Goal: Information Seeking & Learning: Learn about a topic

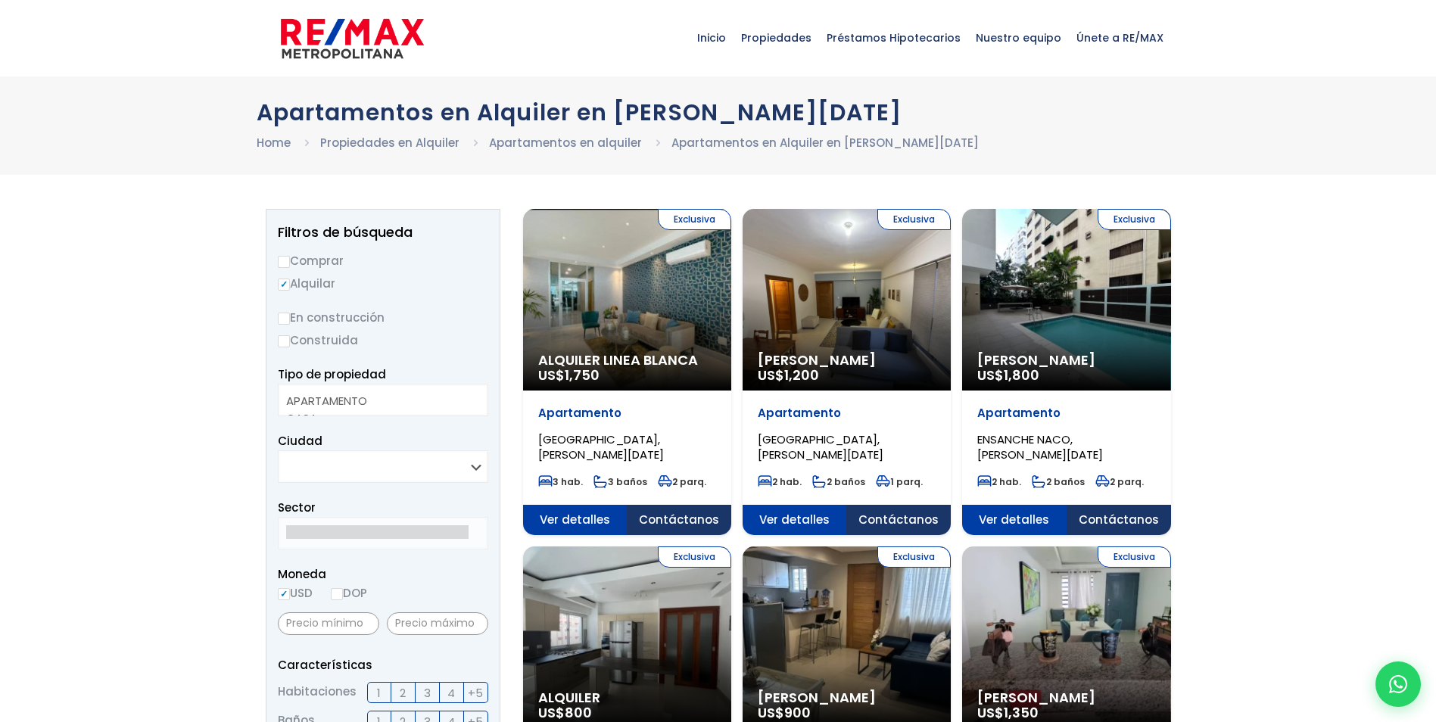
select select
click at [479, 466] on select "SANTO DOMINGO DE GUZMÁN SANTO DOMINGO ESTE SANTO DOMINGO OESTE SANTO DOMINGO NO…" at bounding box center [383, 467] width 211 height 33
select select "1"
click at [278, 451] on select "SANTO DOMINGO DE GUZMÁN SANTO DOMINGO ESTE SANTO DOMINGO OESTE SANTO DOMINGO NO…" at bounding box center [383, 467] width 211 height 33
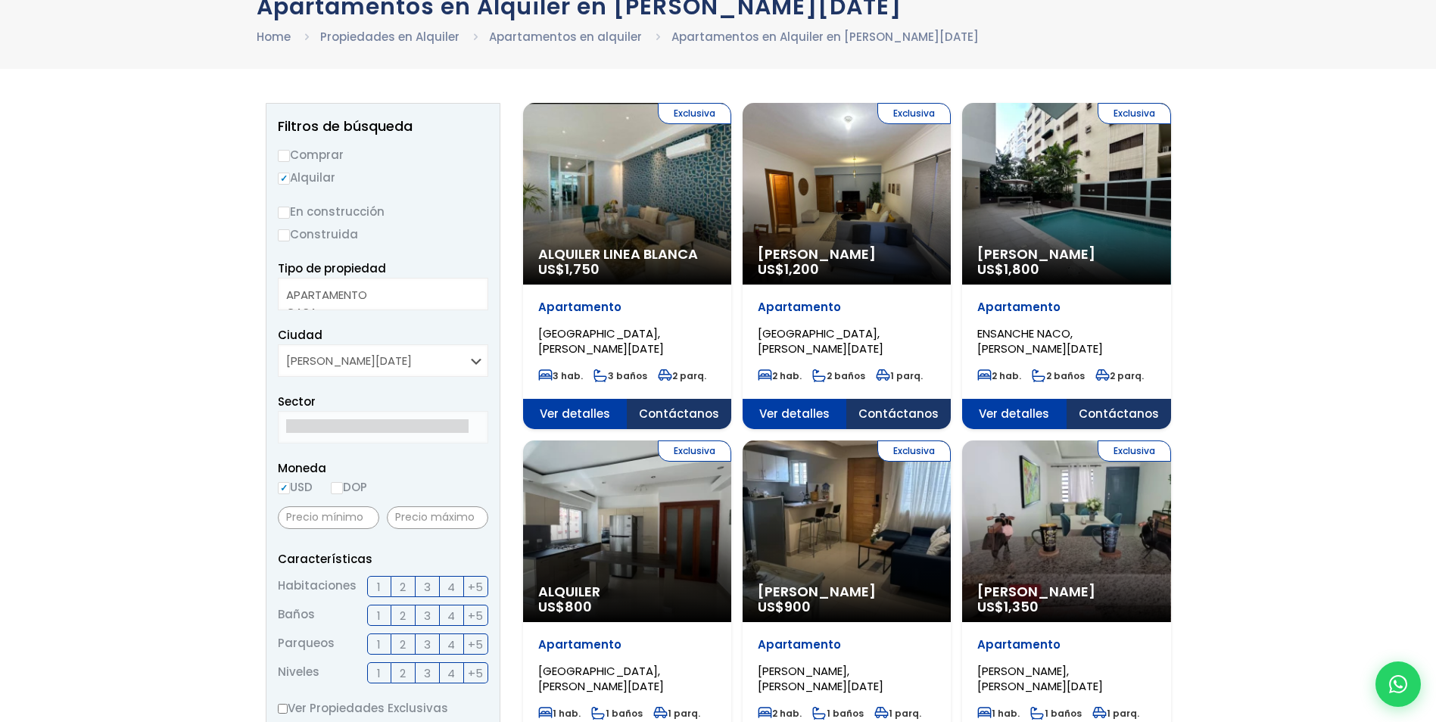
scroll to position [151, 0]
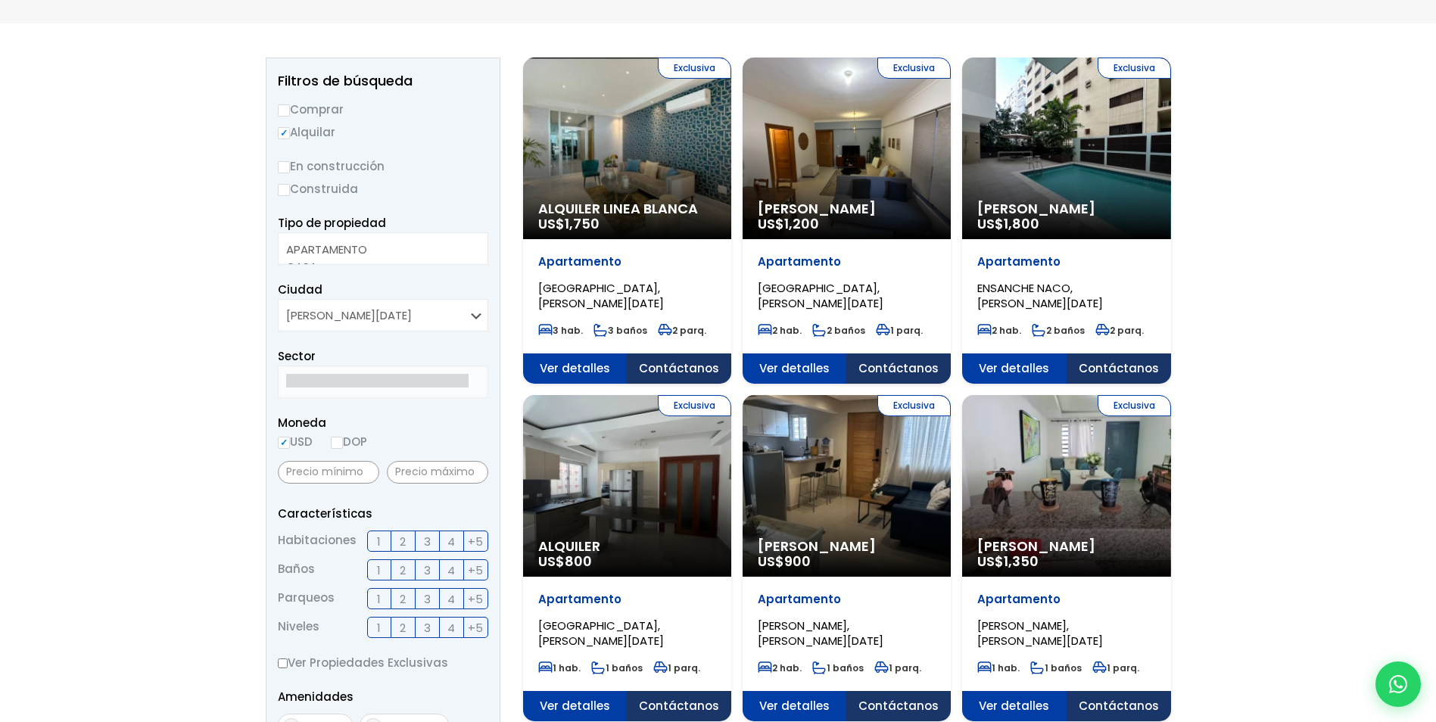
click at [330, 355] on div "Sector" at bounding box center [383, 372] width 211 height 51
click at [301, 356] on span "Sector" at bounding box center [297, 356] width 38 height 16
click at [471, 313] on select "SANTO DOMINGO DE GUZMÁN SANTO DOMINGO ESTE SANTO DOMINGO OESTE SANTO DOMINGO NO…" at bounding box center [383, 315] width 211 height 33
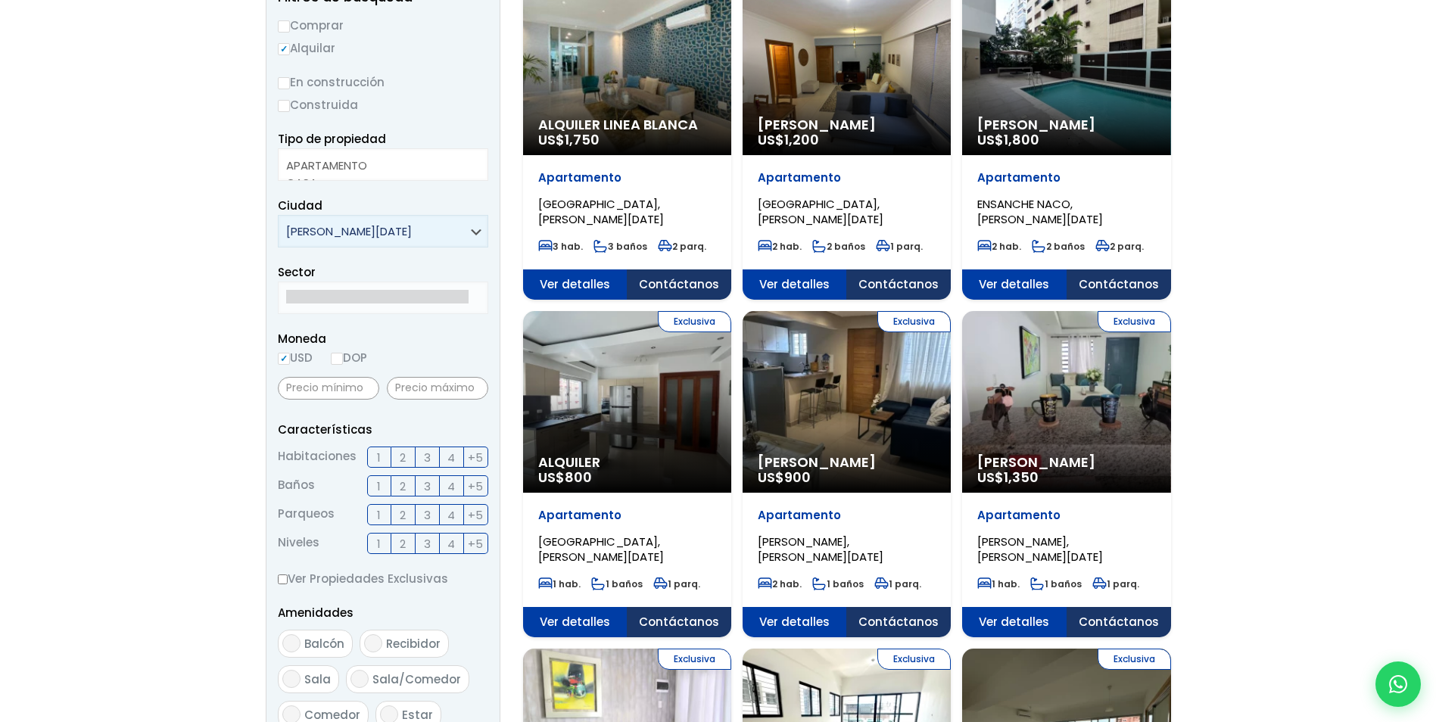
scroll to position [303, 0]
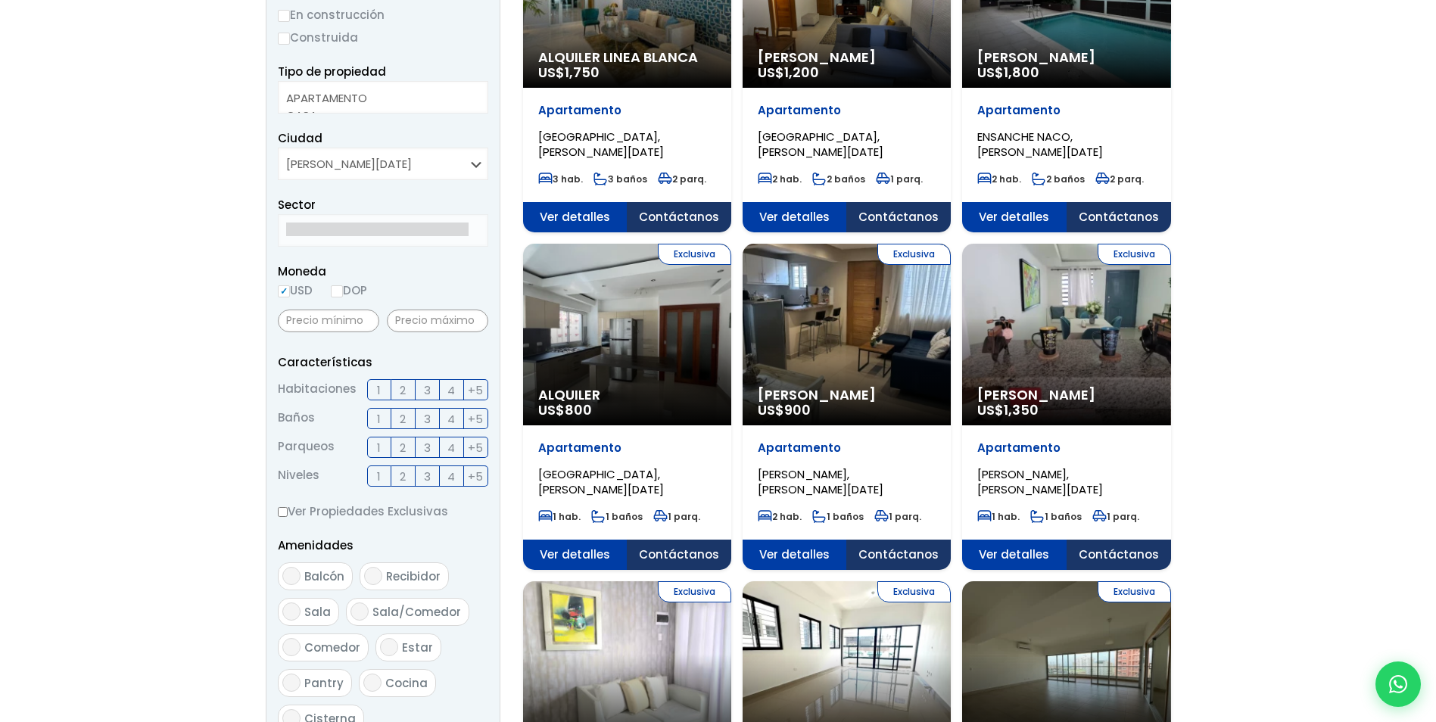
click at [308, 211] on span "Sector" at bounding box center [297, 205] width 38 height 16
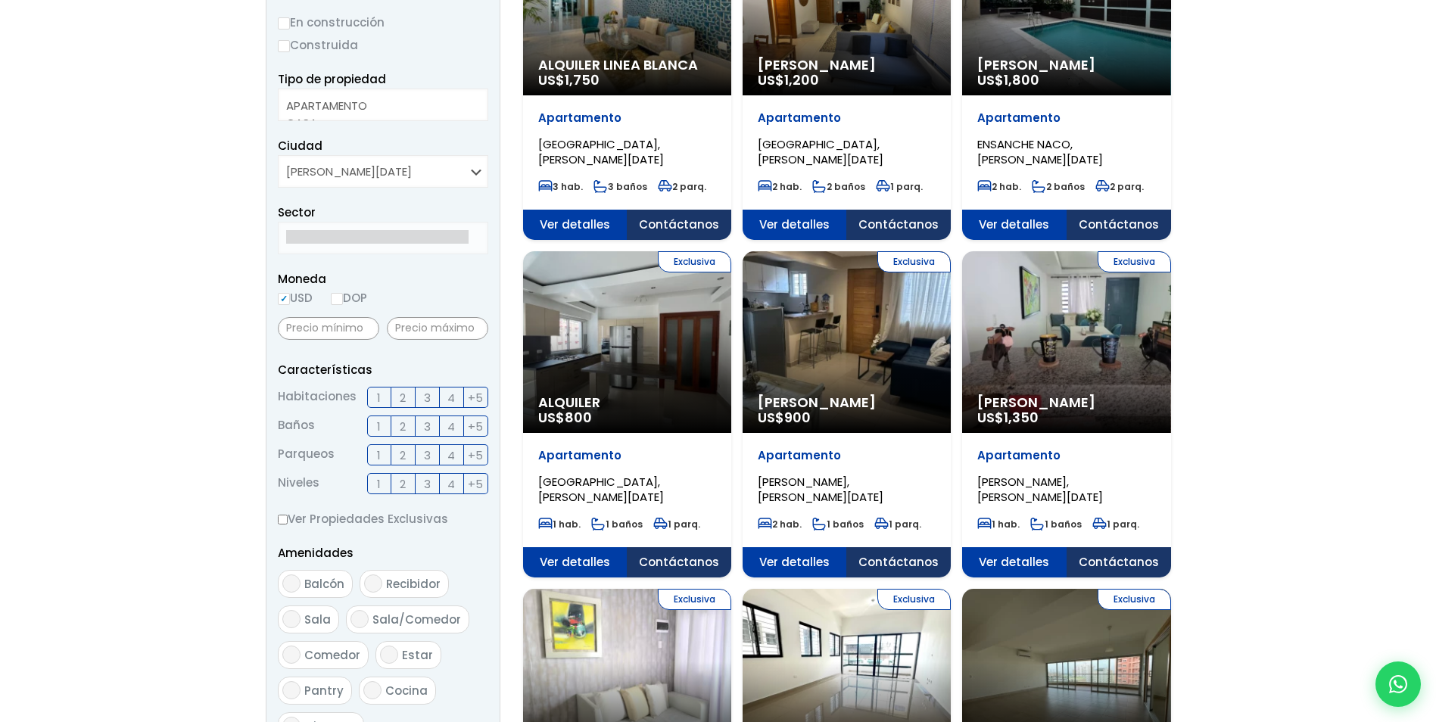
scroll to position [530, 0]
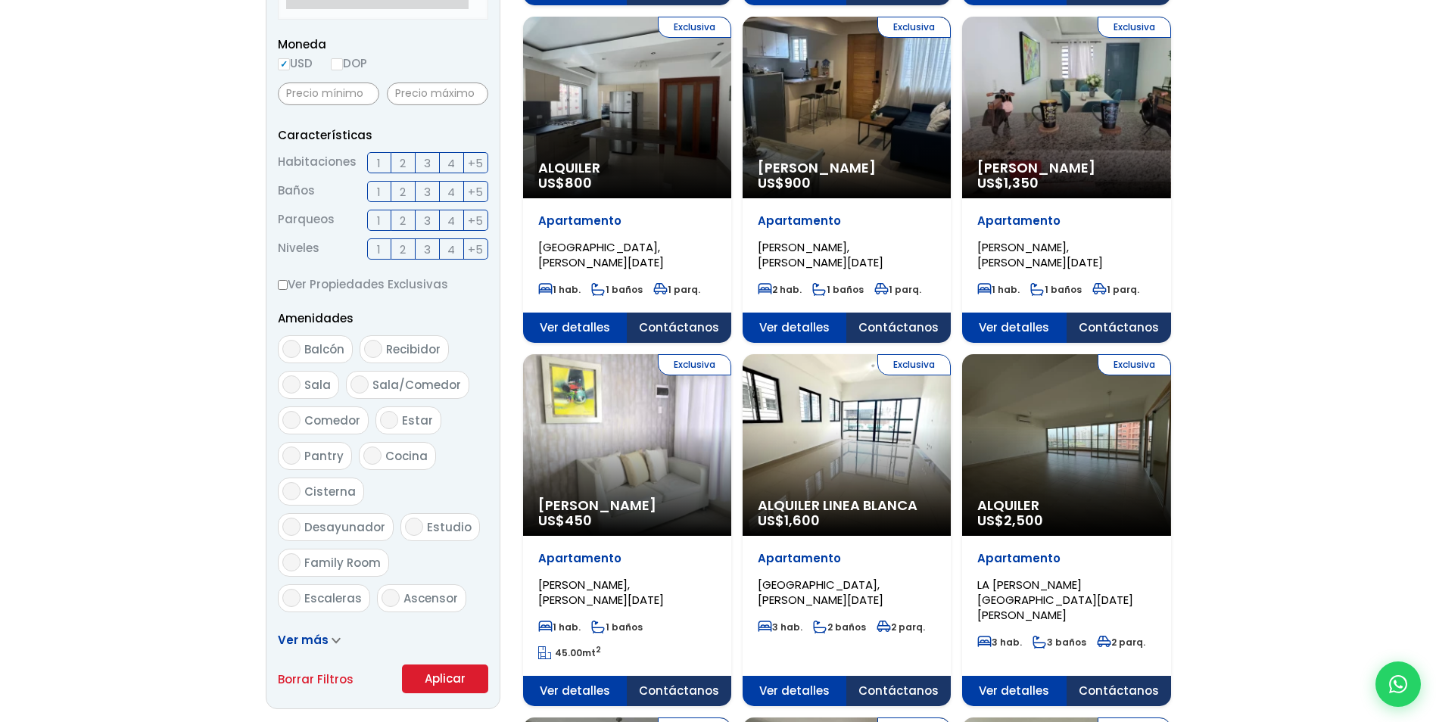
click at [437, 681] on button "Aplicar" at bounding box center [445, 679] width 86 height 29
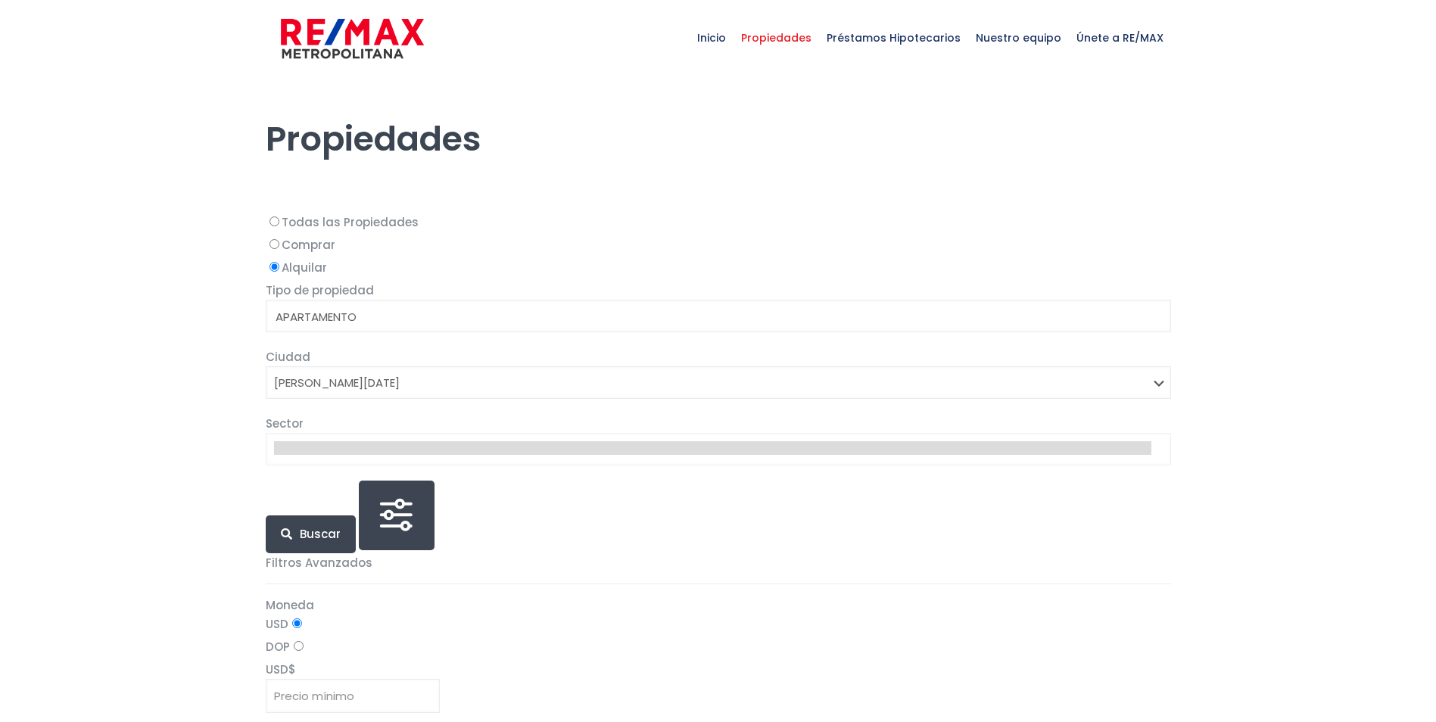
select select
select select "1"
select select
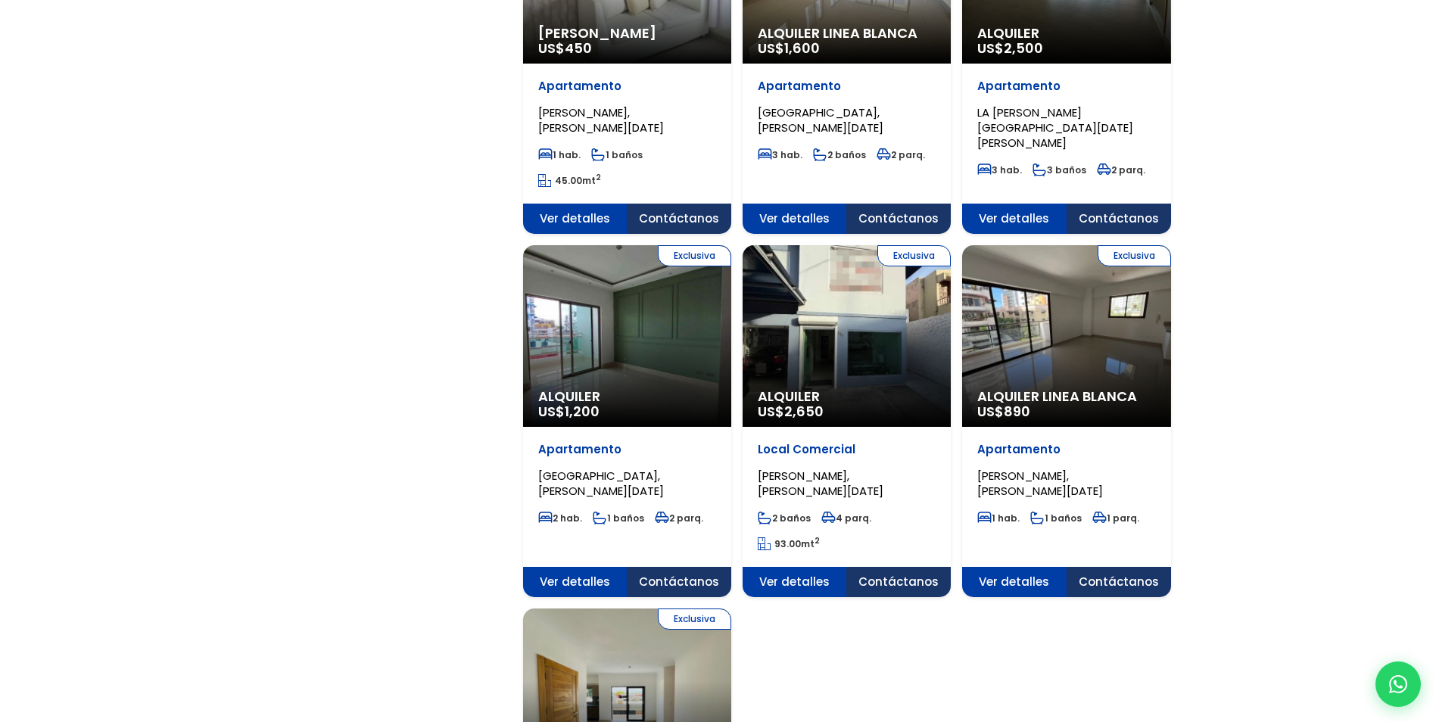
scroll to position [1439, 0]
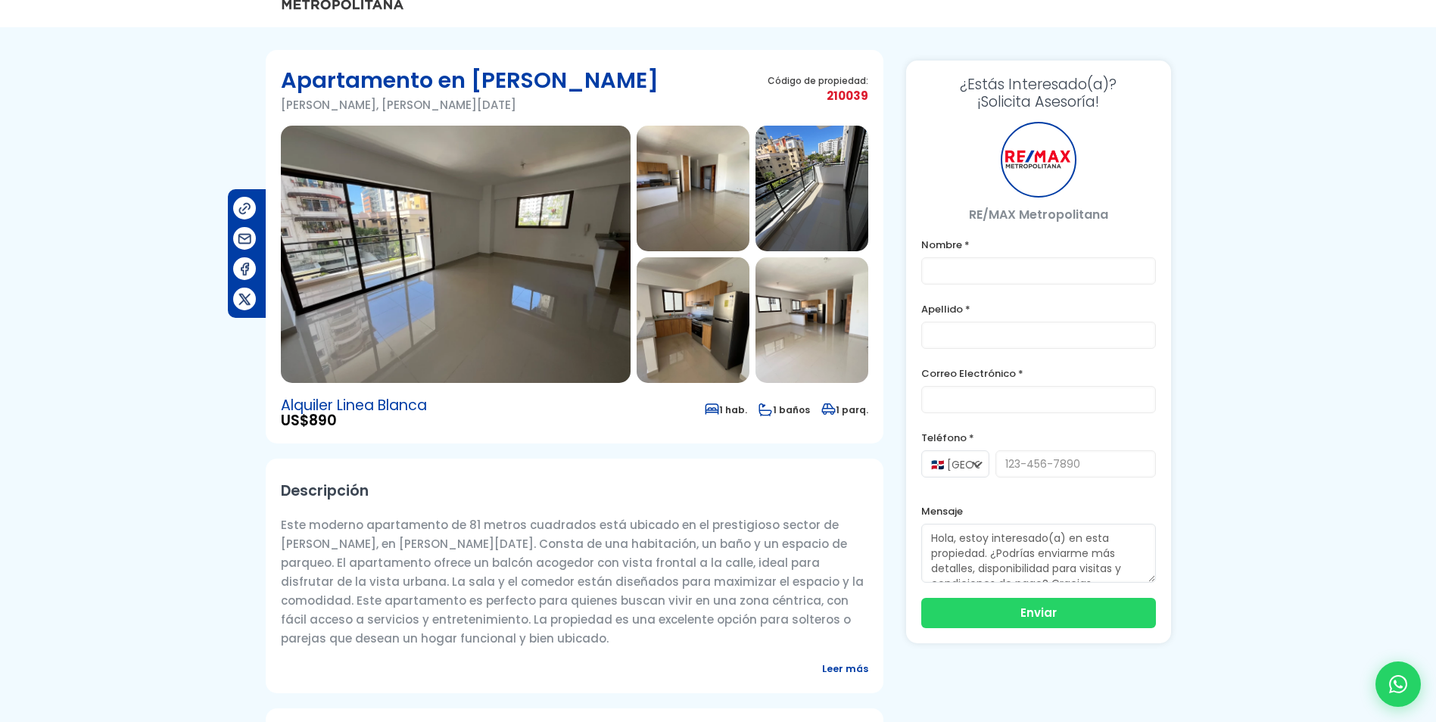
scroll to position [76, 0]
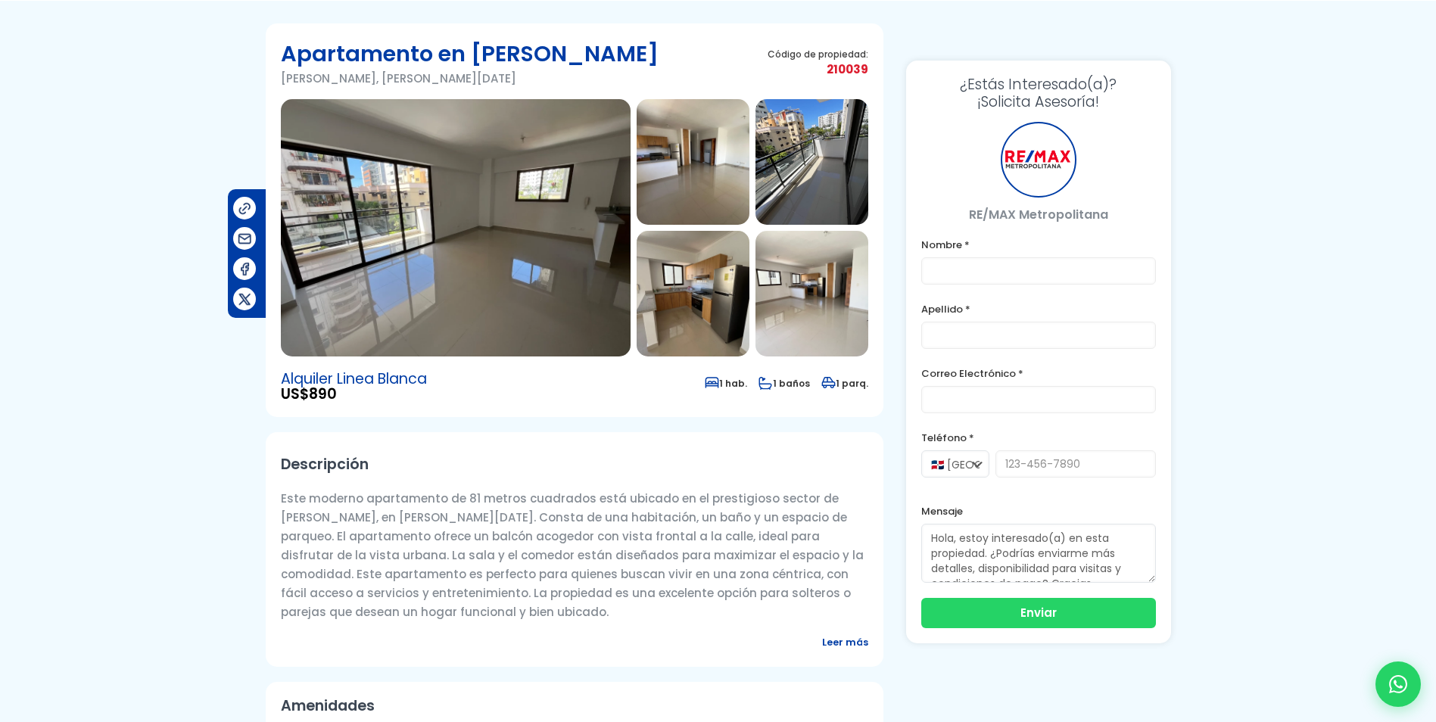
click at [504, 180] on img at bounding box center [456, 227] width 350 height 257
click at [654, 158] on img at bounding box center [693, 162] width 113 height 126
click at [675, 161] on img at bounding box center [693, 162] width 113 height 126
click at [797, 148] on img at bounding box center [812, 162] width 113 height 126
click at [725, 289] on img at bounding box center [693, 294] width 113 height 126
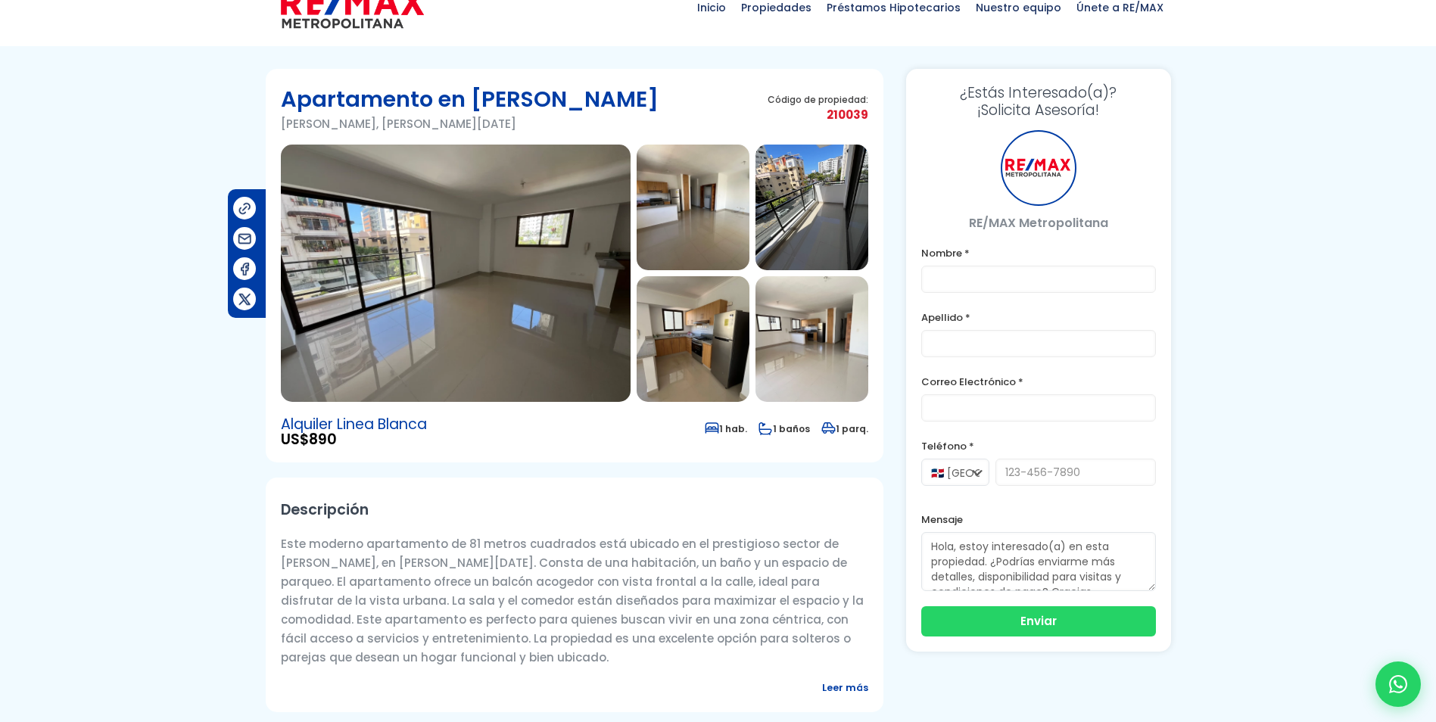
scroll to position [0, 0]
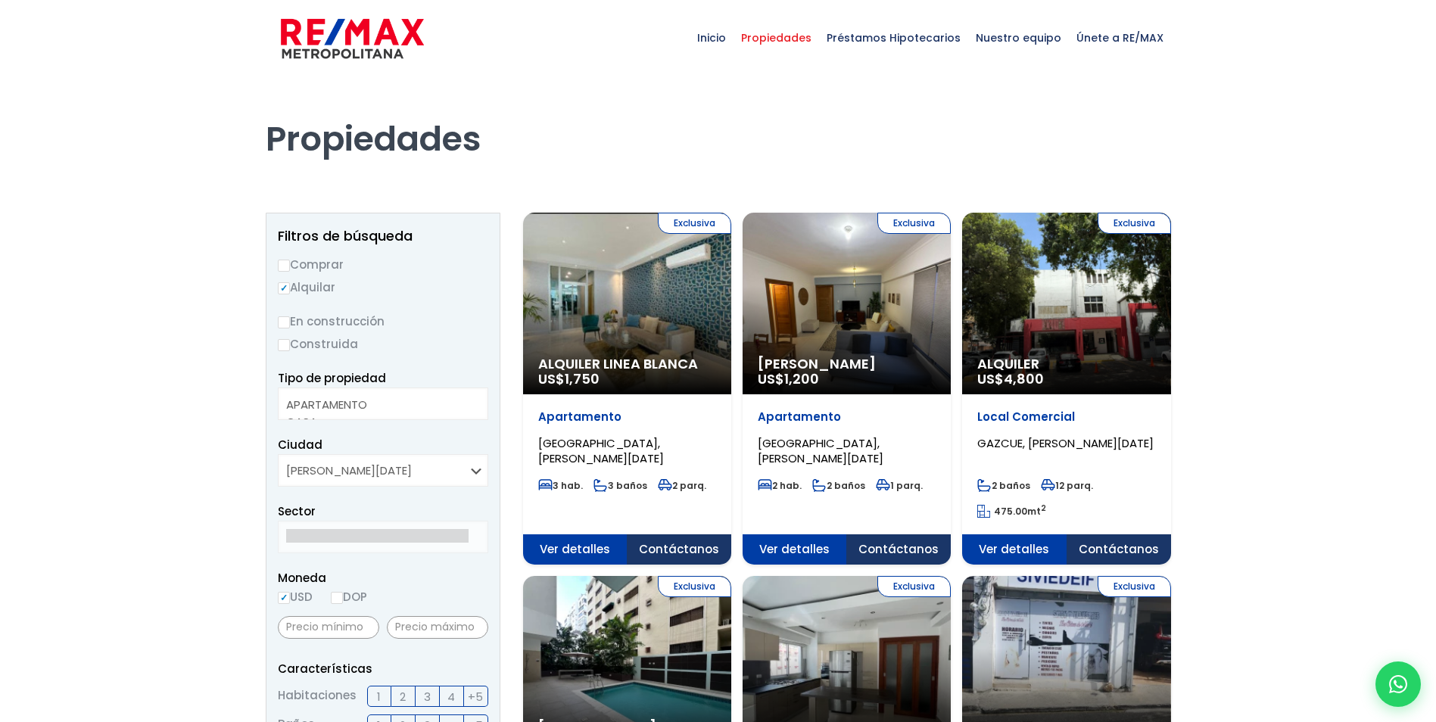
select select
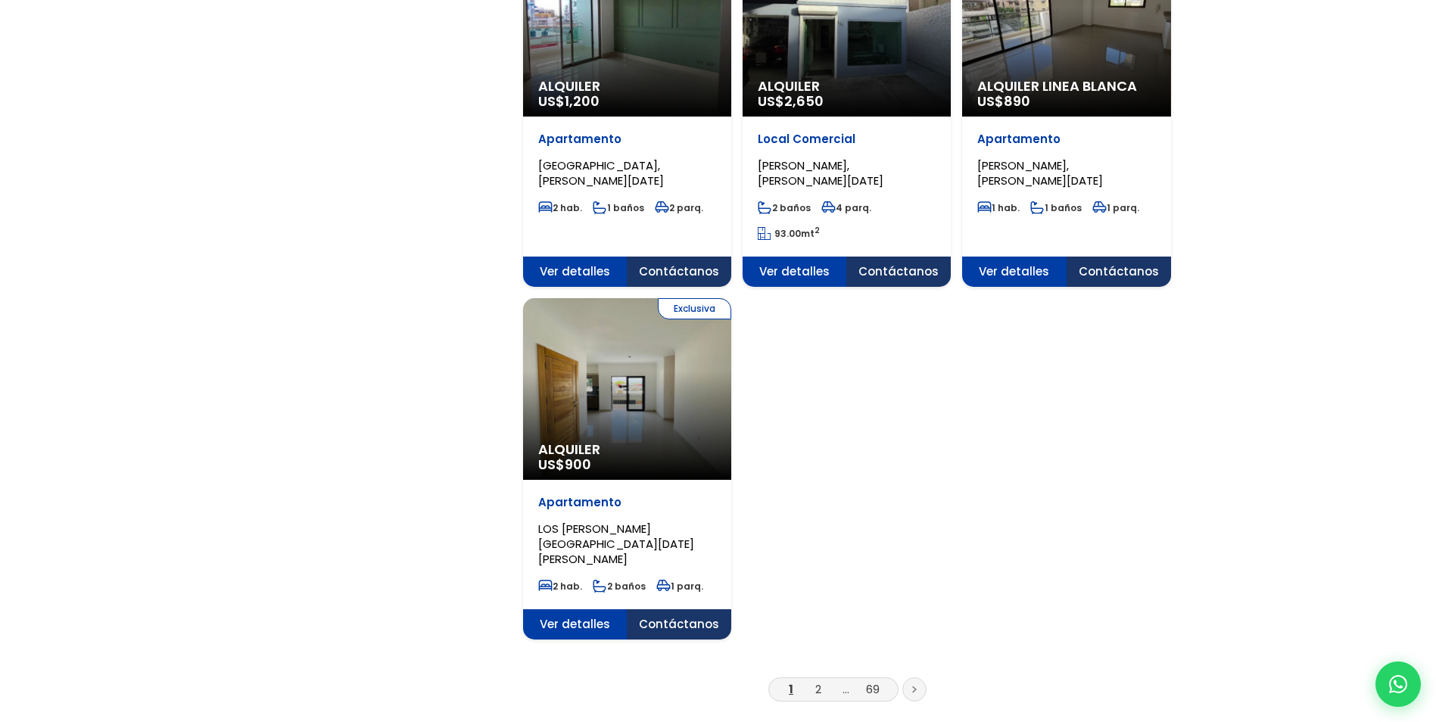
scroll to position [1742, 0]
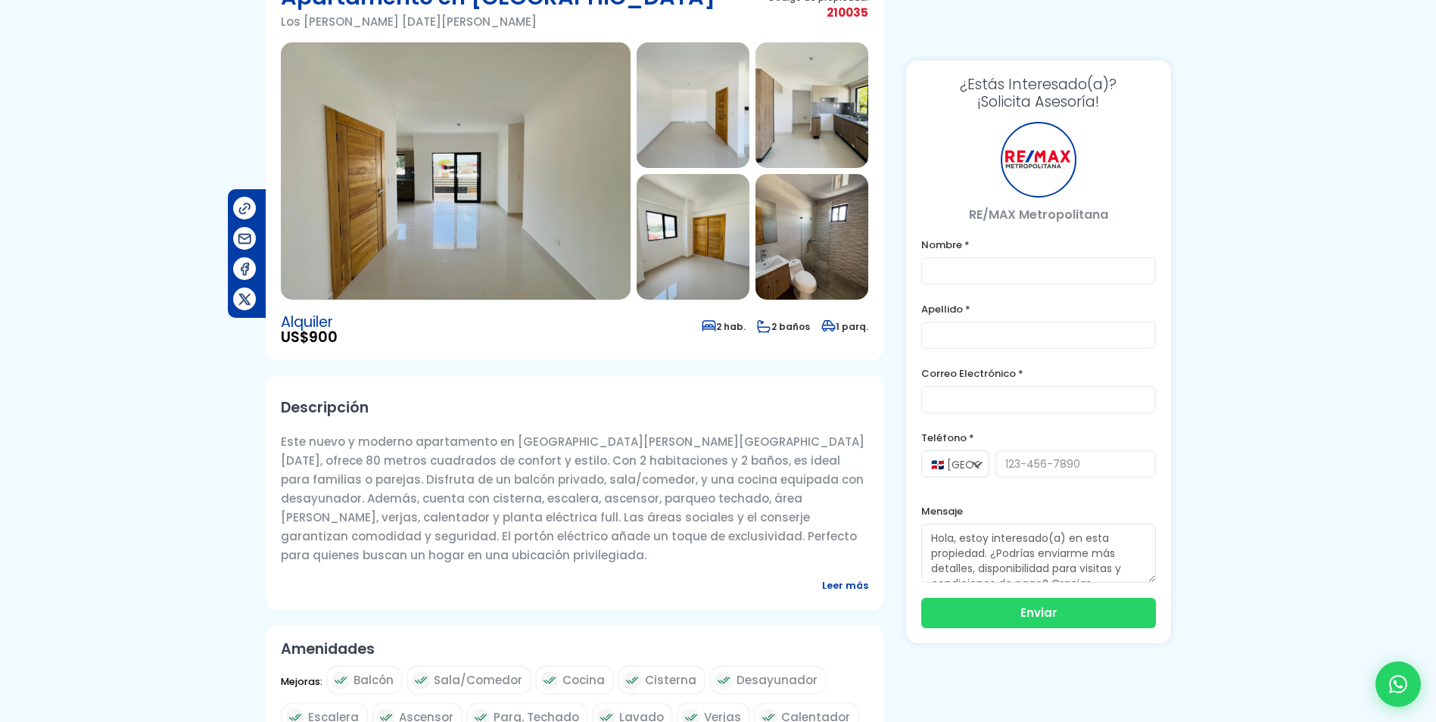
scroll to position [227, 0]
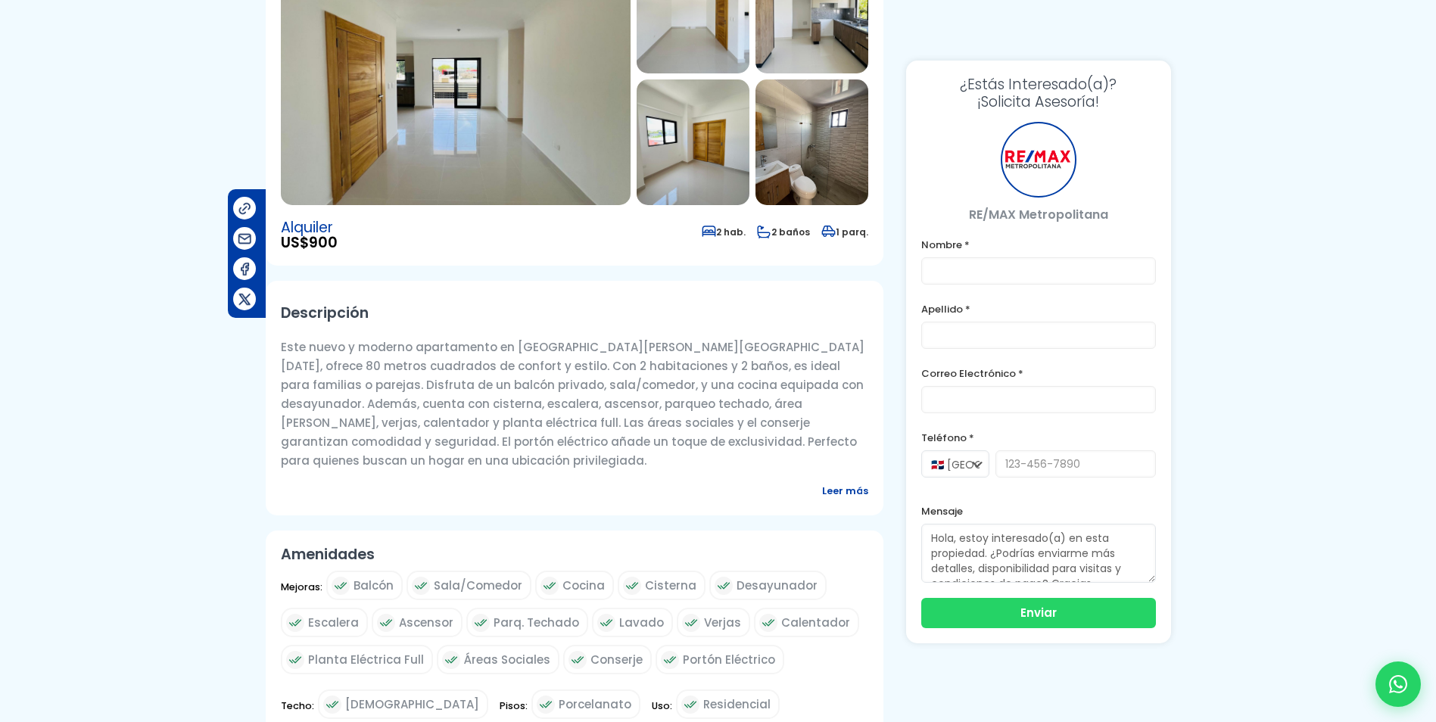
click at [837, 482] on span "Leer más" at bounding box center [845, 491] width 46 height 19
click at [843, 482] on span "Leer más" at bounding box center [845, 491] width 46 height 19
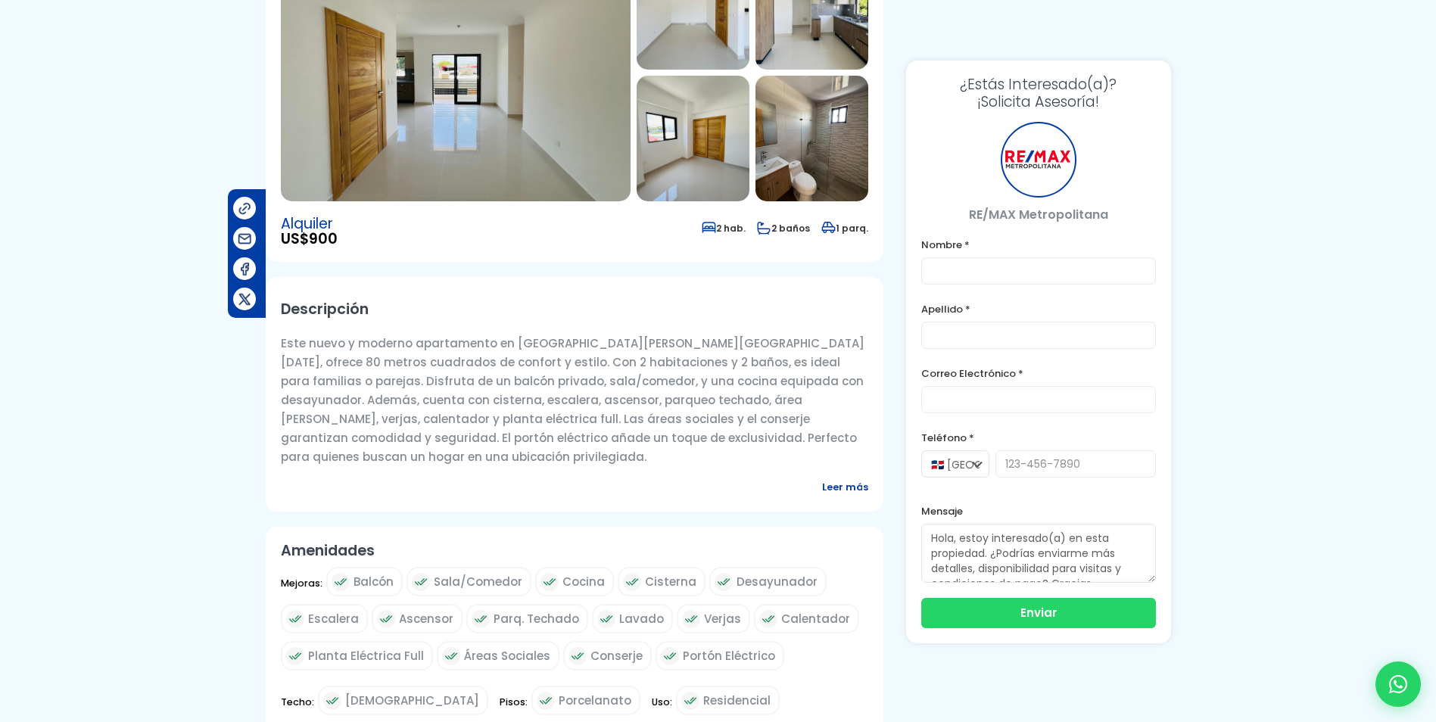
scroll to position [151, 0]
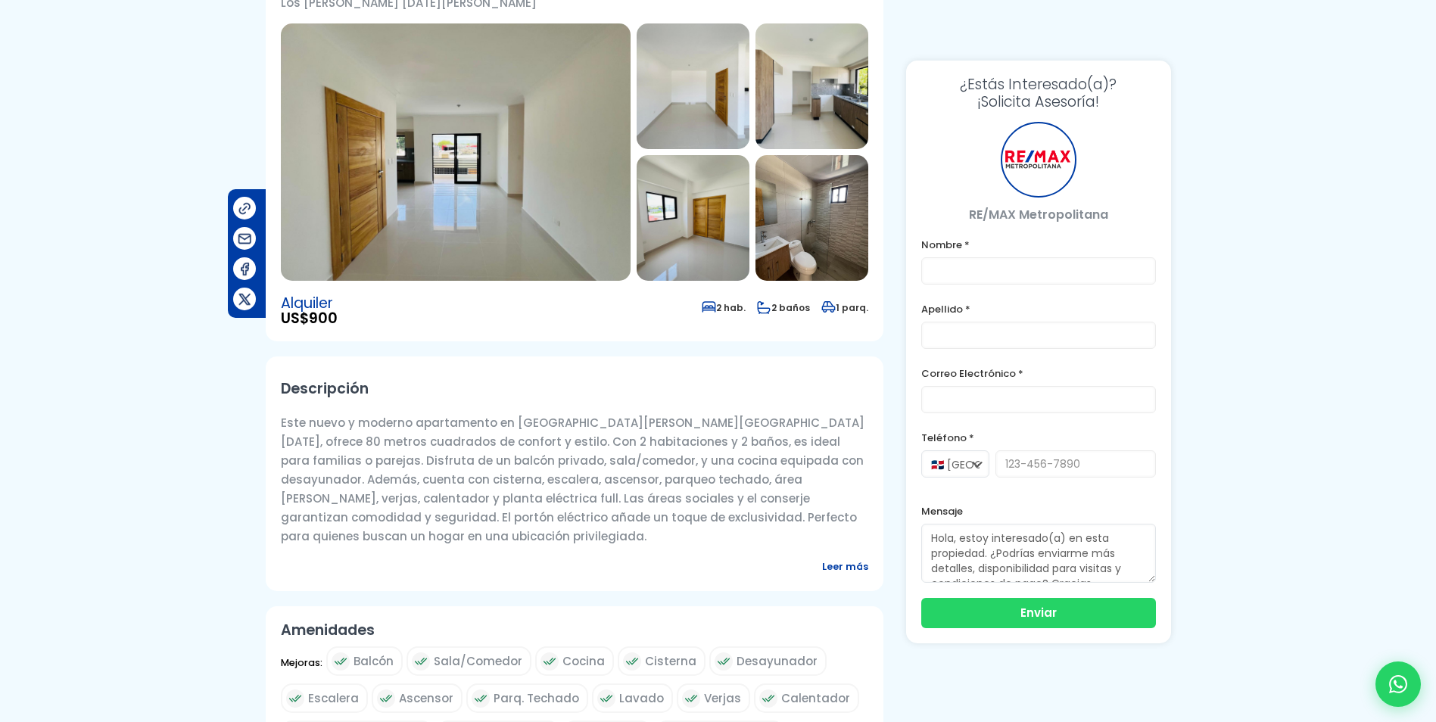
click at [681, 92] on img at bounding box center [693, 86] width 113 height 126
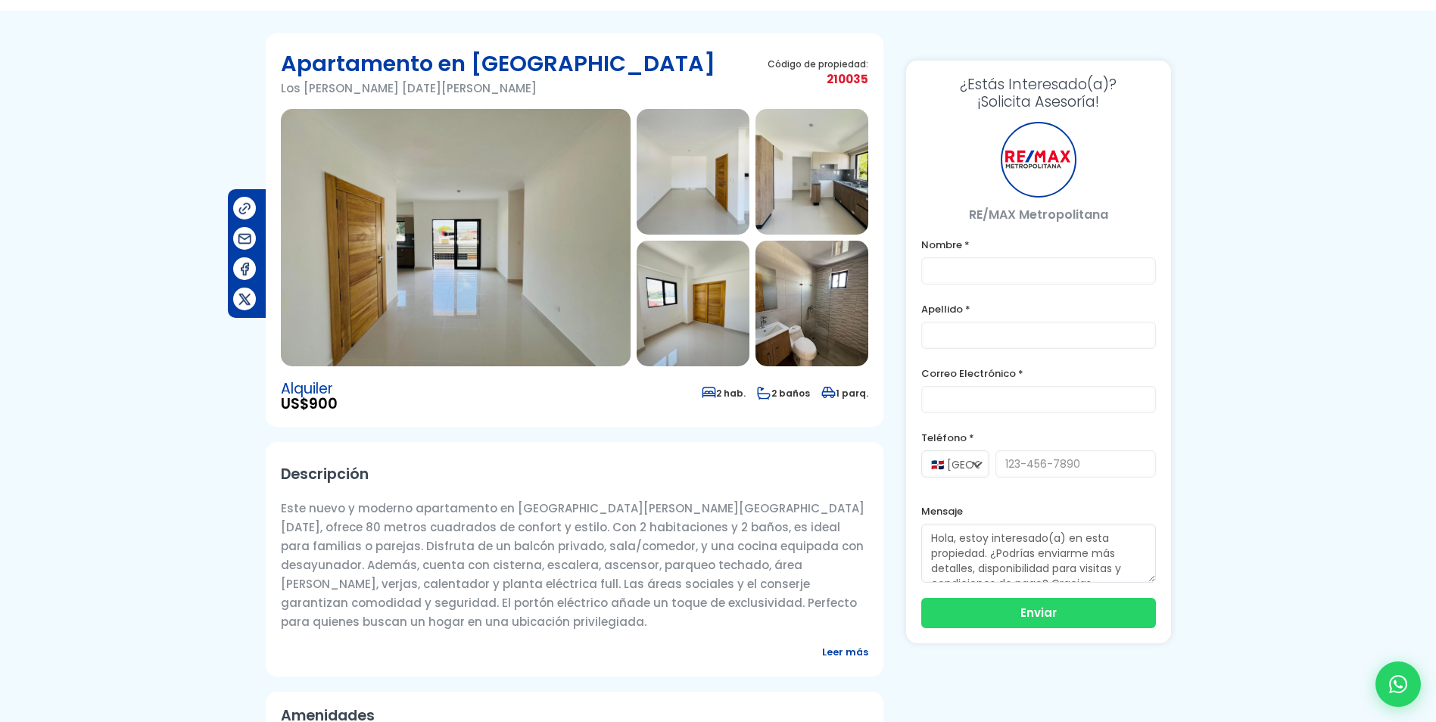
scroll to position [0, 0]
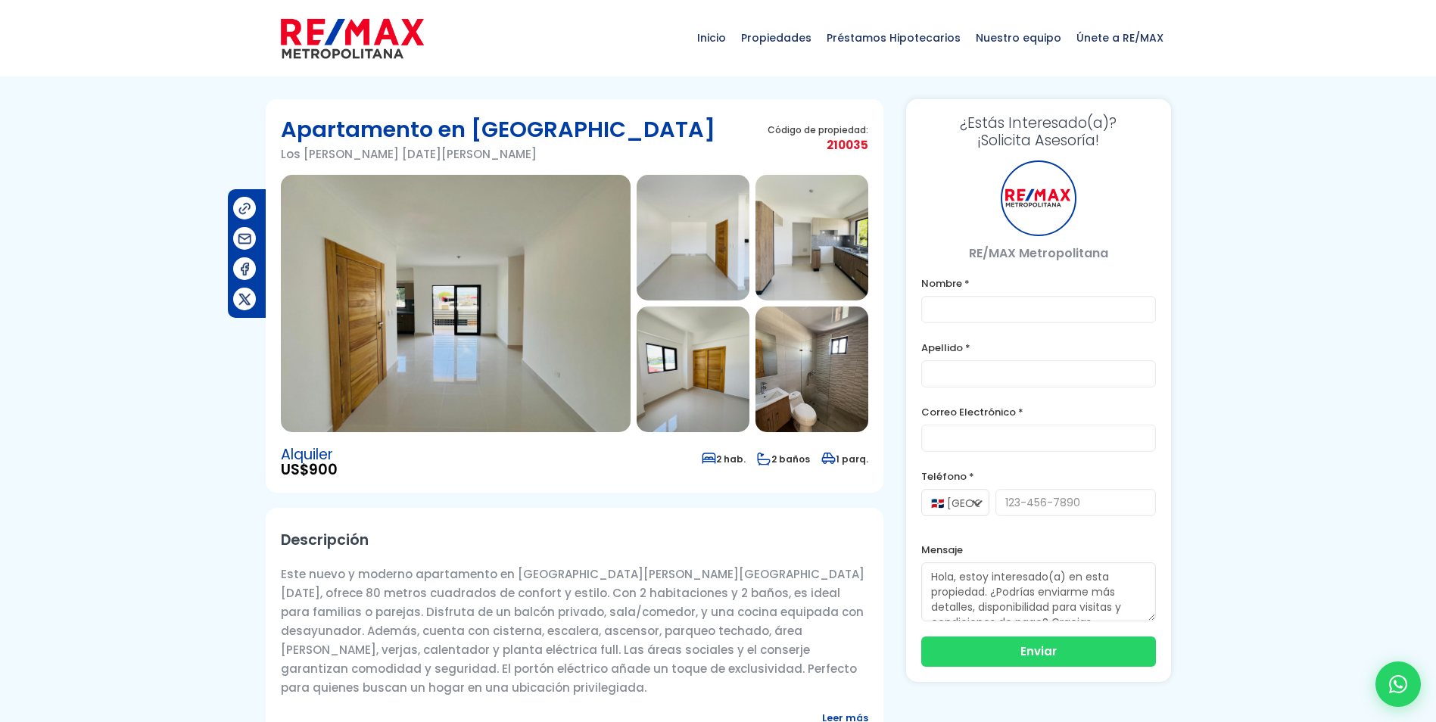
click at [482, 240] on img at bounding box center [456, 303] width 350 height 257
click at [731, 208] on img at bounding box center [693, 238] width 113 height 126
click at [791, 227] on img at bounding box center [812, 238] width 113 height 126
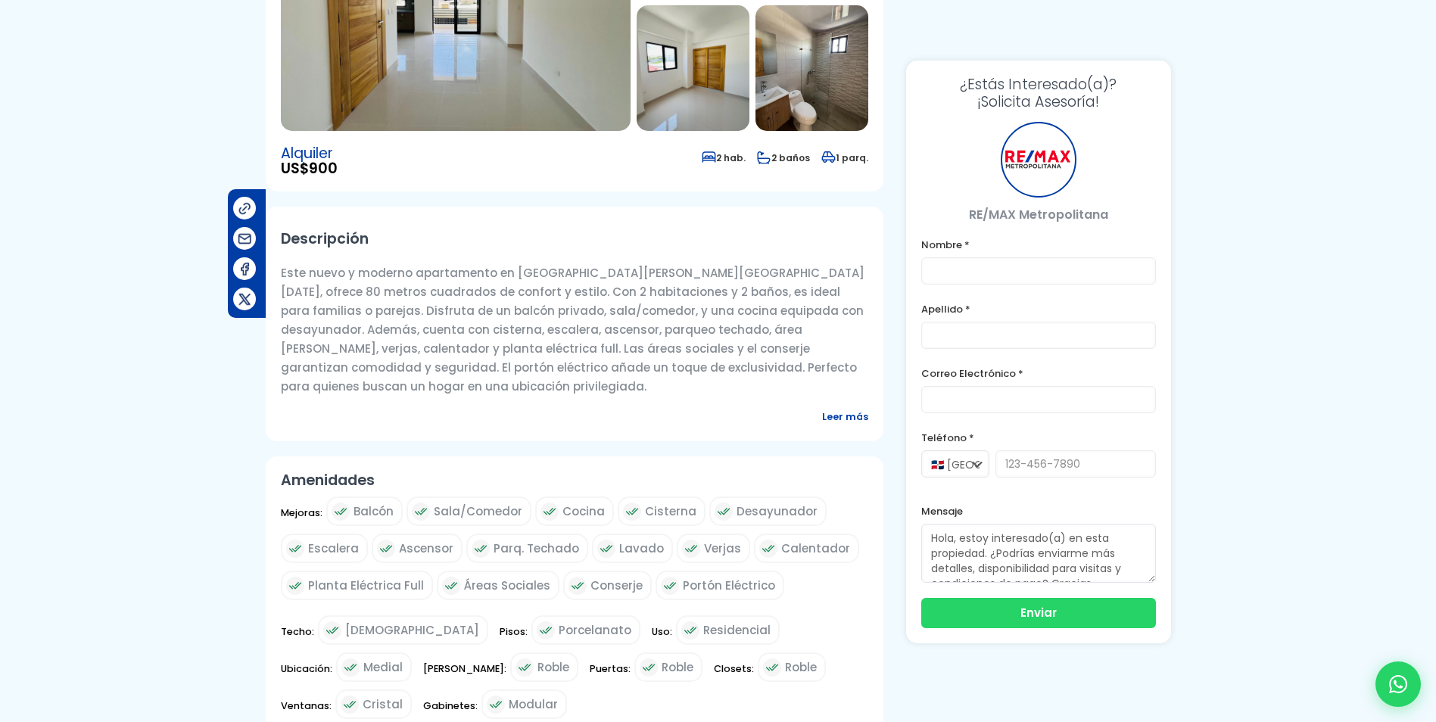
scroll to position [303, 0]
click at [830, 406] on span "Leer más" at bounding box center [845, 415] width 46 height 19
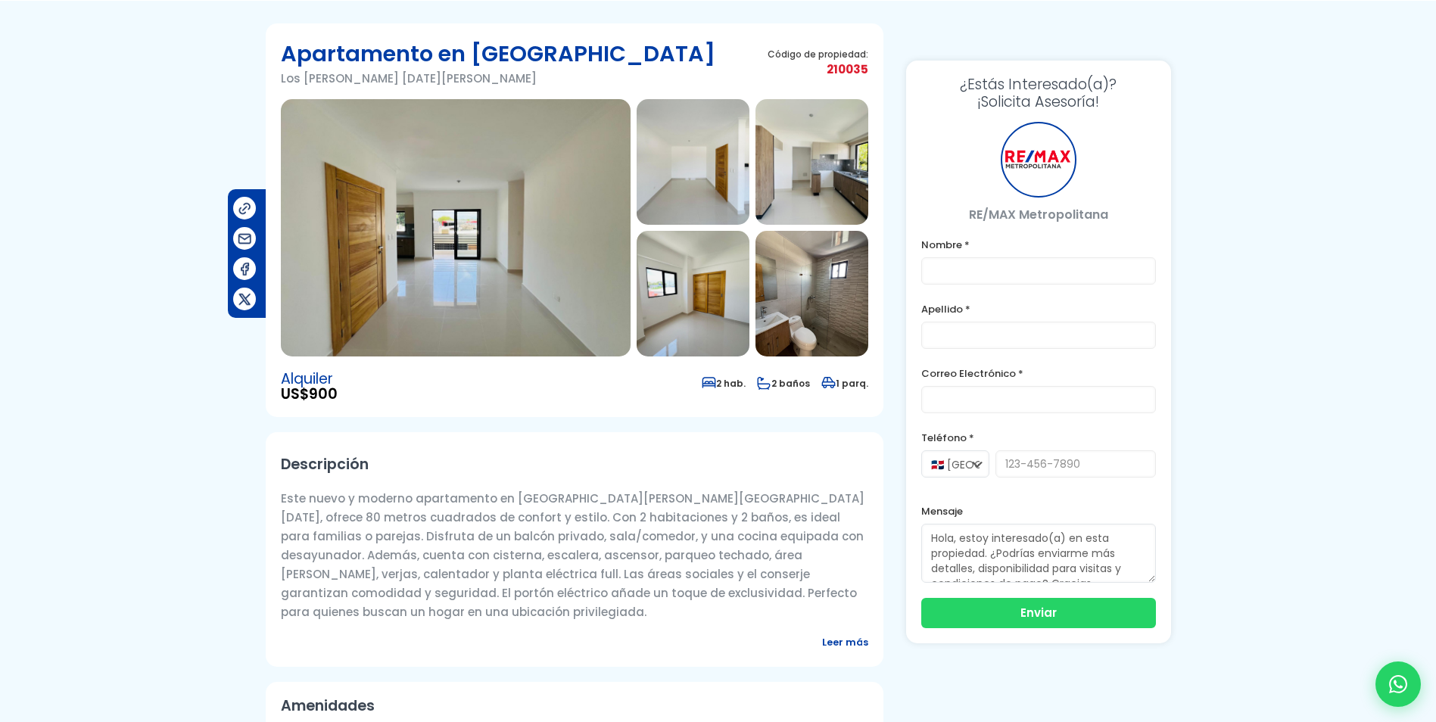
scroll to position [0, 0]
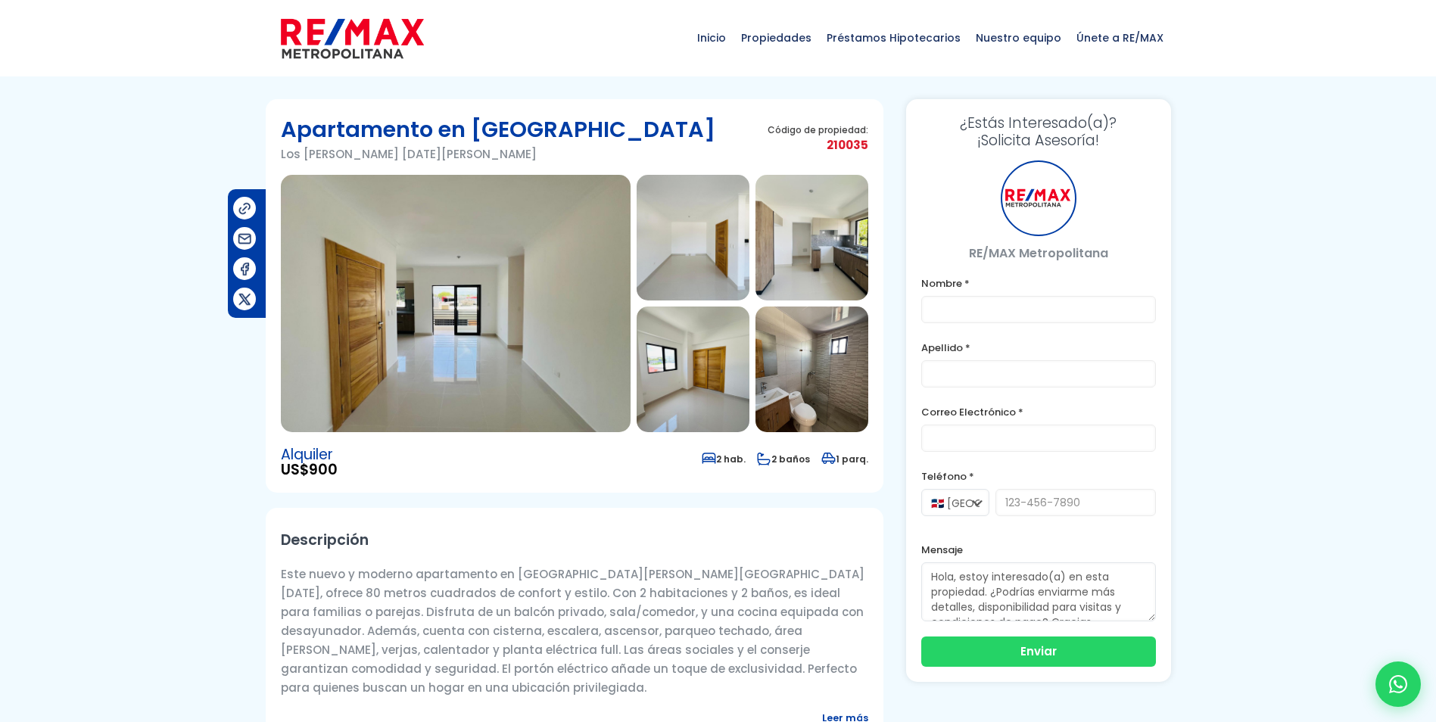
click at [462, 304] on img at bounding box center [456, 303] width 350 height 257
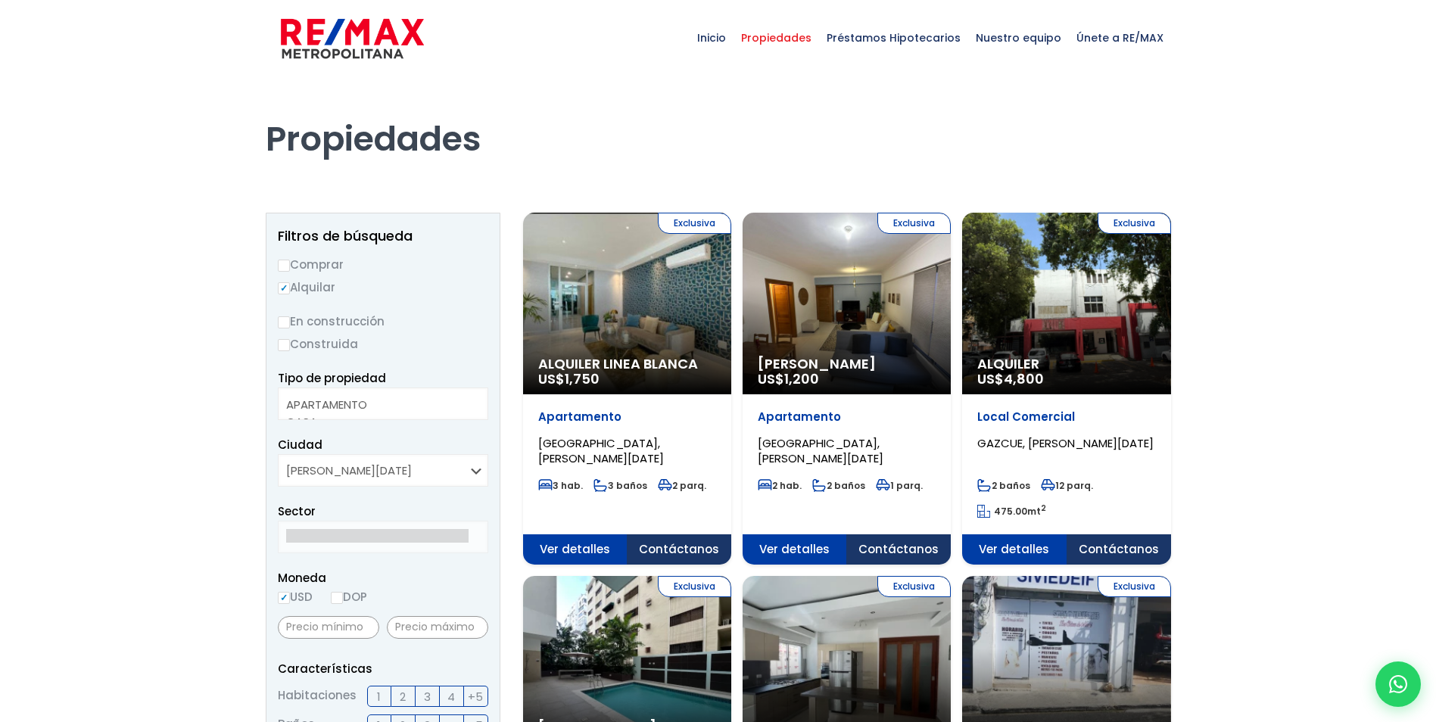
select select
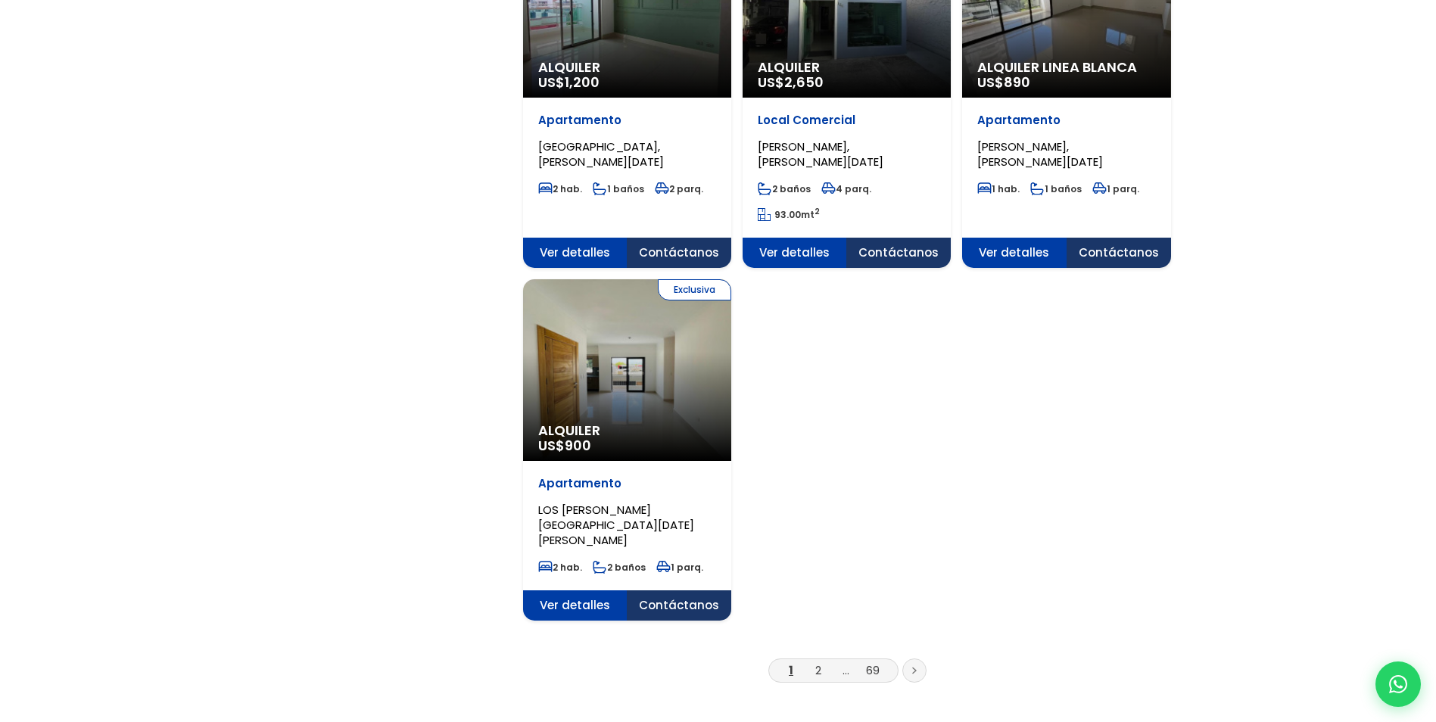
scroll to position [1969, 0]
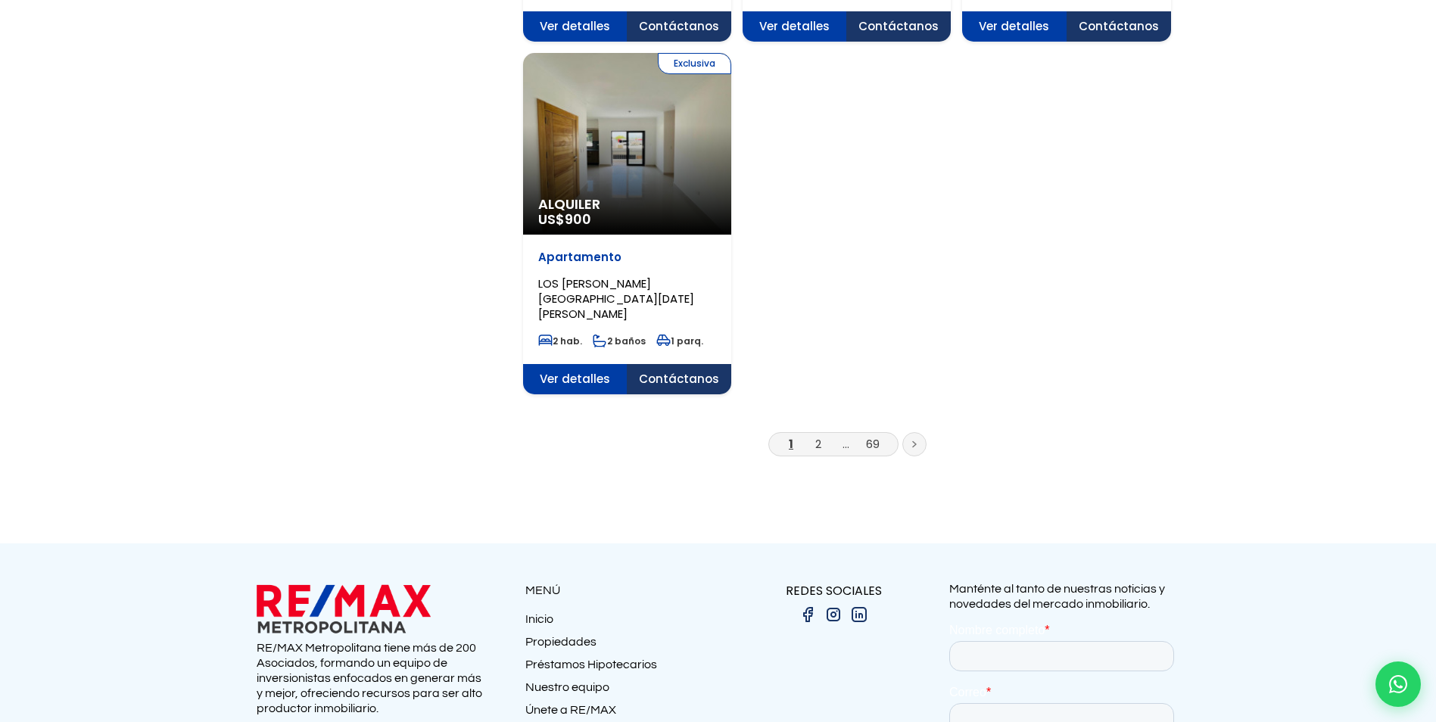
click at [807, 435] on li "2" at bounding box center [818, 444] width 24 height 19
click at [812, 435] on li "2" at bounding box center [818, 444] width 24 height 19
click at [816, 436] on link "2" at bounding box center [819, 444] width 6 height 16
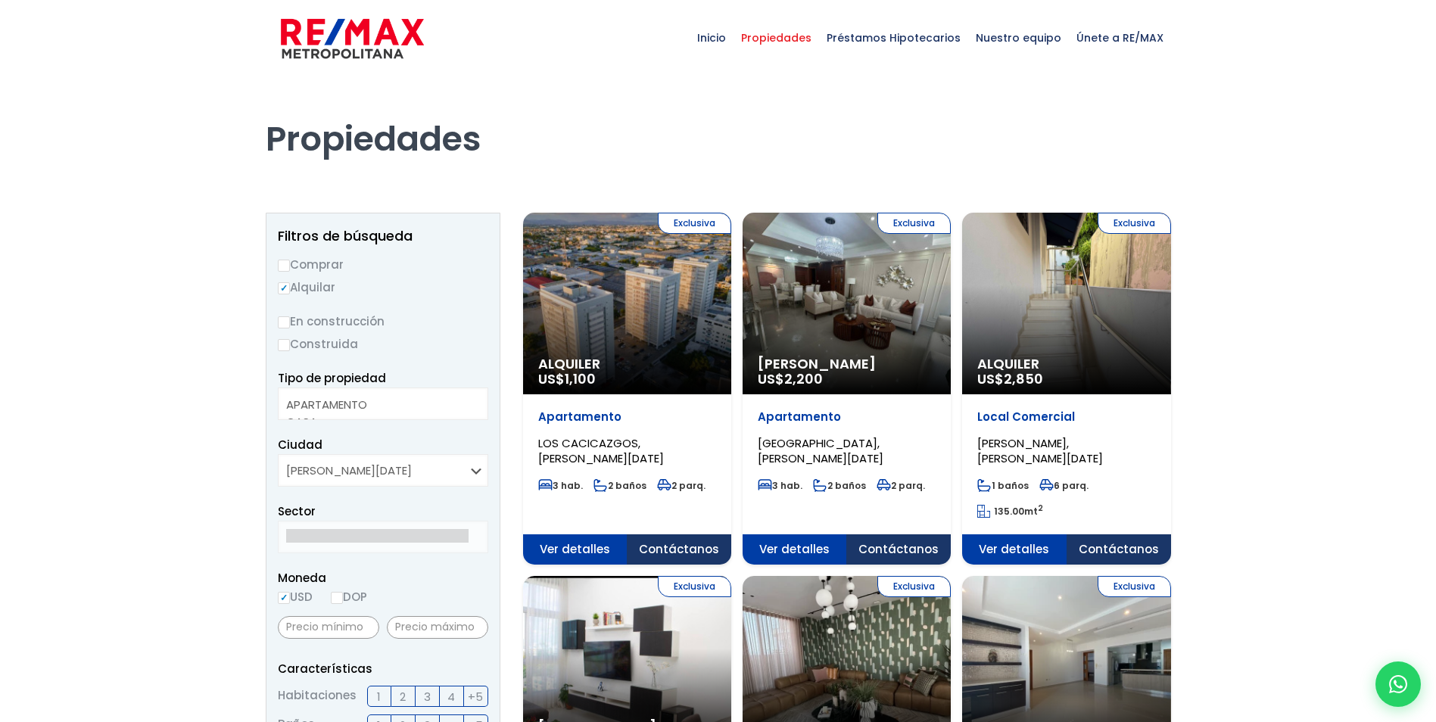
select select
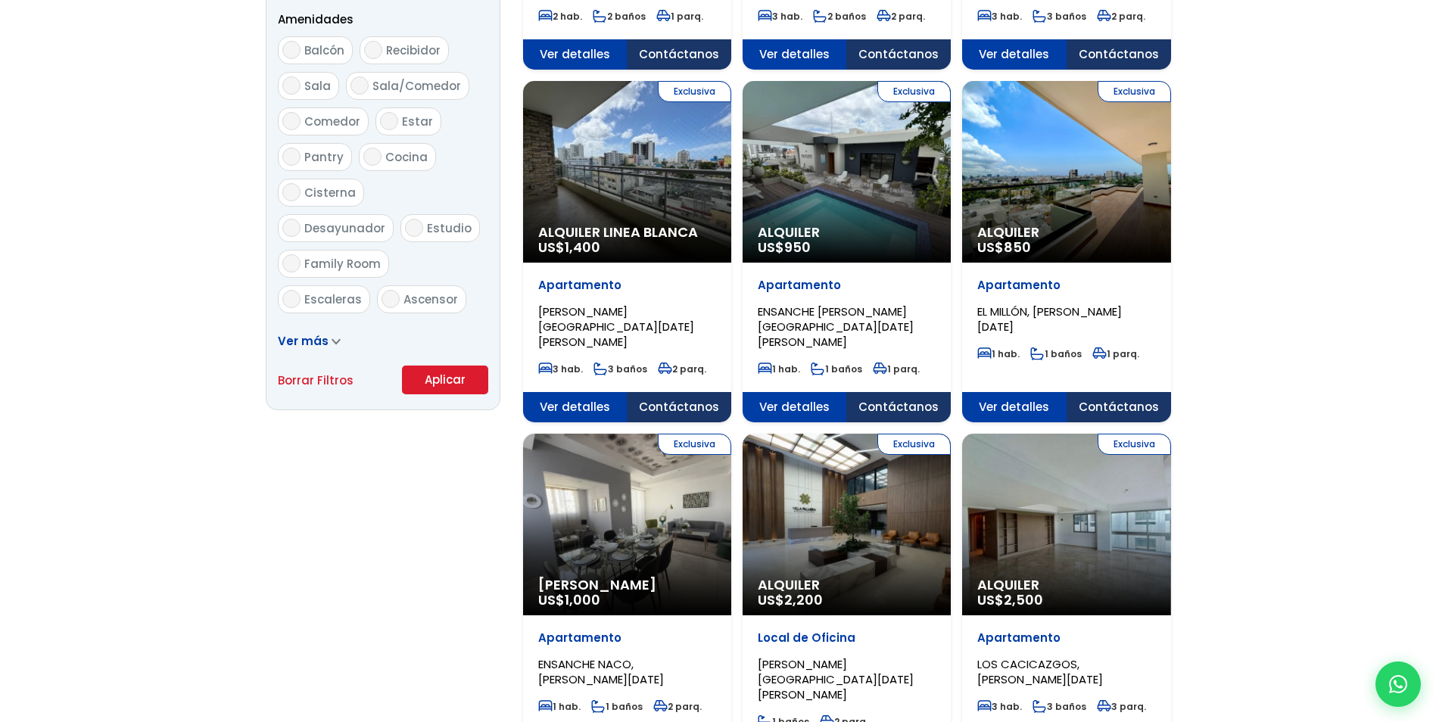
scroll to position [909, 0]
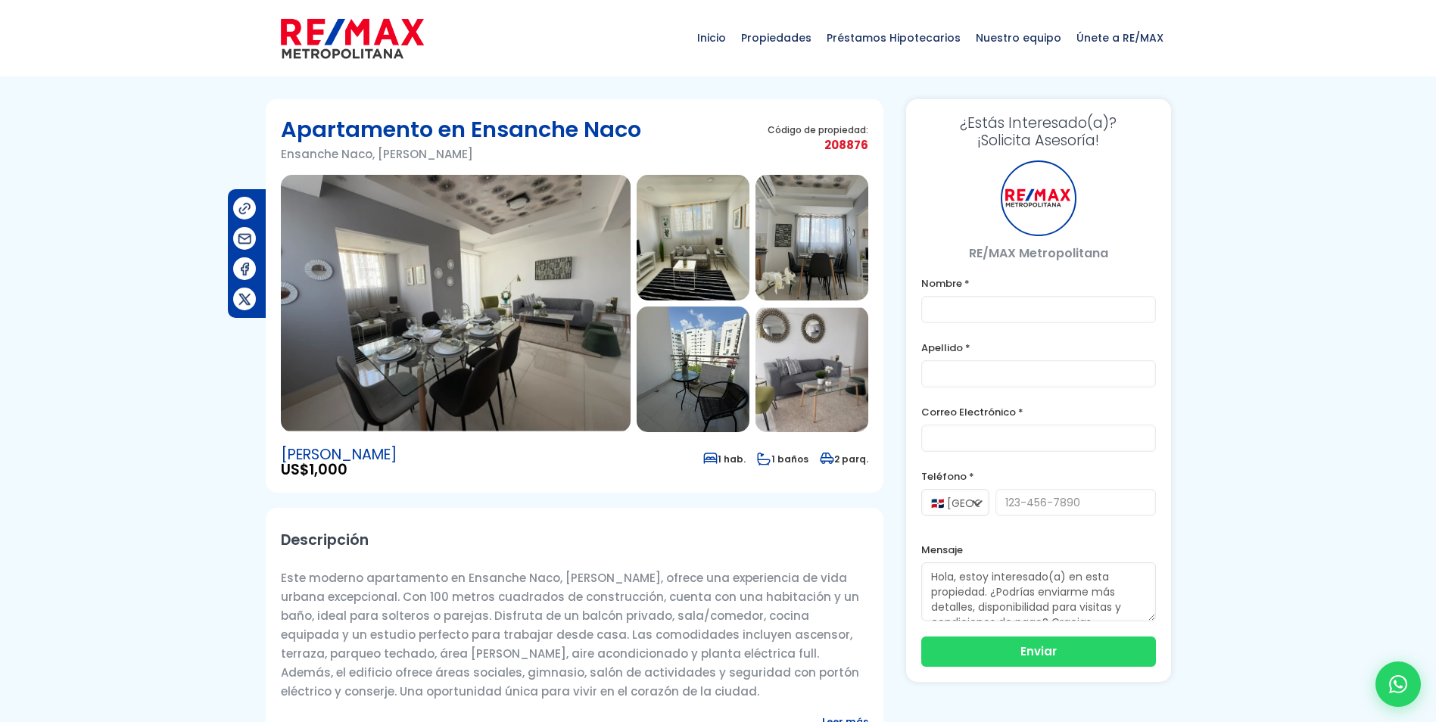
click at [678, 239] on img at bounding box center [693, 238] width 113 height 126
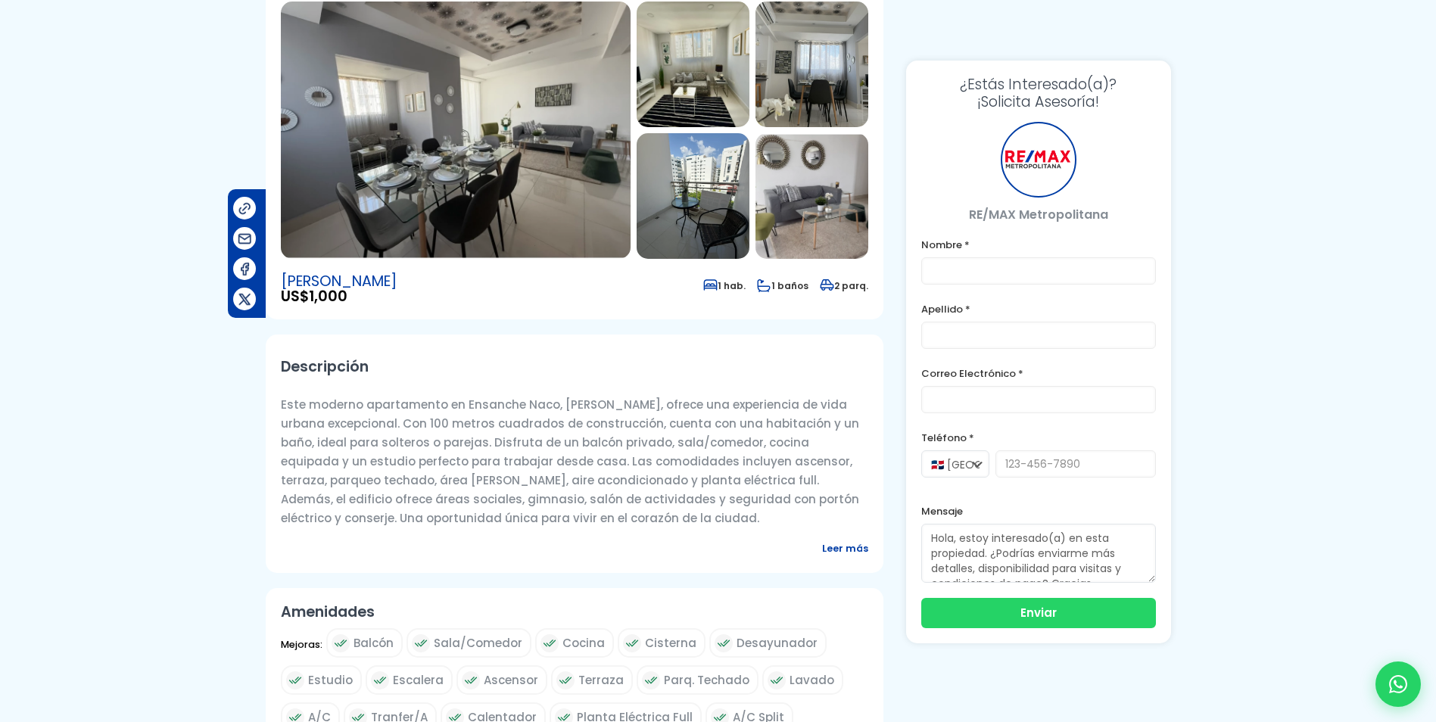
scroll to position [45, 0]
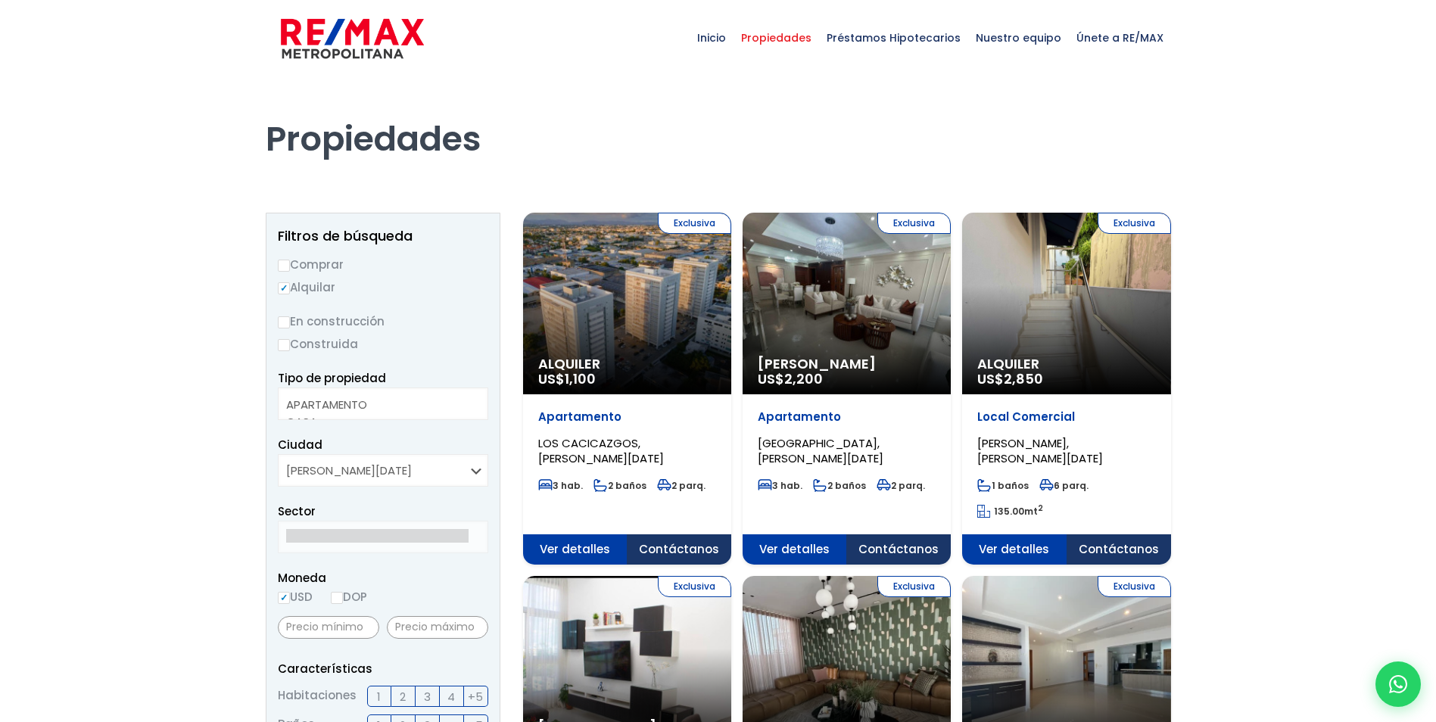
select select
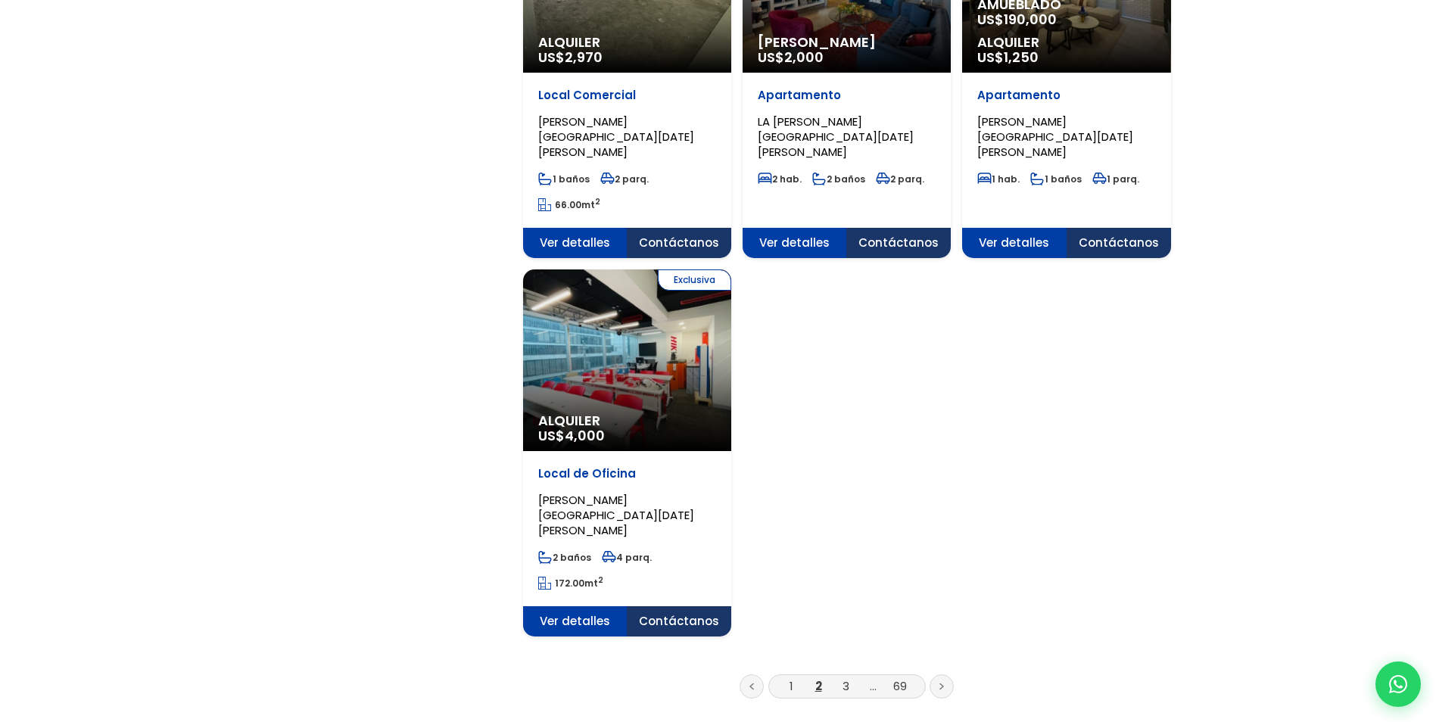
scroll to position [1893, 0]
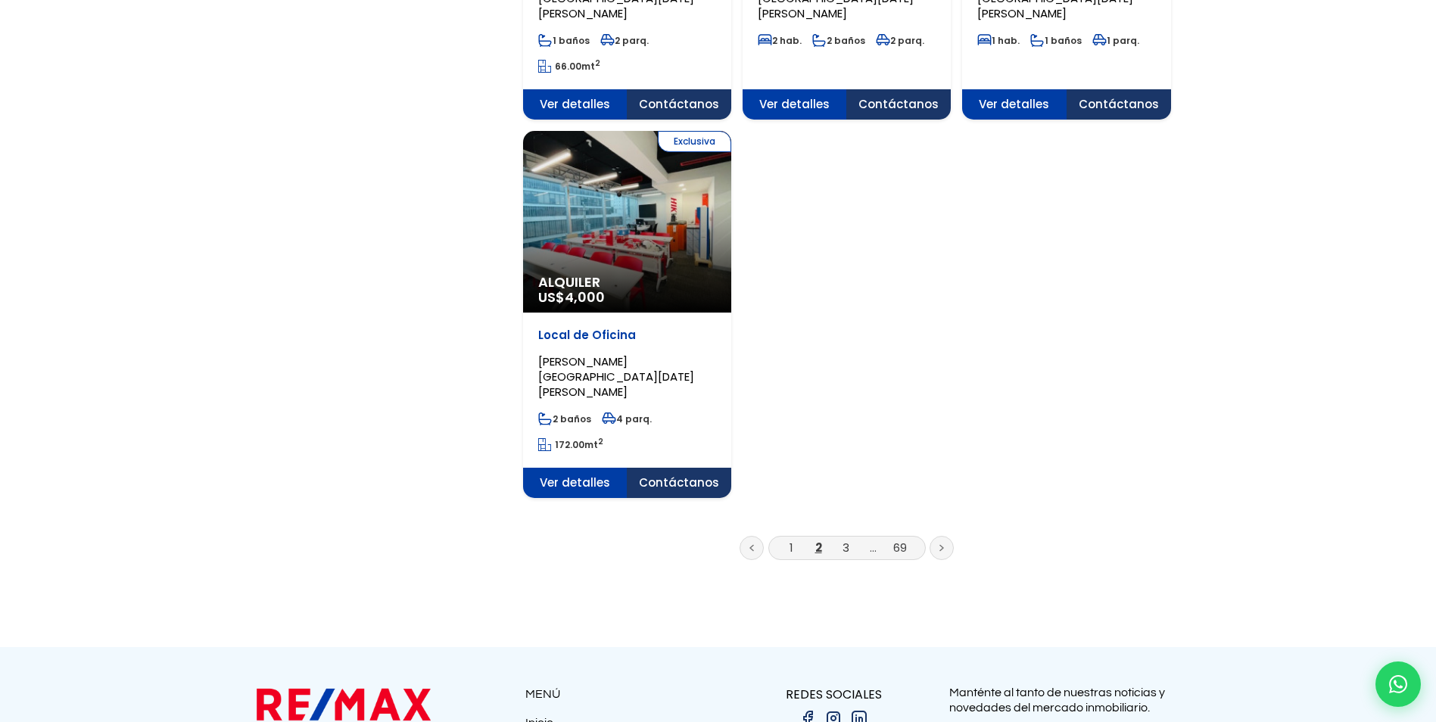
click at [838, 538] on li "3" at bounding box center [846, 547] width 24 height 19
click at [844, 540] on link "3" at bounding box center [846, 548] width 7 height 16
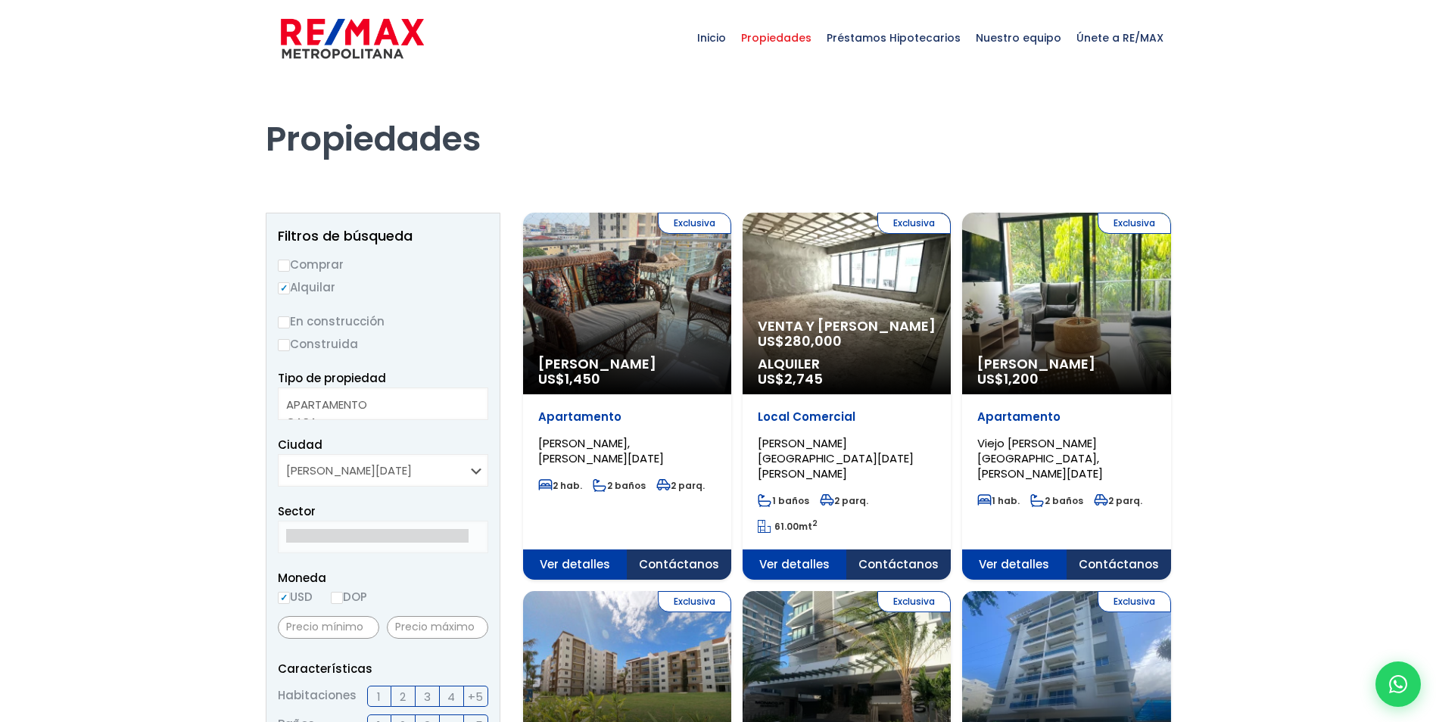
select select
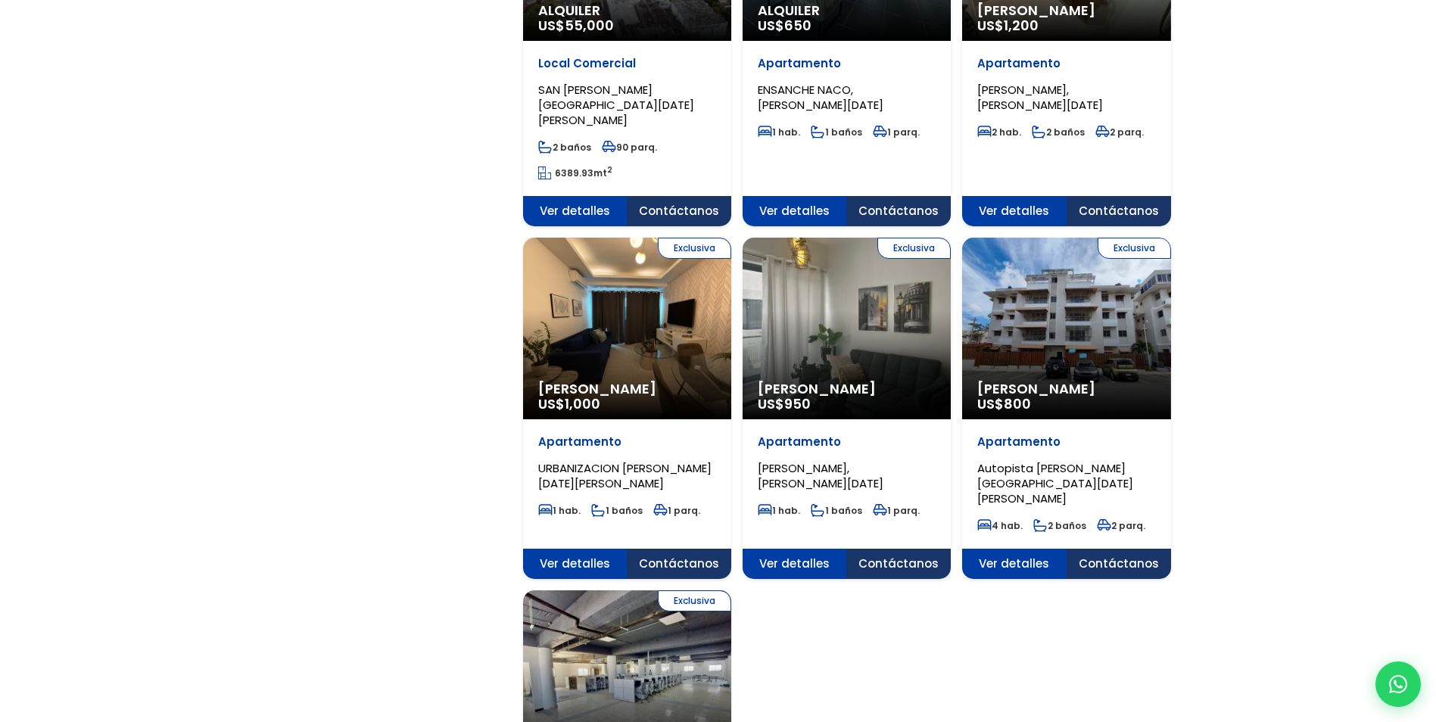
scroll to position [1439, 0]
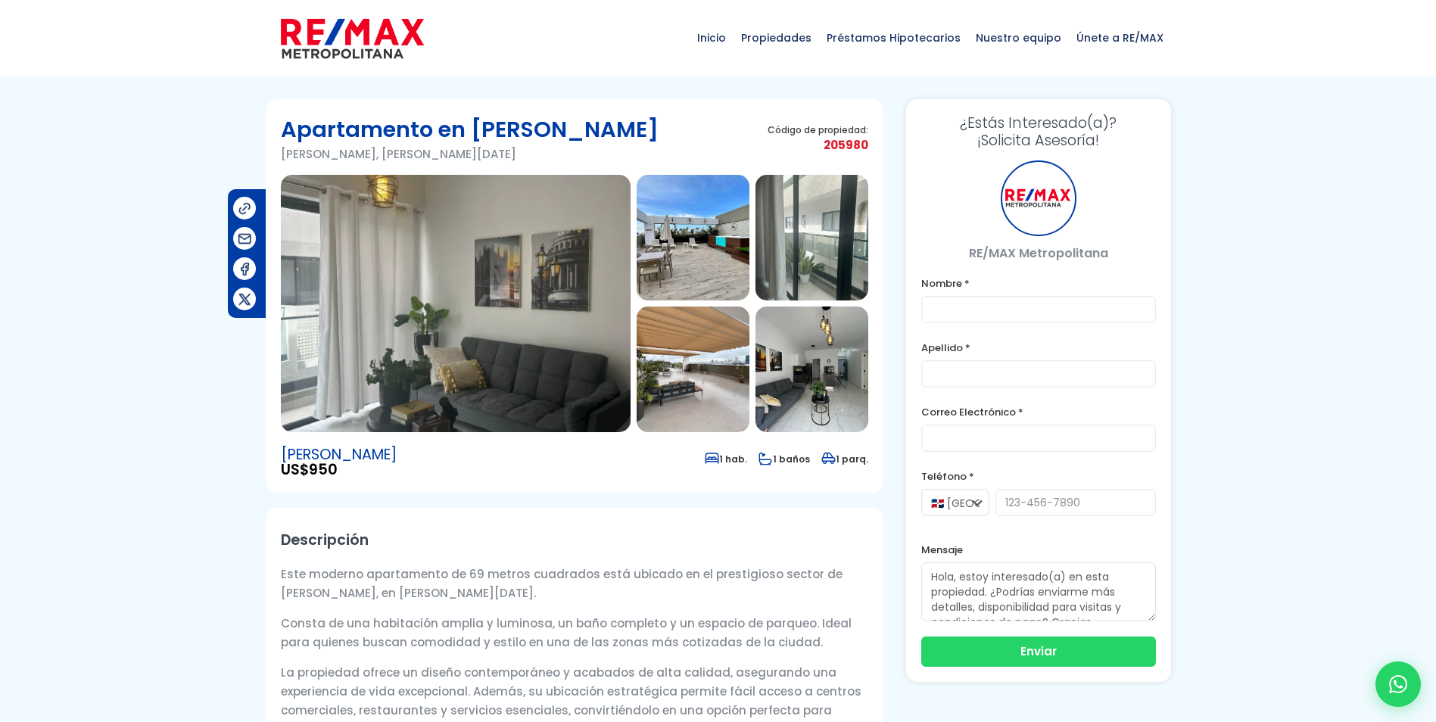
click at [768, 371] on img at bounding box center [812, 370] width 113 height 126
click at [797, 376] on img at bounding box center [812, 370] width 113 height 126
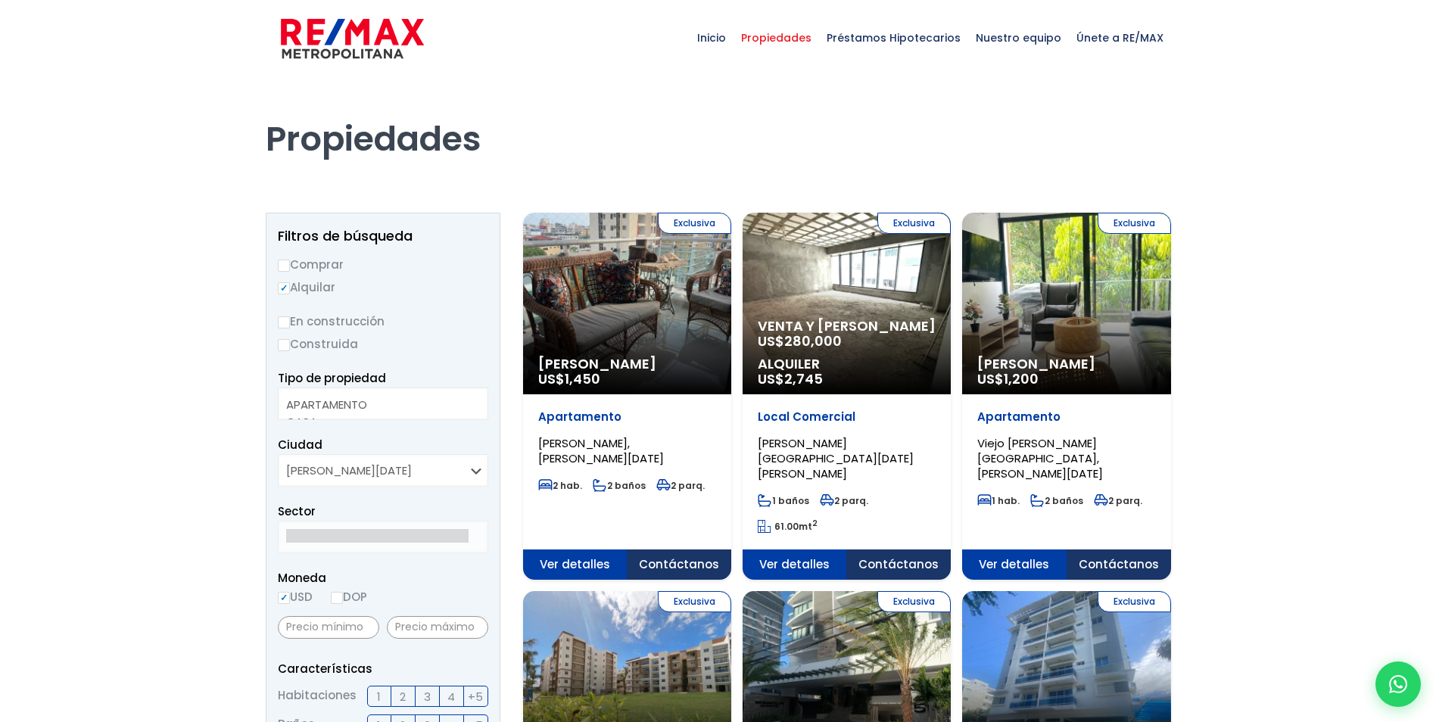
select select
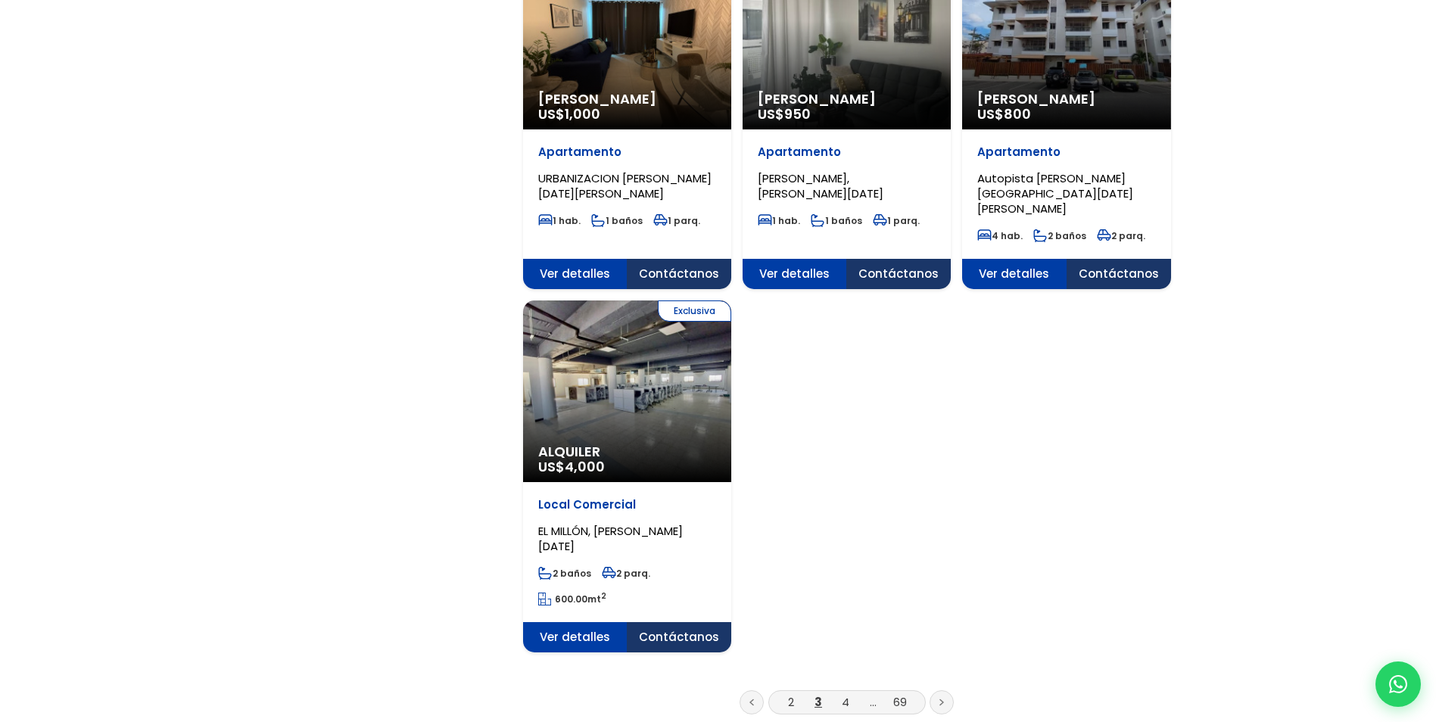
scroll to position [1893, 0]
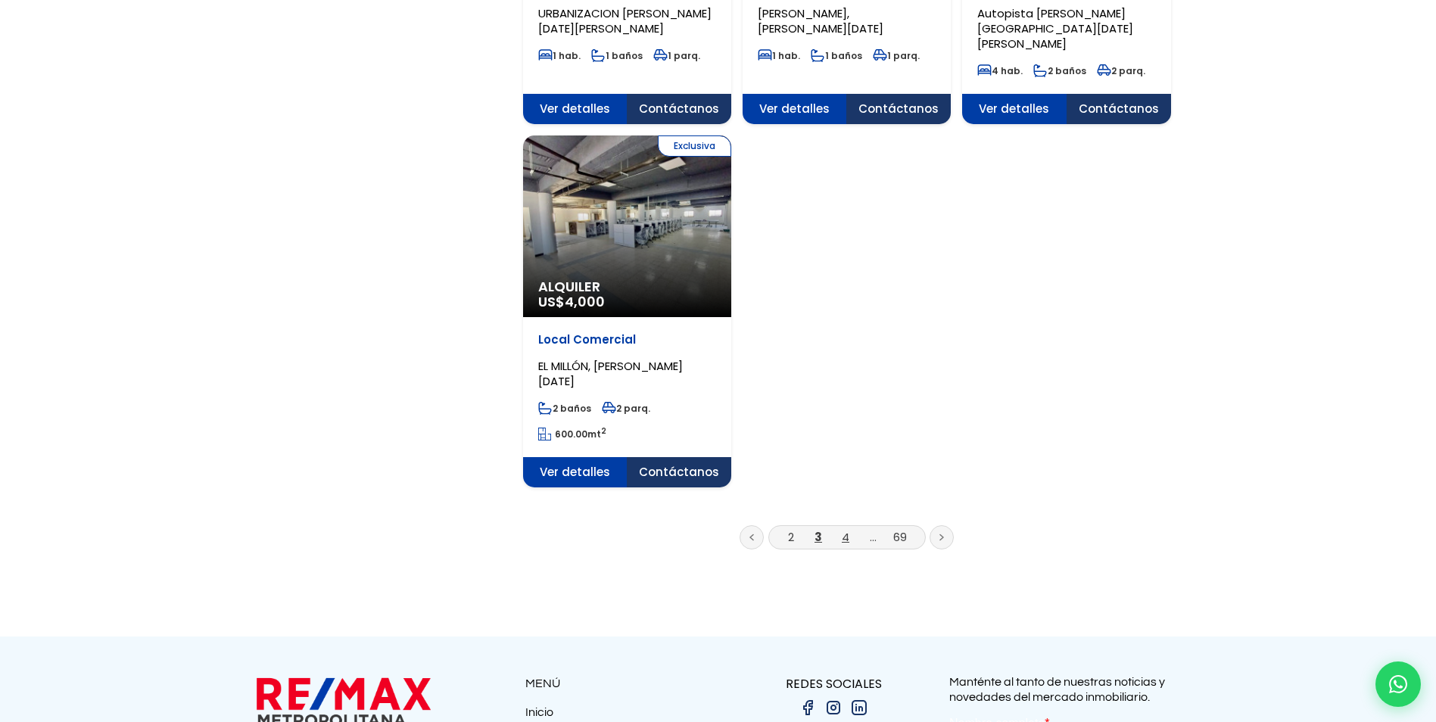
click at [844, 529] on link "4" at bounding box center [846, 537] width 8 height 16
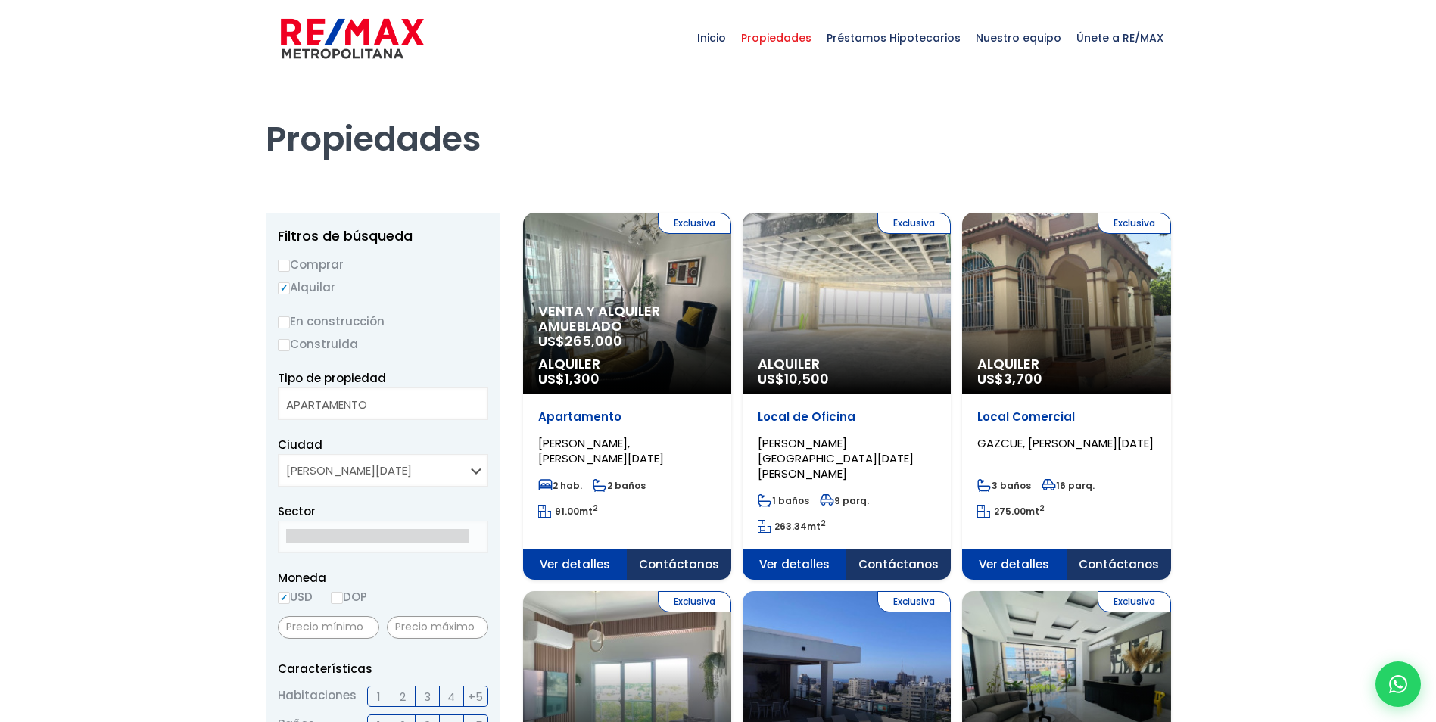
select select
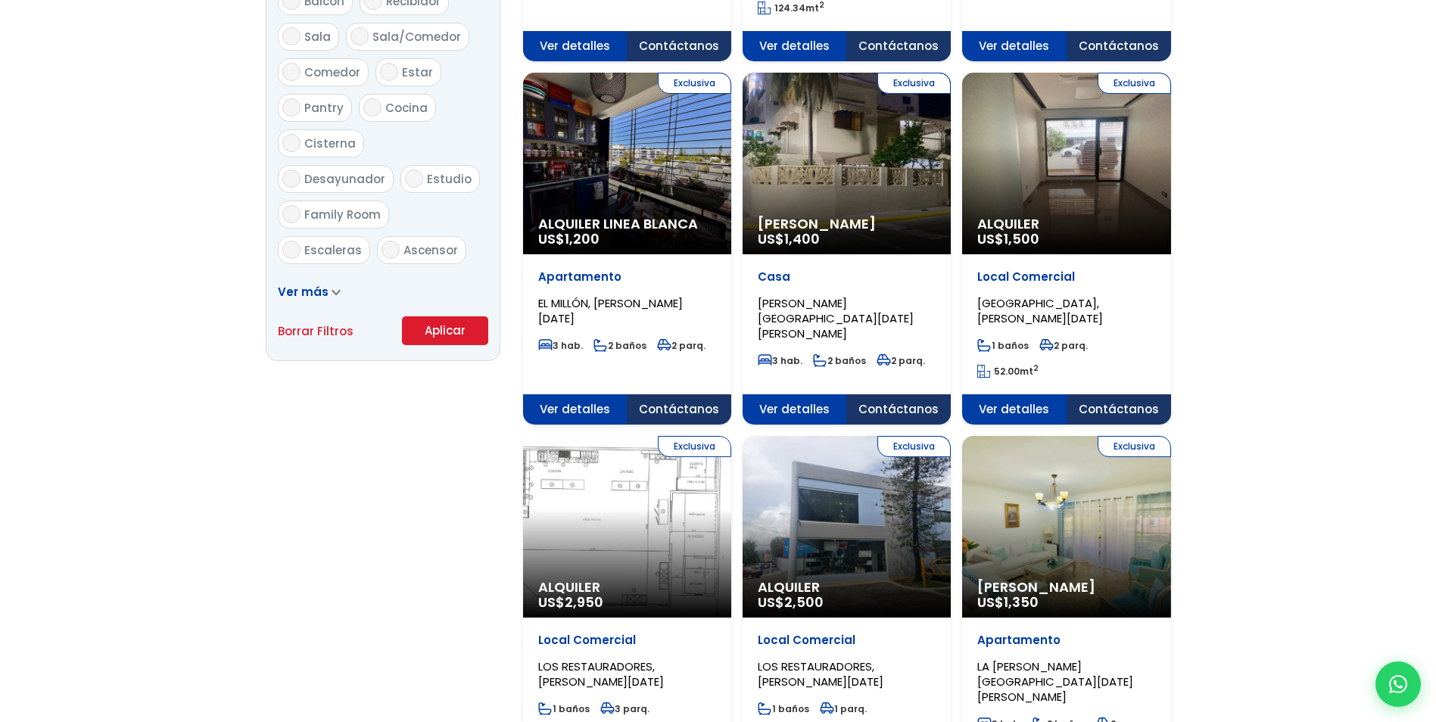
scroll to position [909, 0]
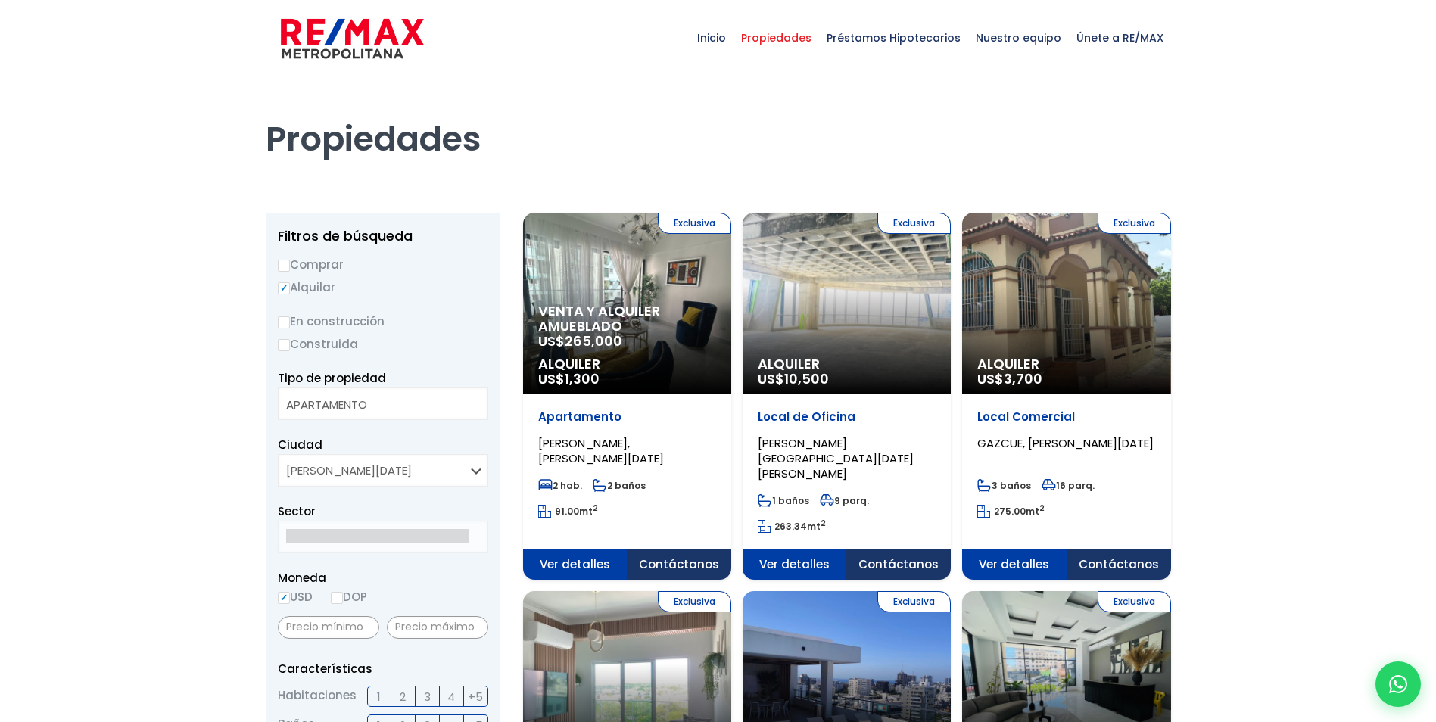
select select
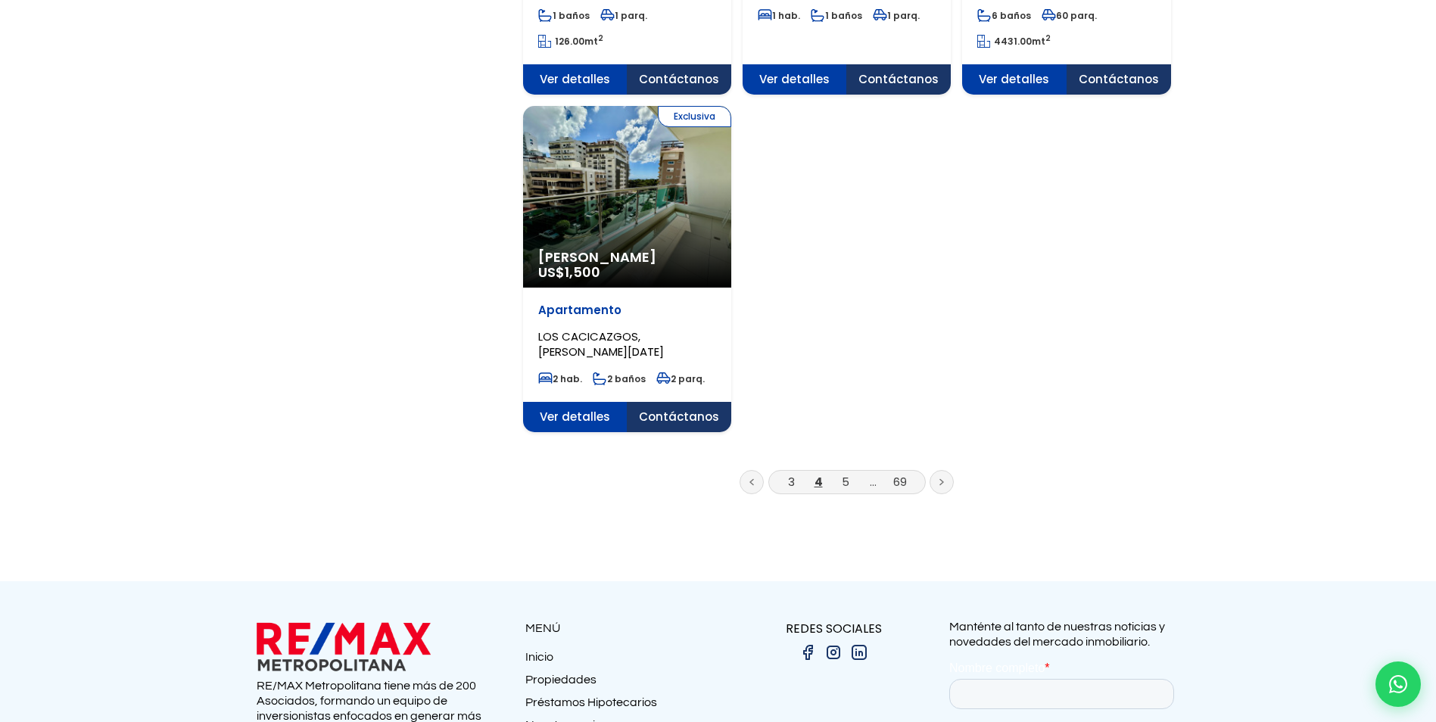
scroll to position [1969, 0]
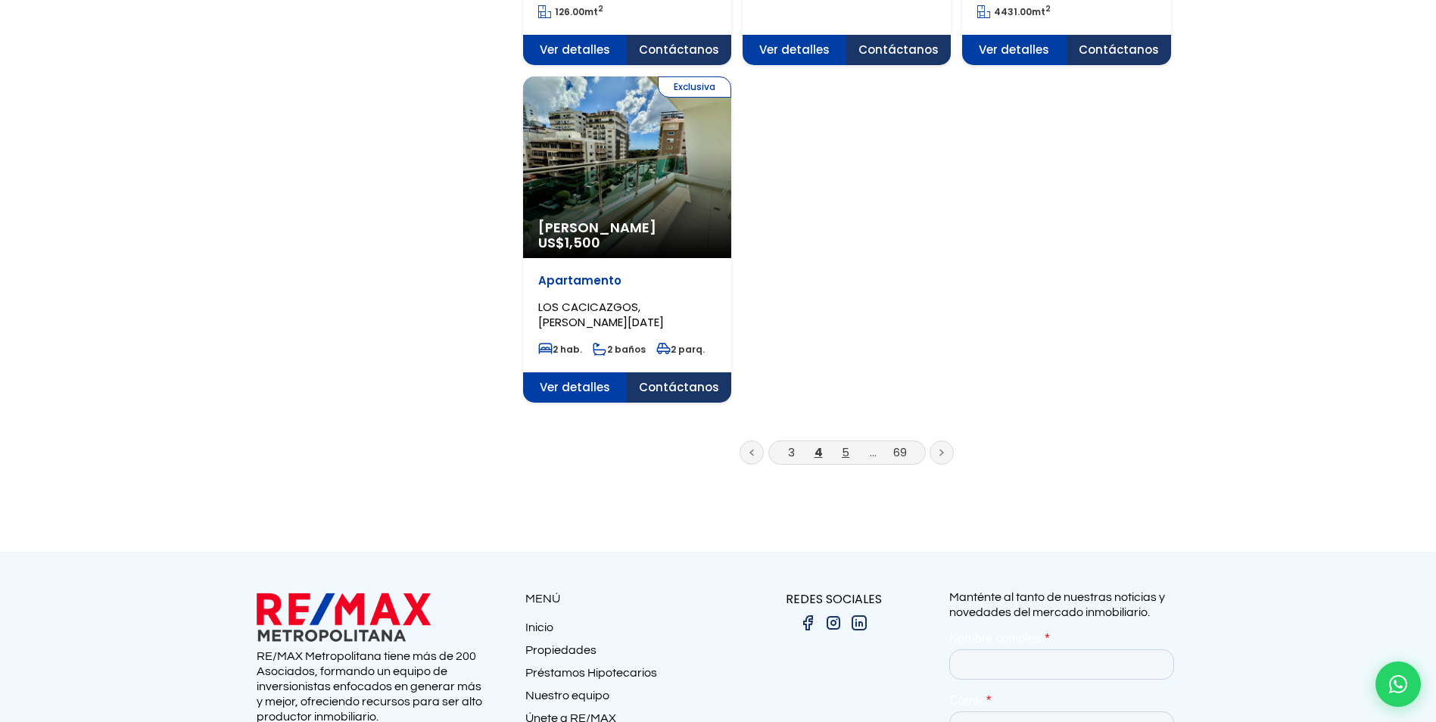
click at [847, 445] on link "5" at bounding box center [846, 453] width 8 height 16
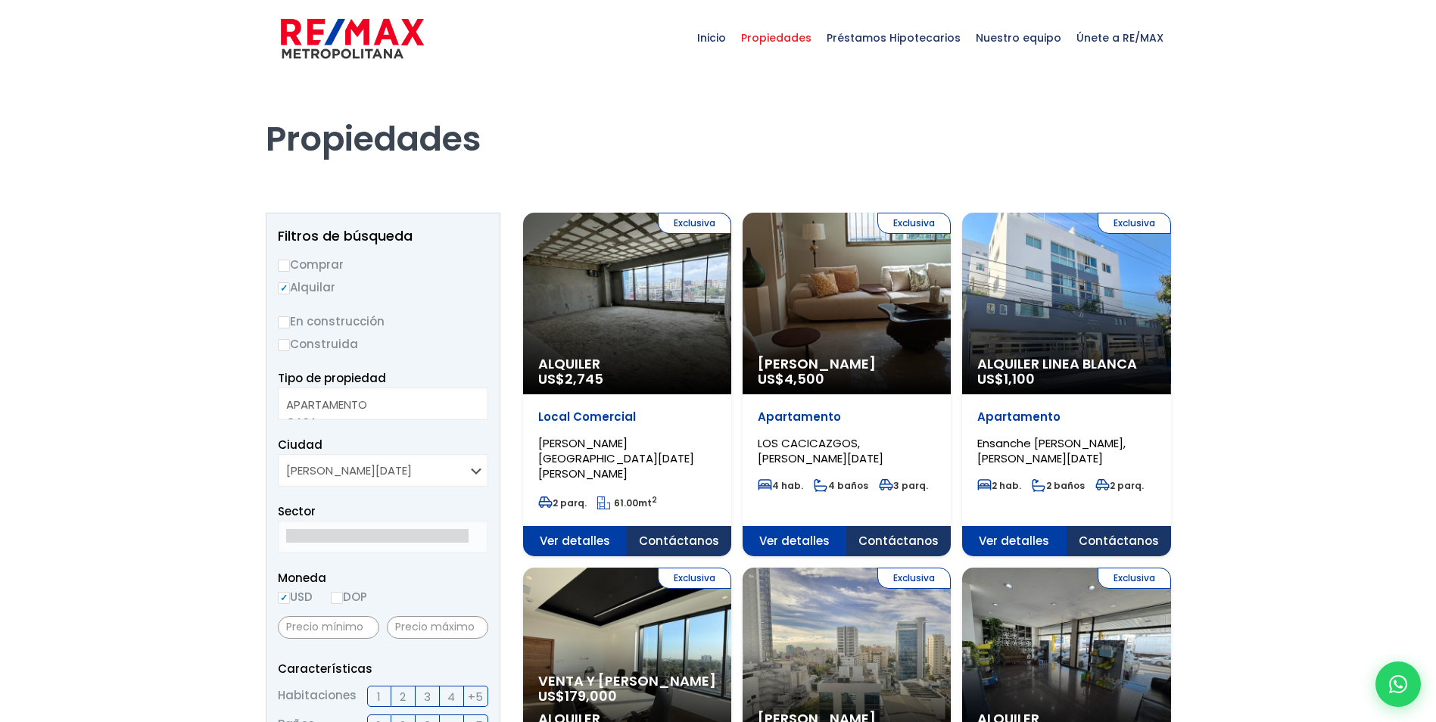
select select
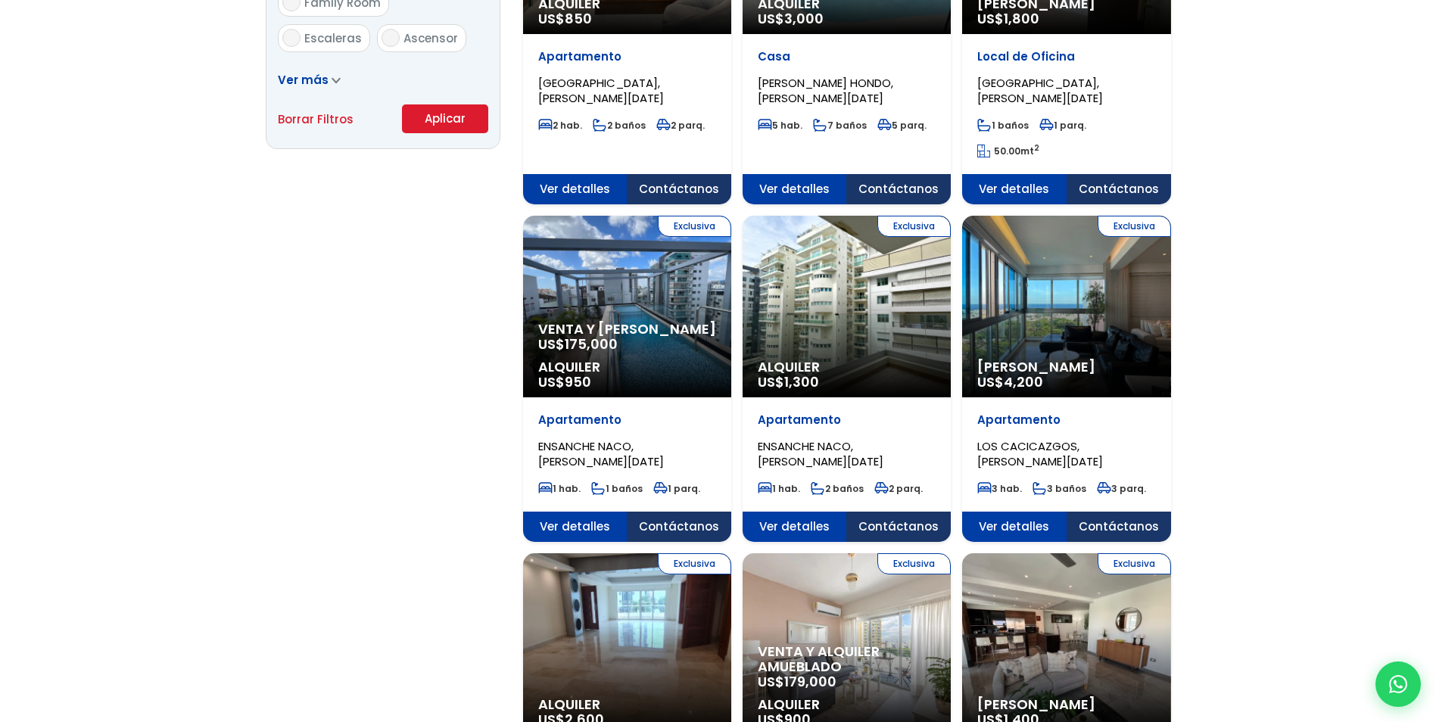
scroll to position [1287, 0]
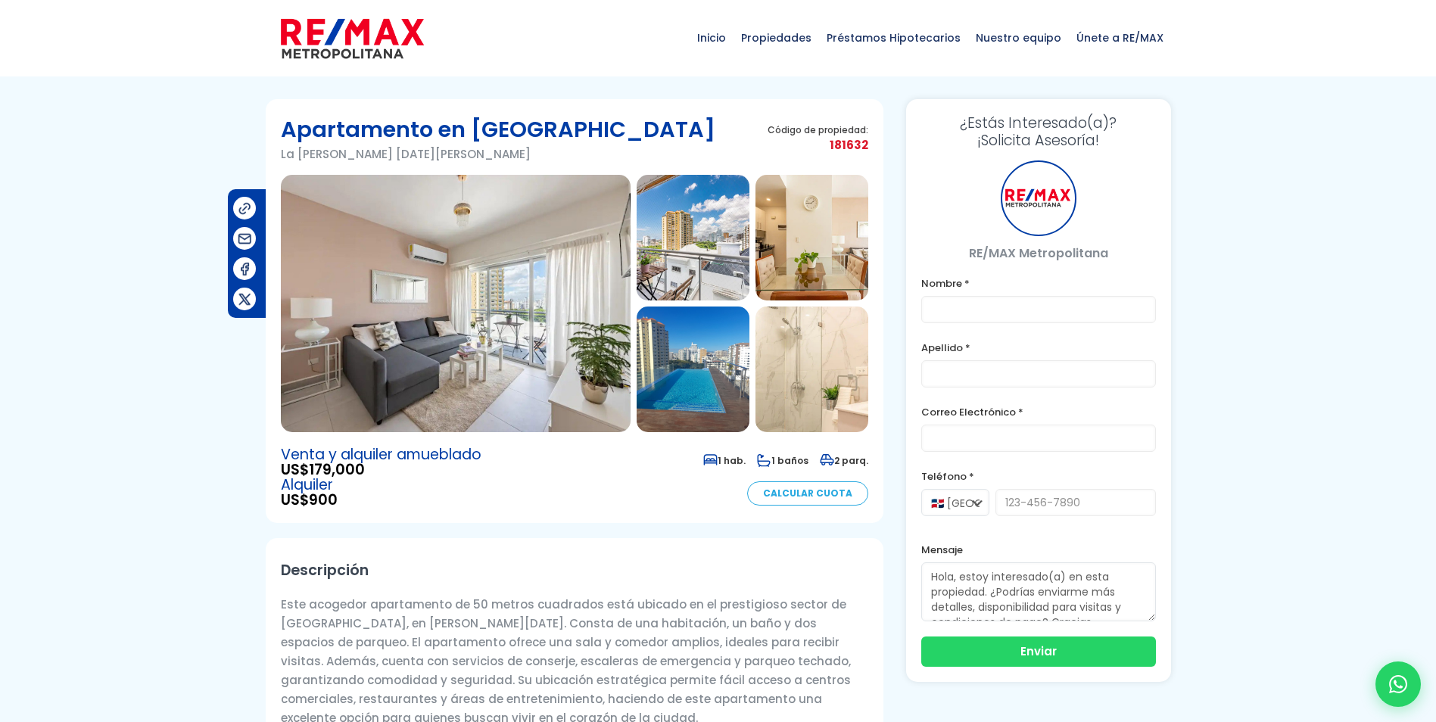
click at [777, 251] on img at bounding box center [812, 238] width 113 height 126
click at [800, 367] on img at bounding box center [812, 370] width 113 height 126
click at [691, 256] on img at bounding box center [693, 238] width 113 height 126
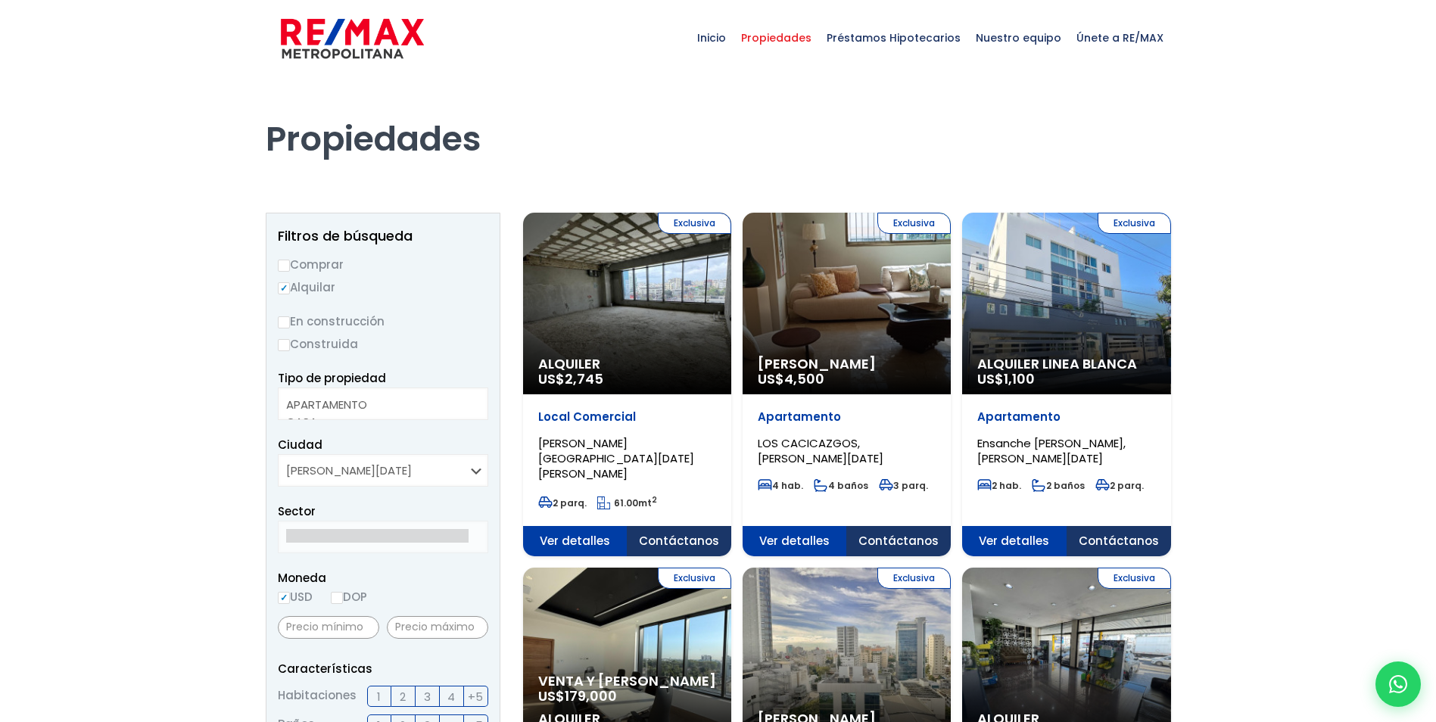
select select
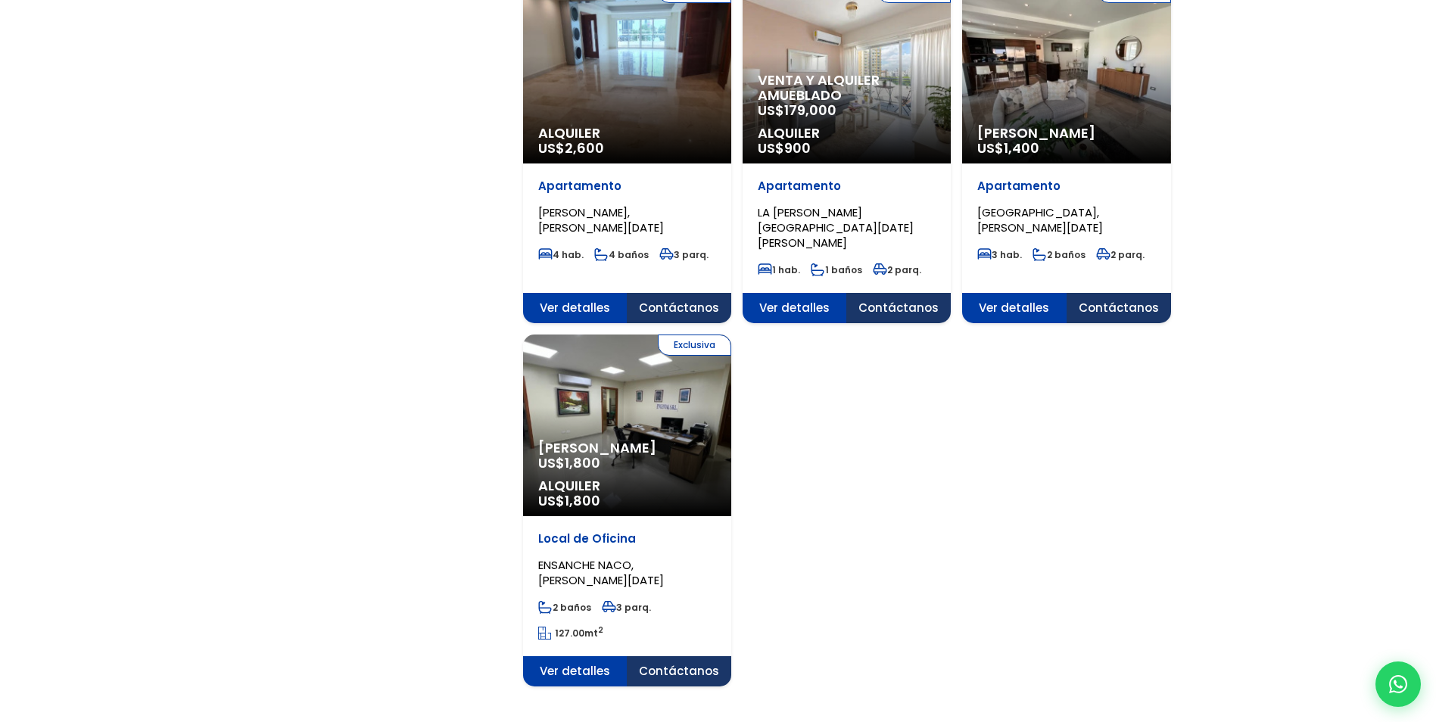
scroll to position [1742, 0]
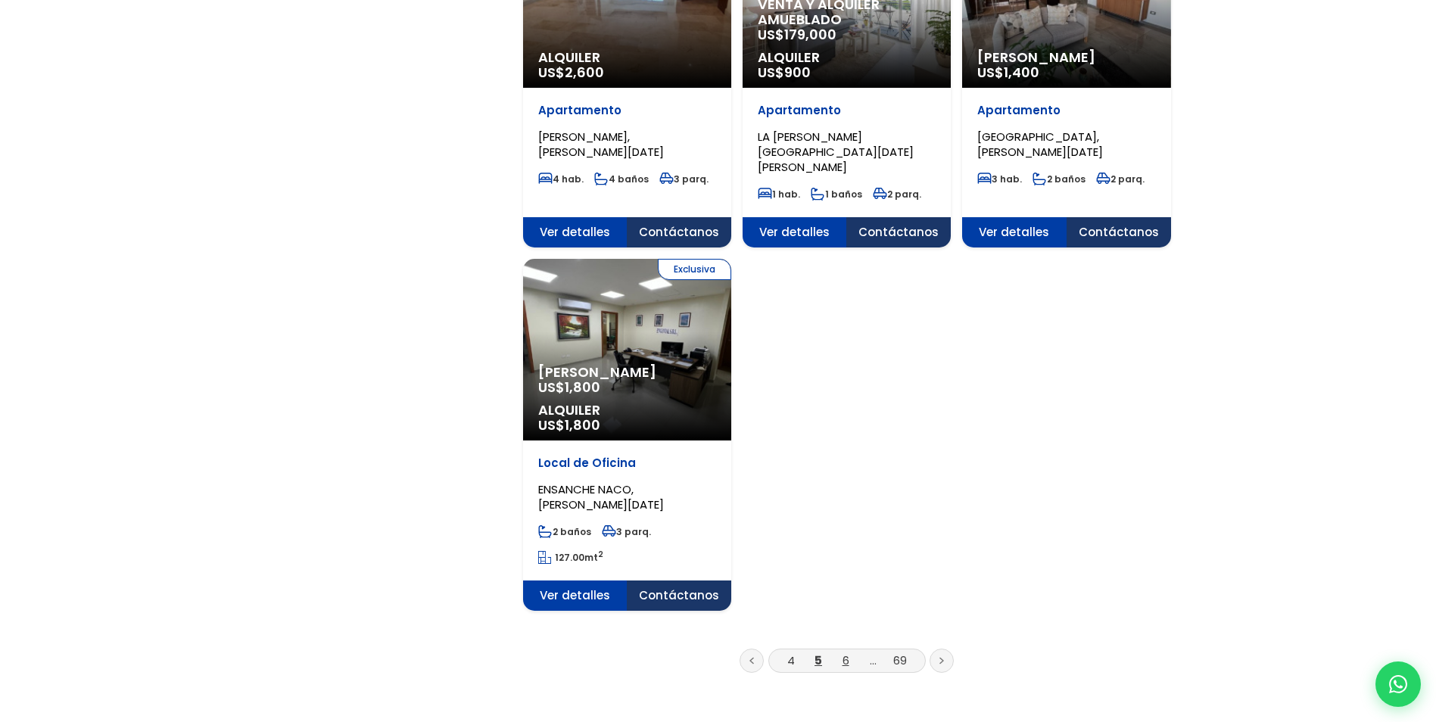
click at [843, 653] on link "6" at bounding box center [846, 661] width 7 height 16
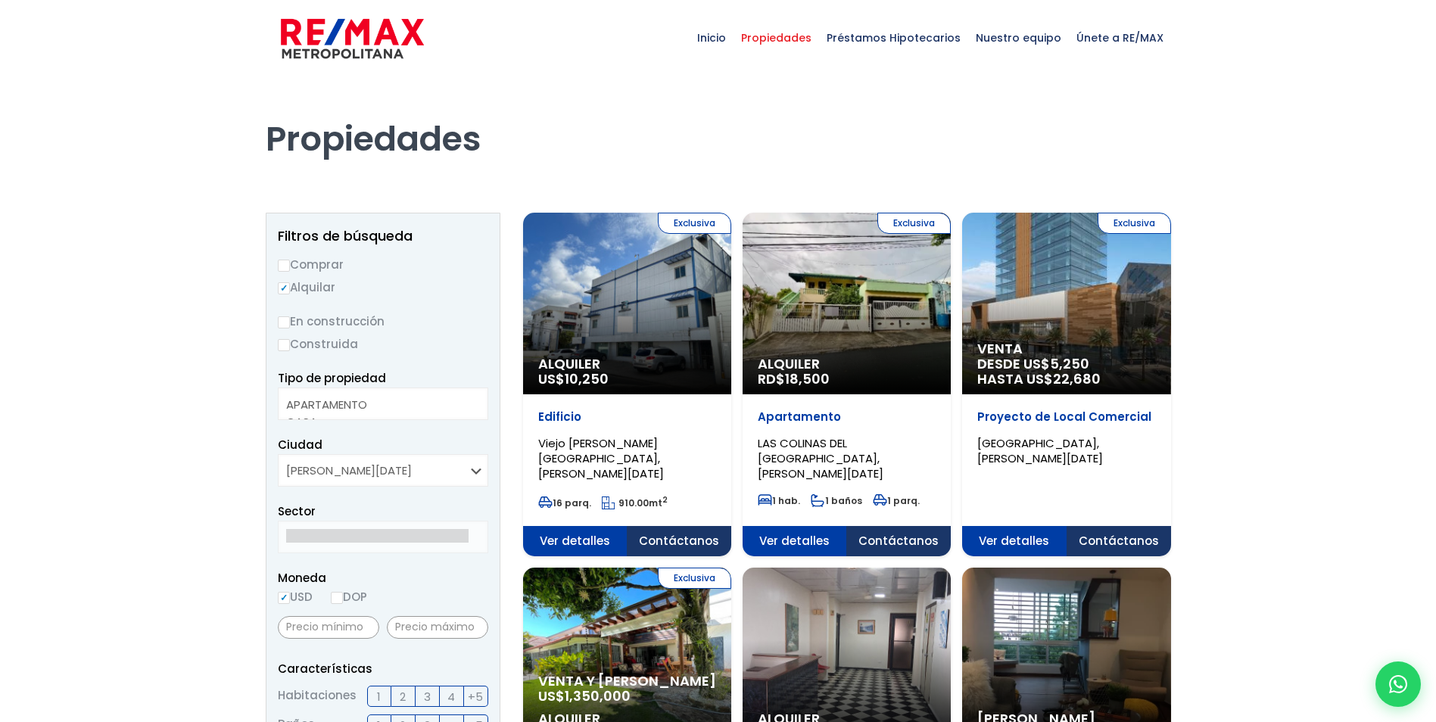
select select
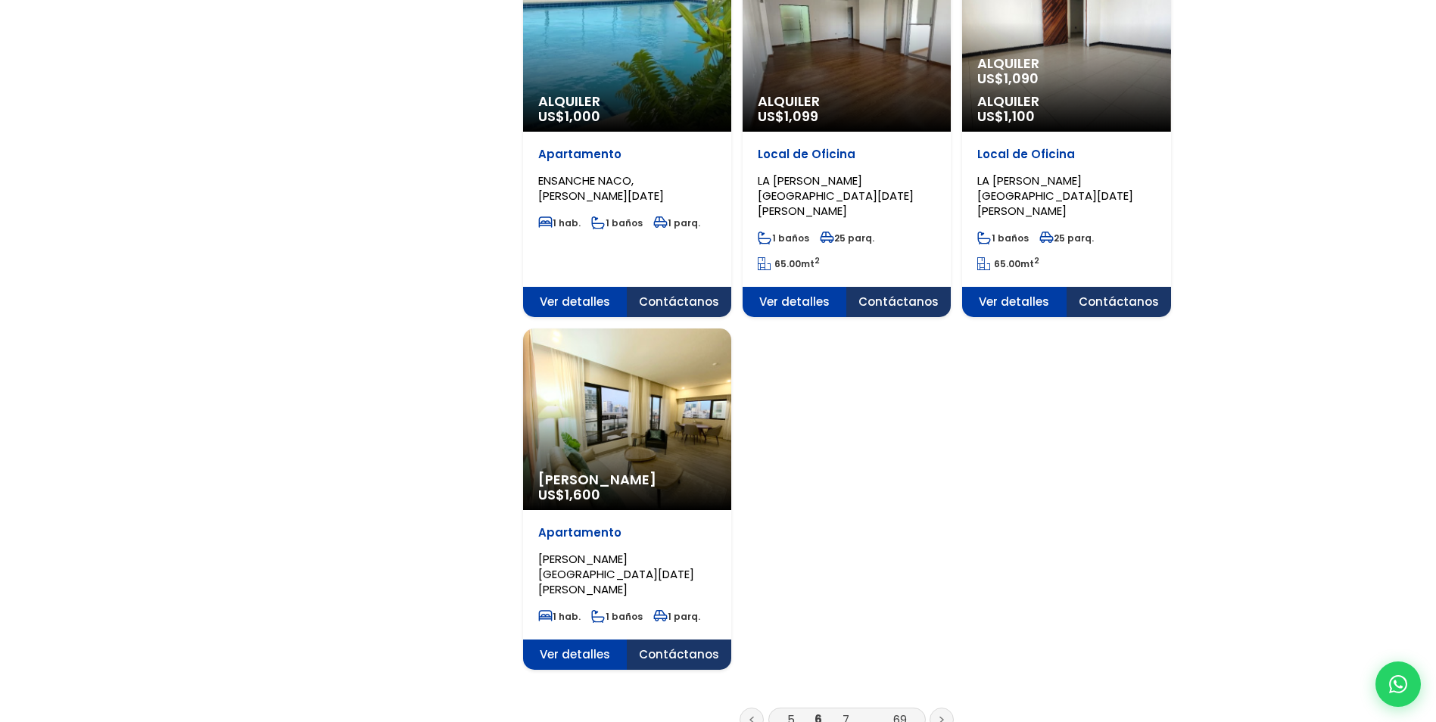
scroll to position [1742, 0]
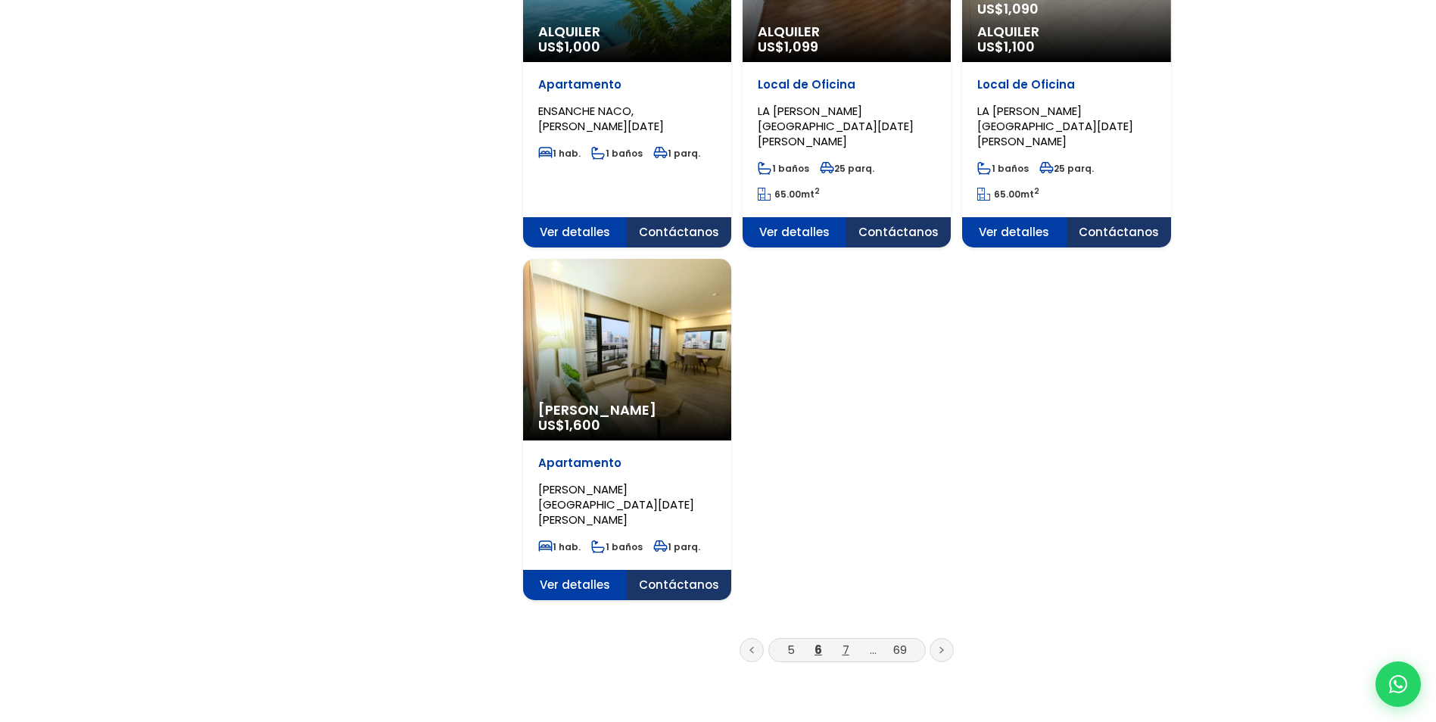
click at [843, 642] on link "7" at bounding box center [846, 650] width 7 height 16
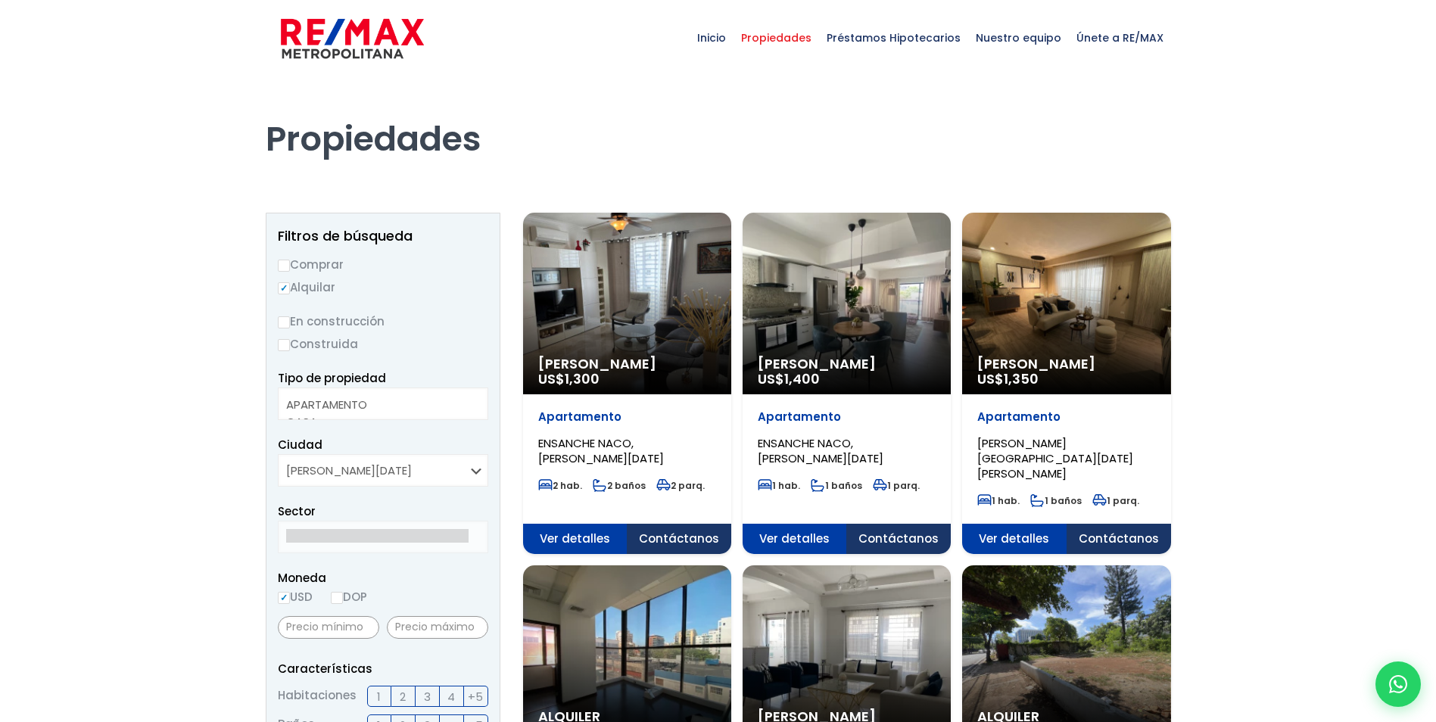
select select
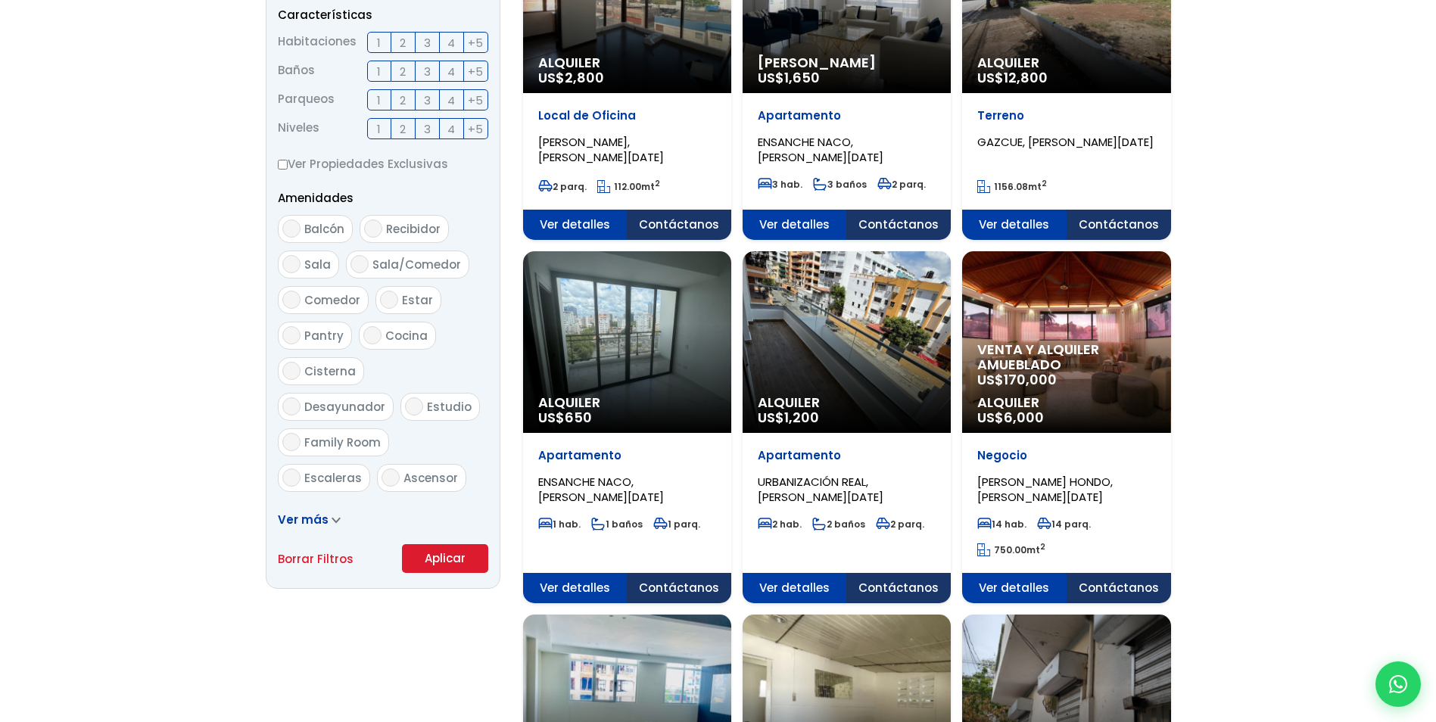
scroll to position [682, 0]
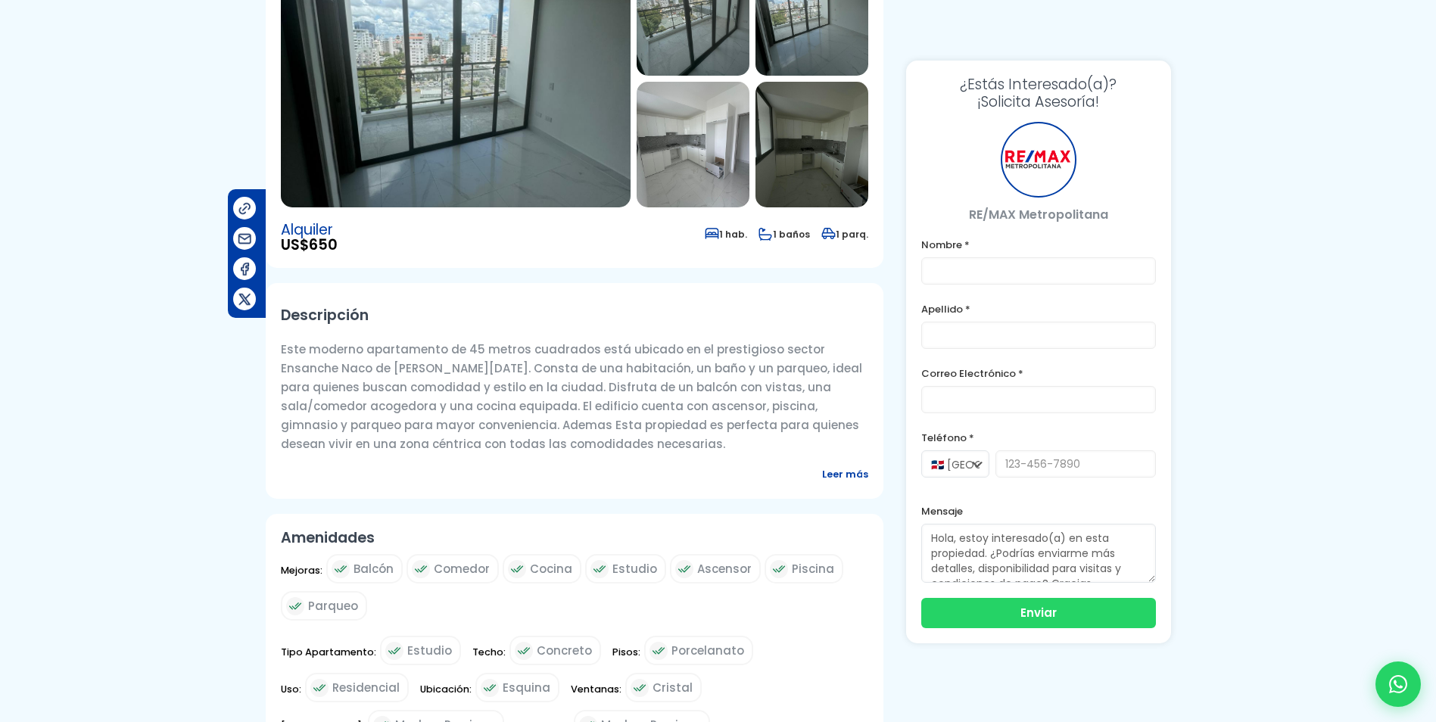
scroll to position [454, 0]
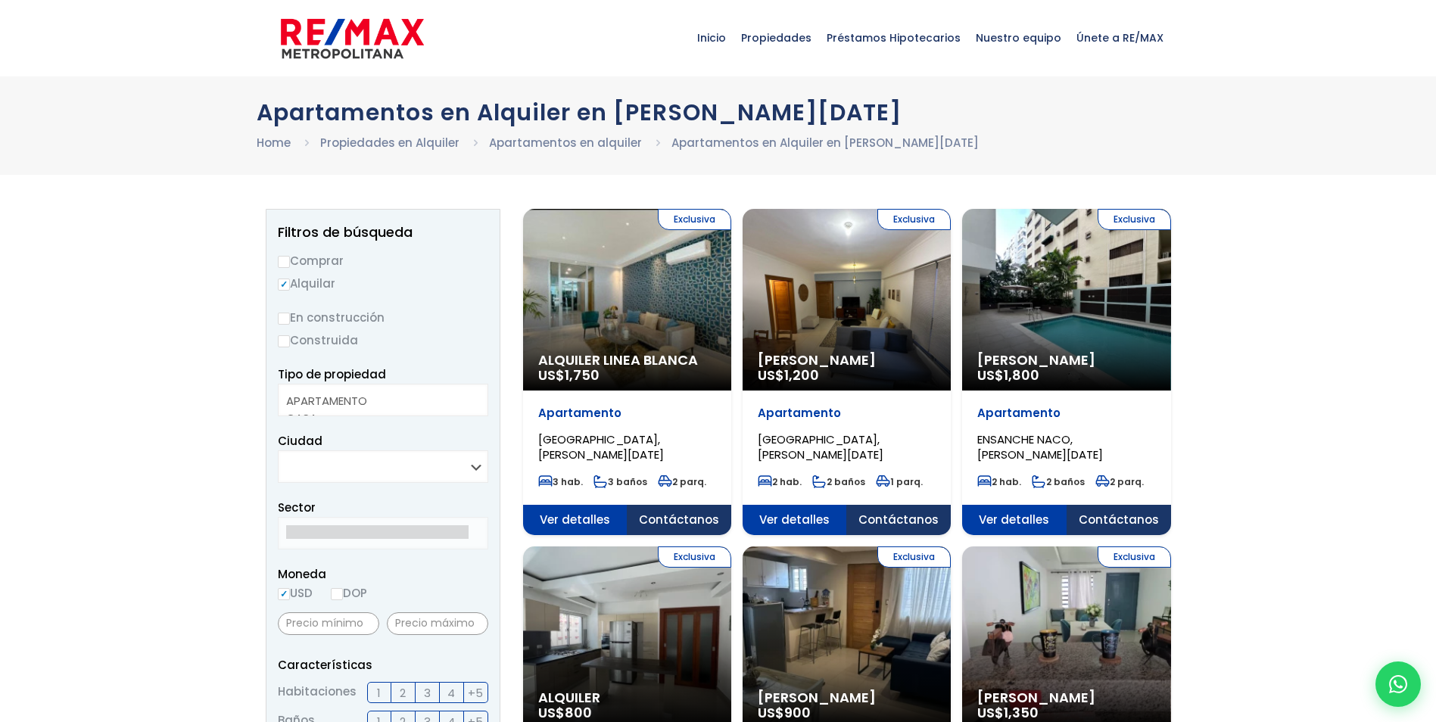
select select
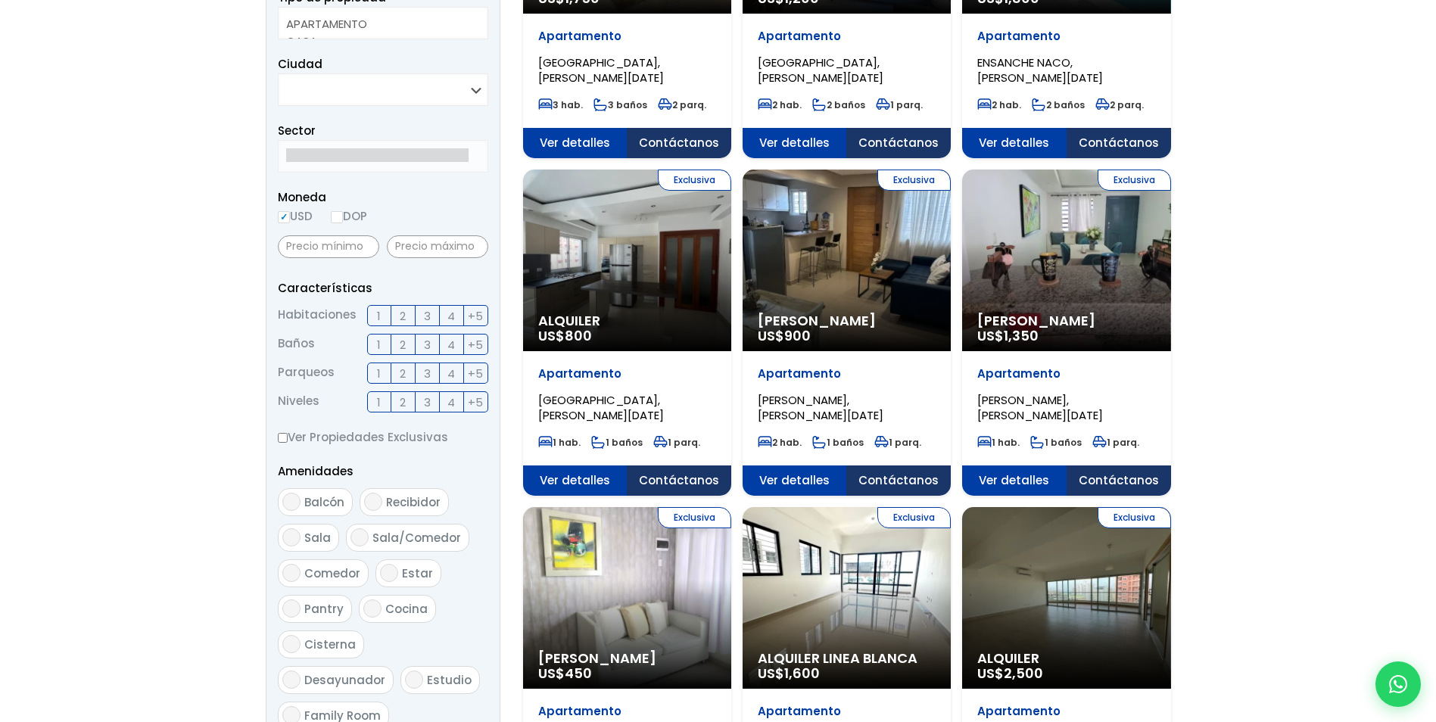
scroll to position [379, 0]
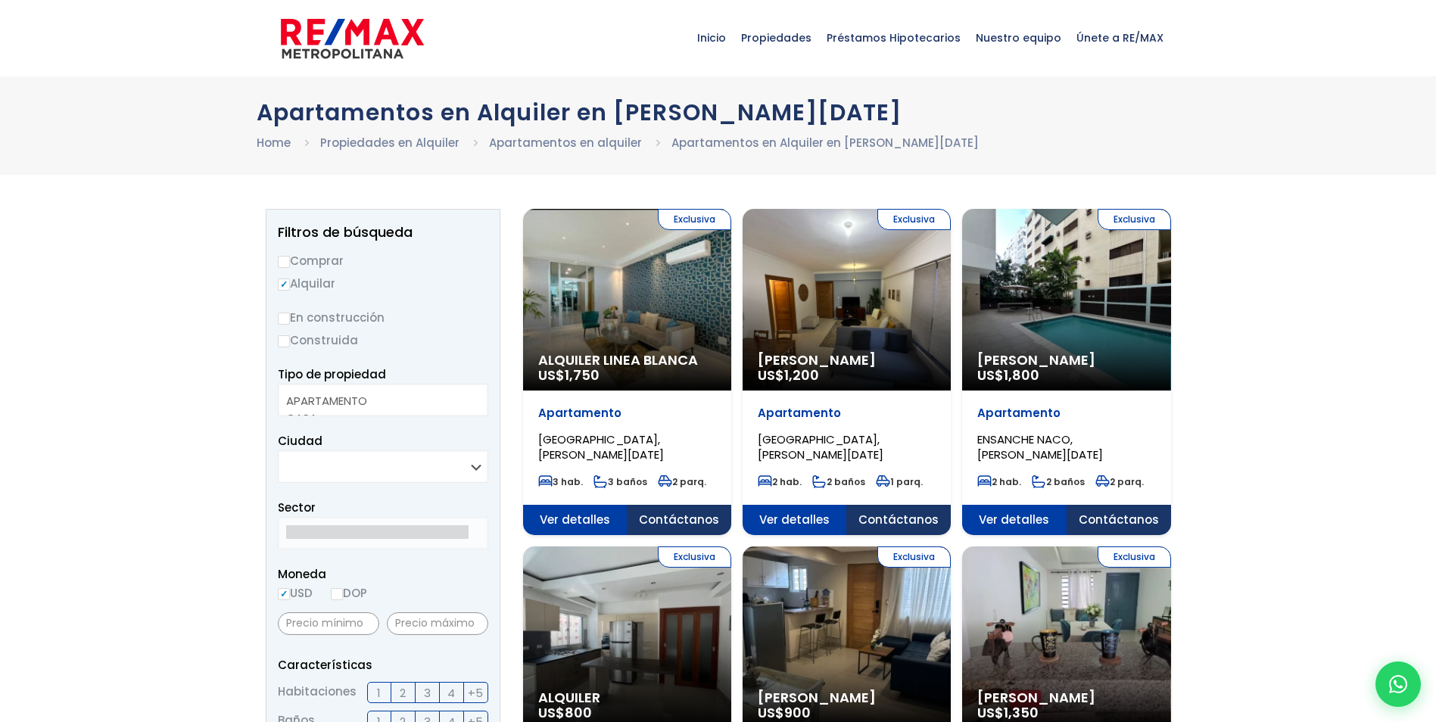
select select
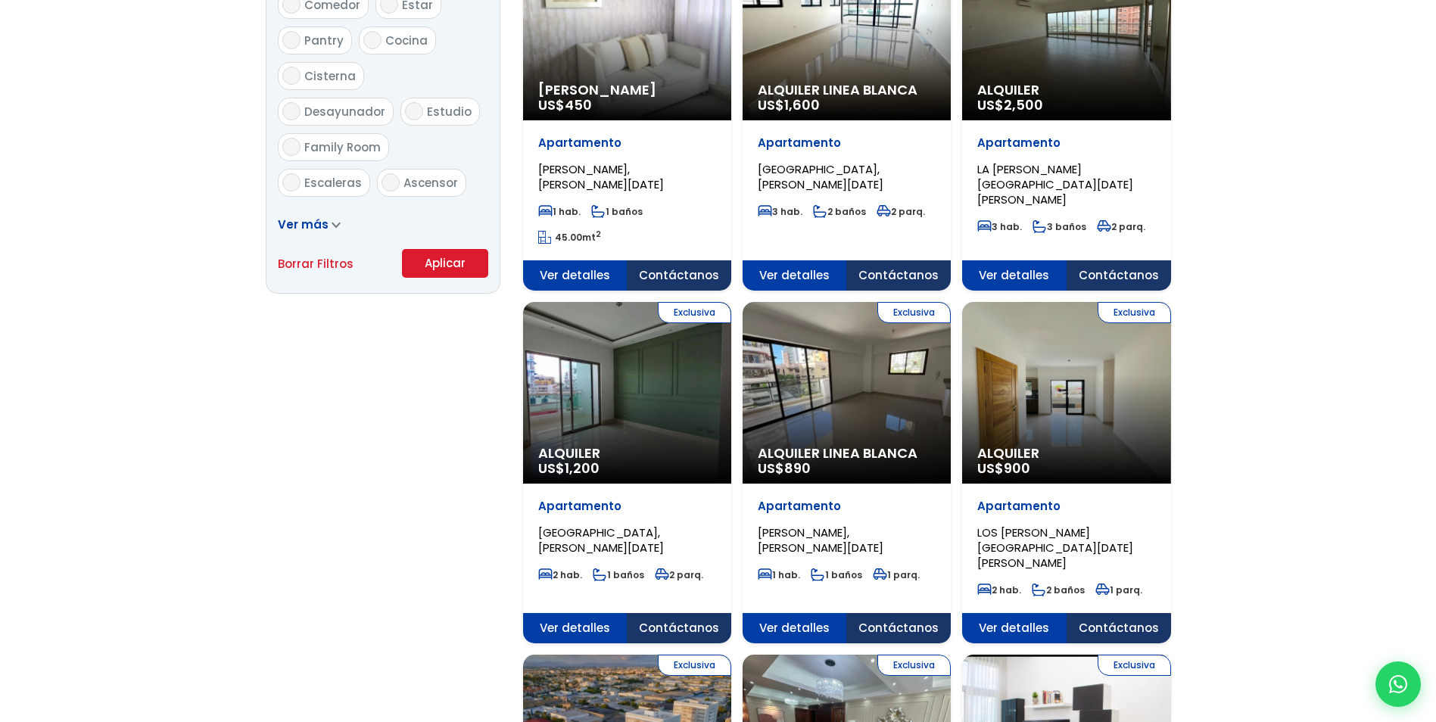
scroll to position [984, 0]
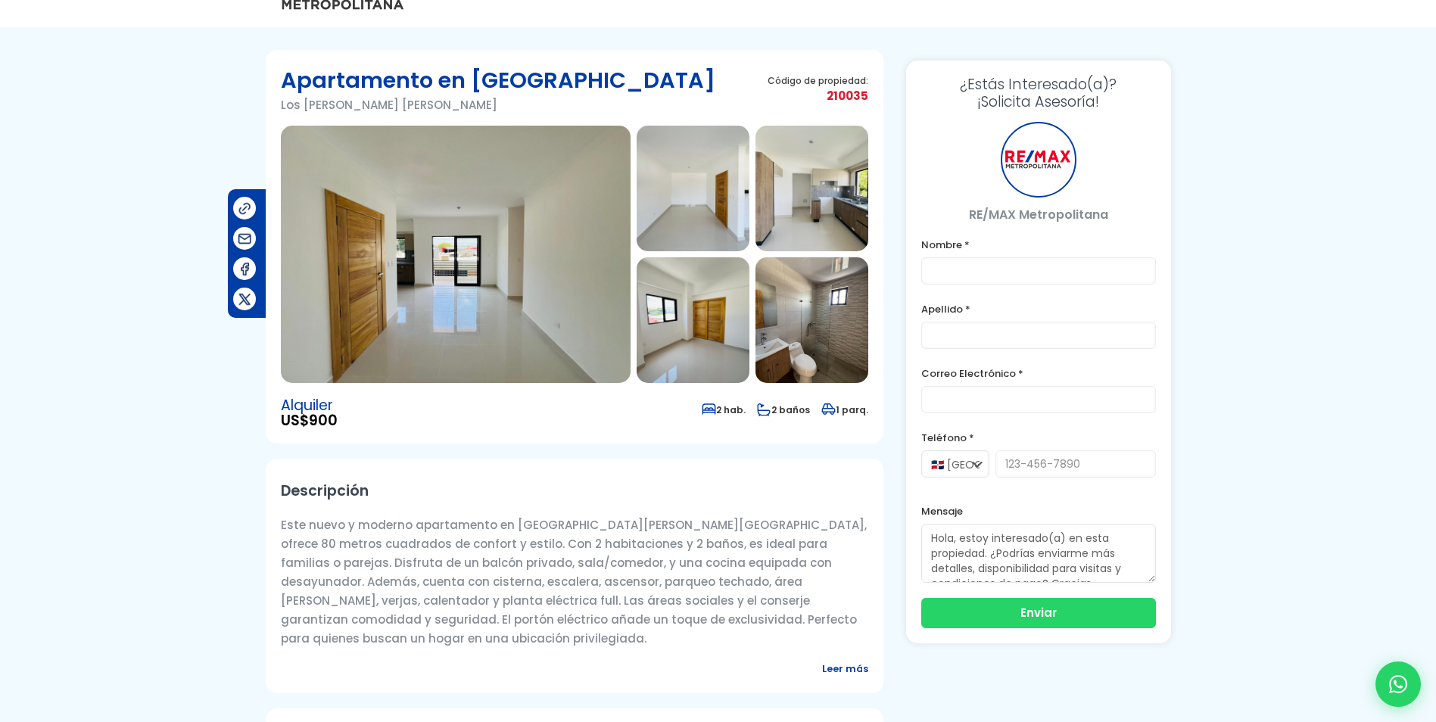
scroll to position [76, 0]
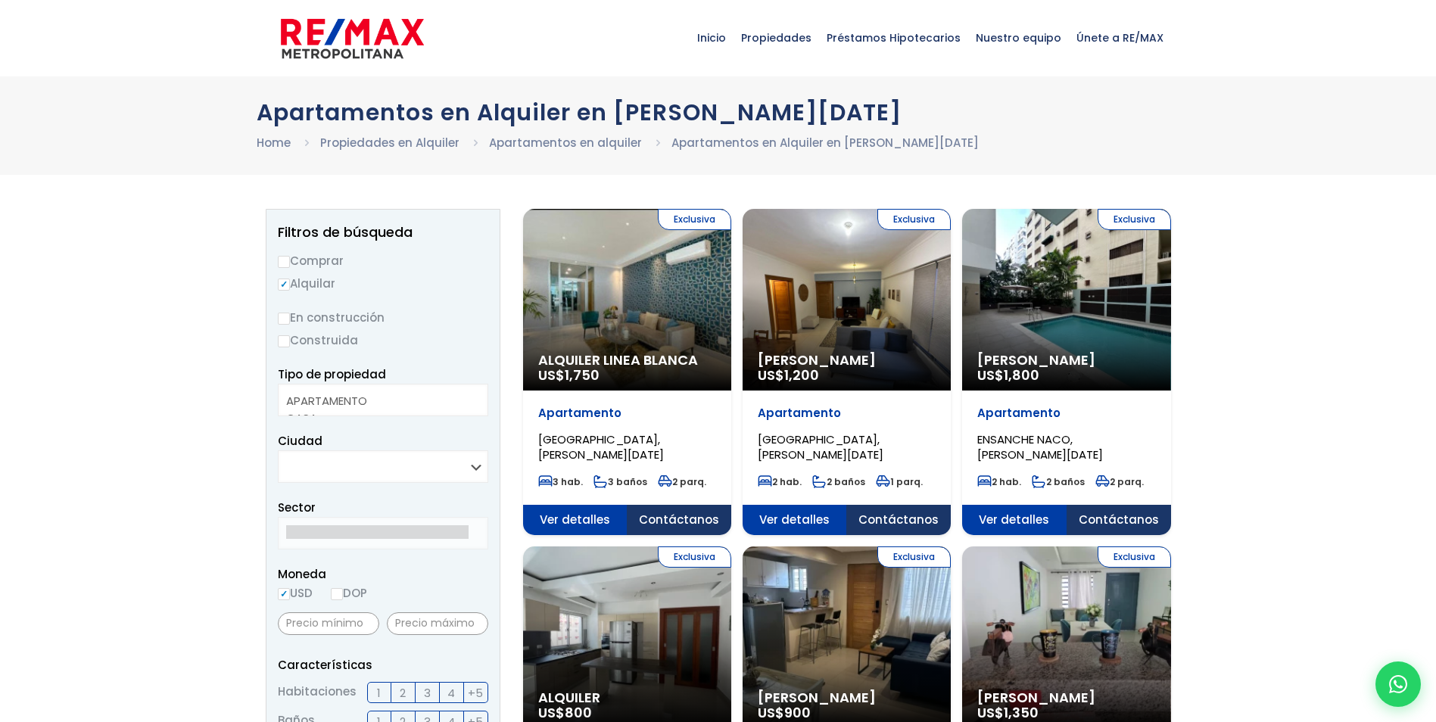
select select
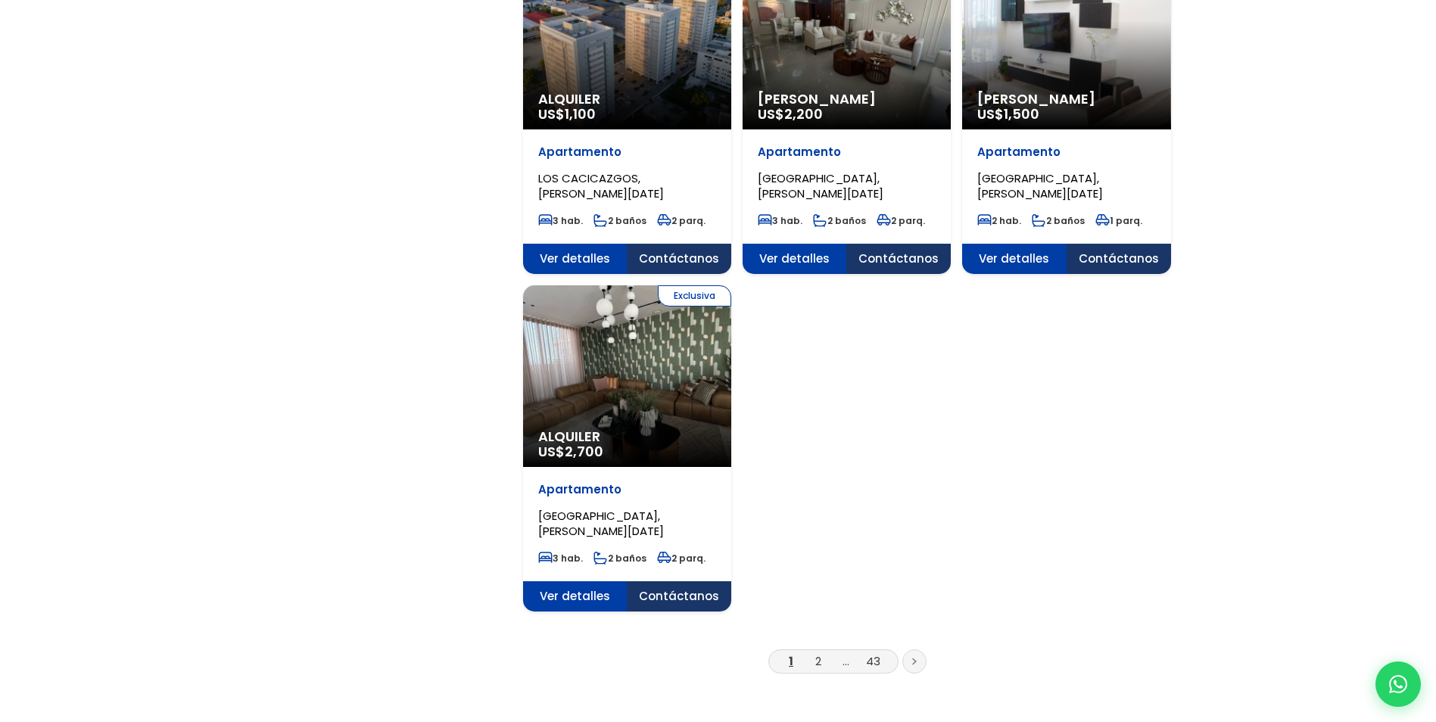
scroll to position [1666, 0]
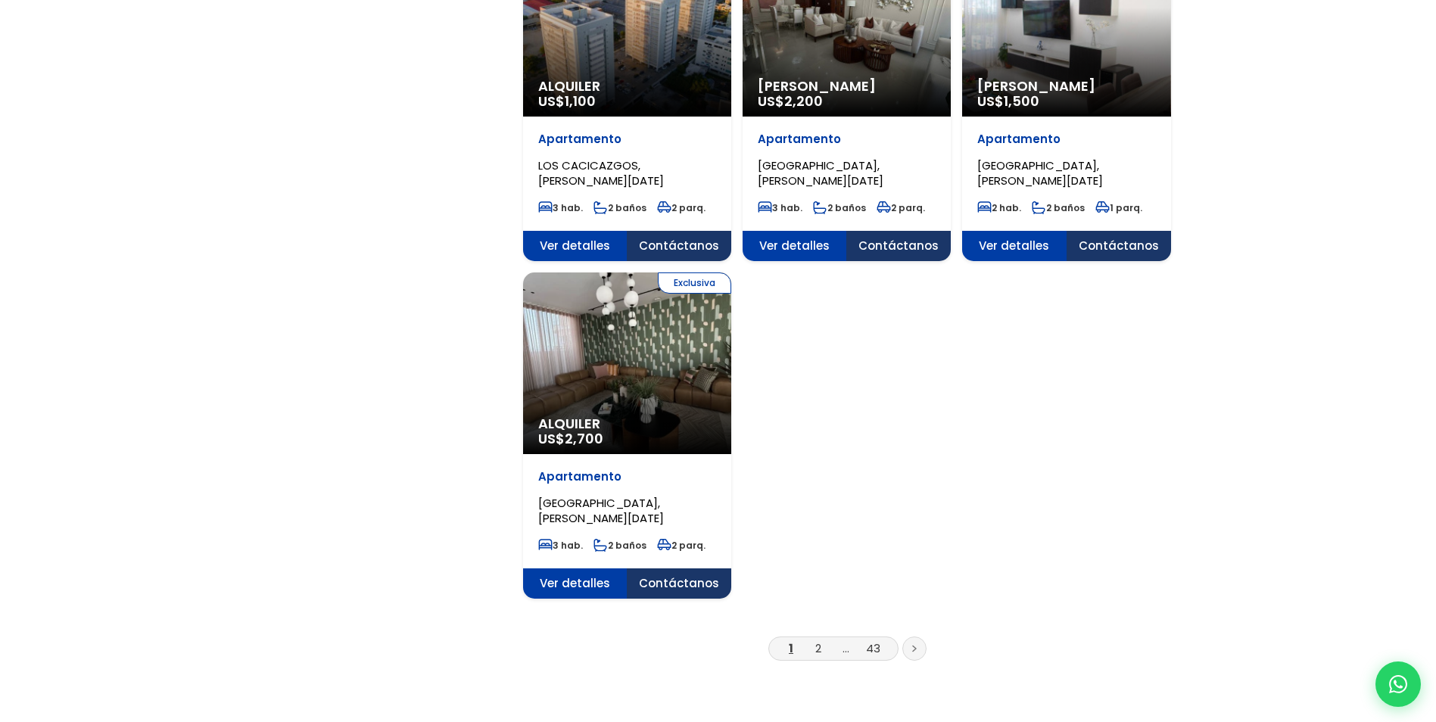
click at [812, 639] on li "2" at bounding box center [818, 648] width 24 height 19
click at [817, 641] on link "2" at bounding box center [819, 649] width 6 height 16
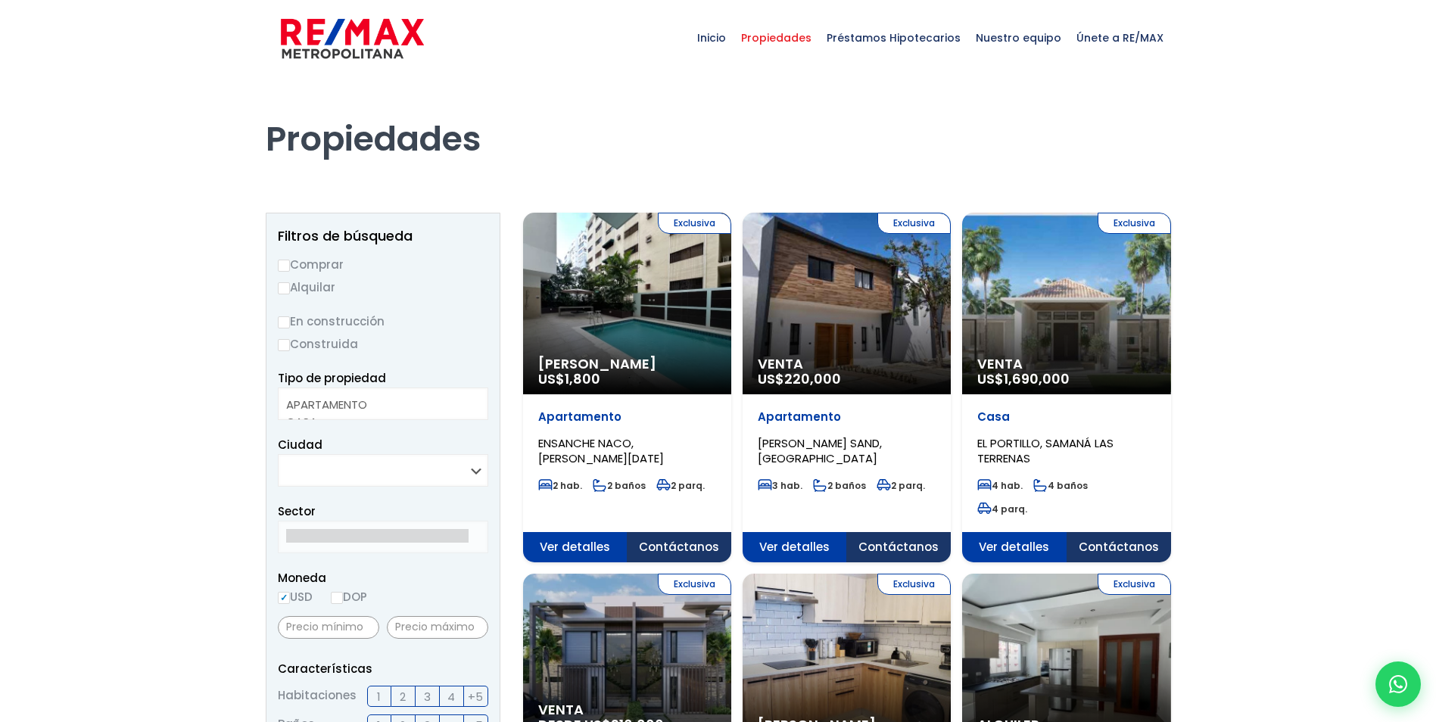
select select
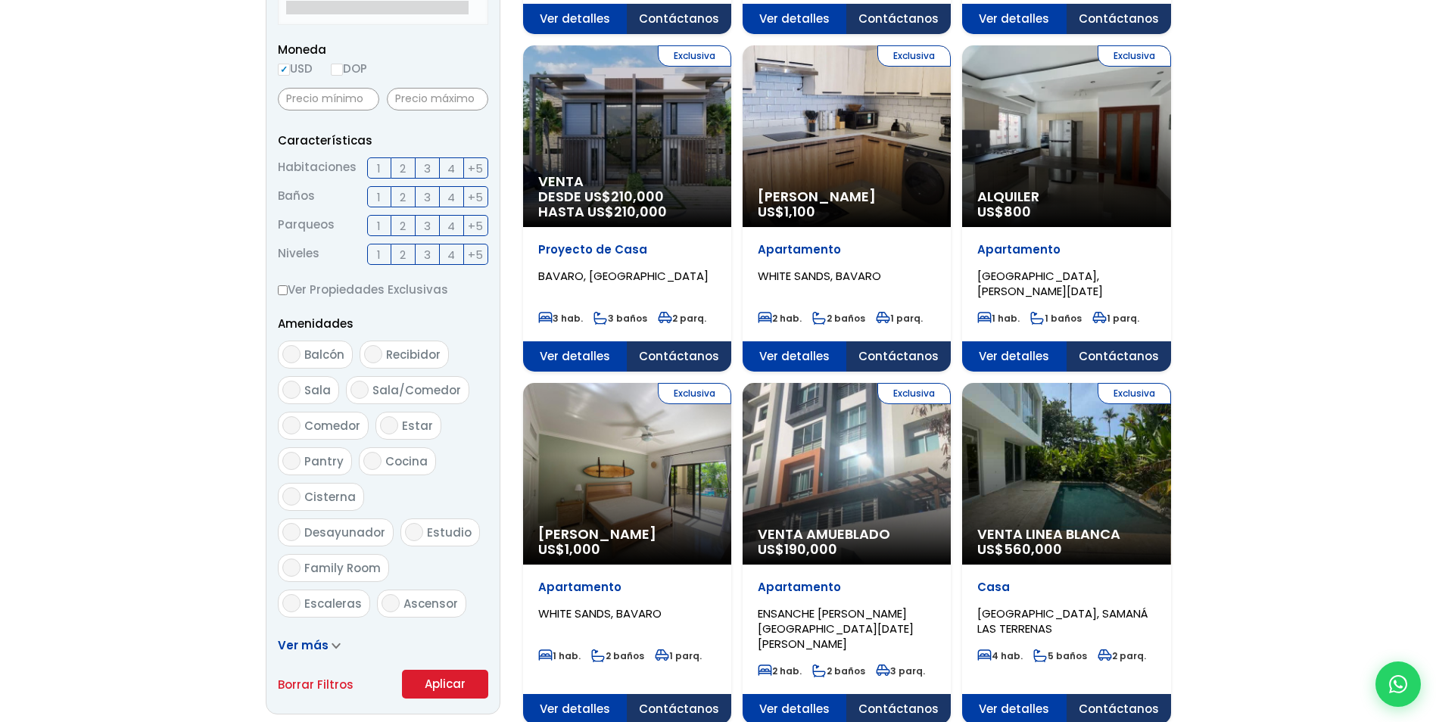
scroll to position [530, 0]
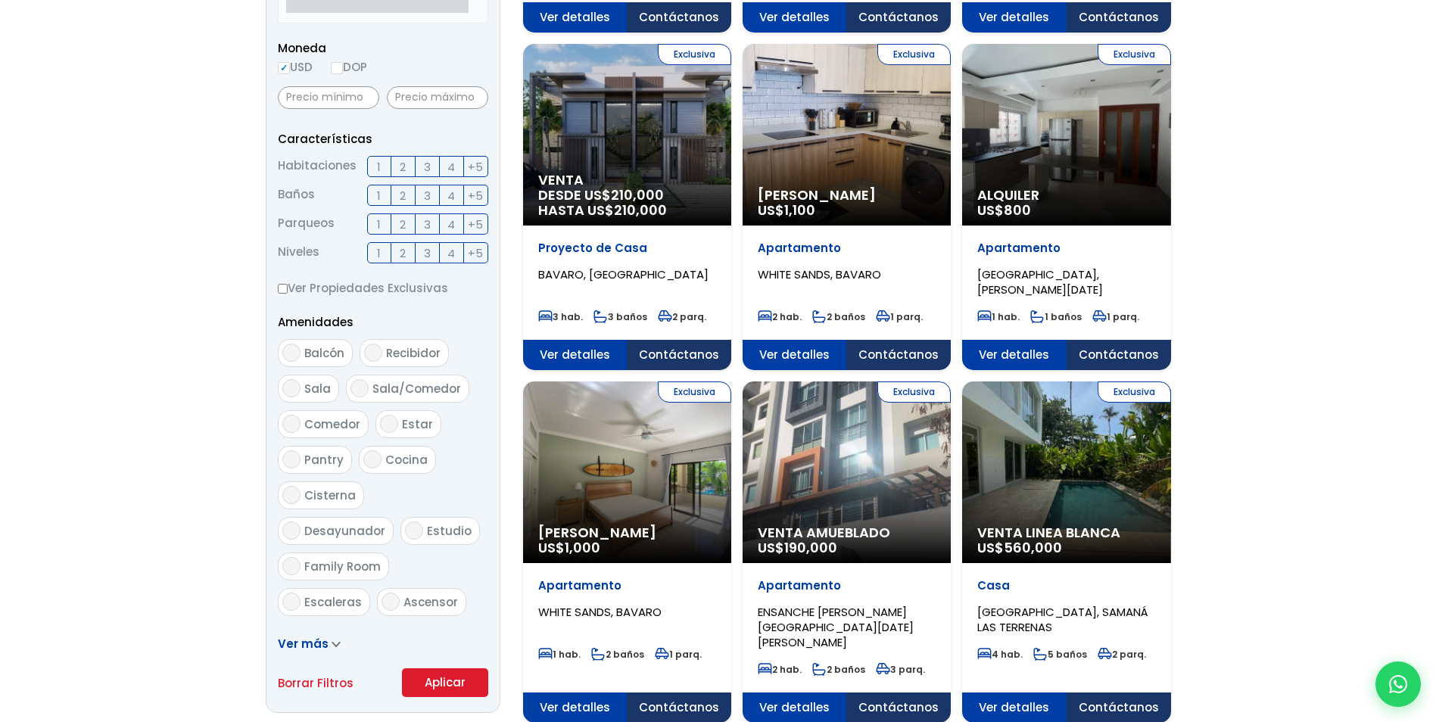
click at [1302, 133] on div at bounding box center [718, 723] width 1436 height 2354
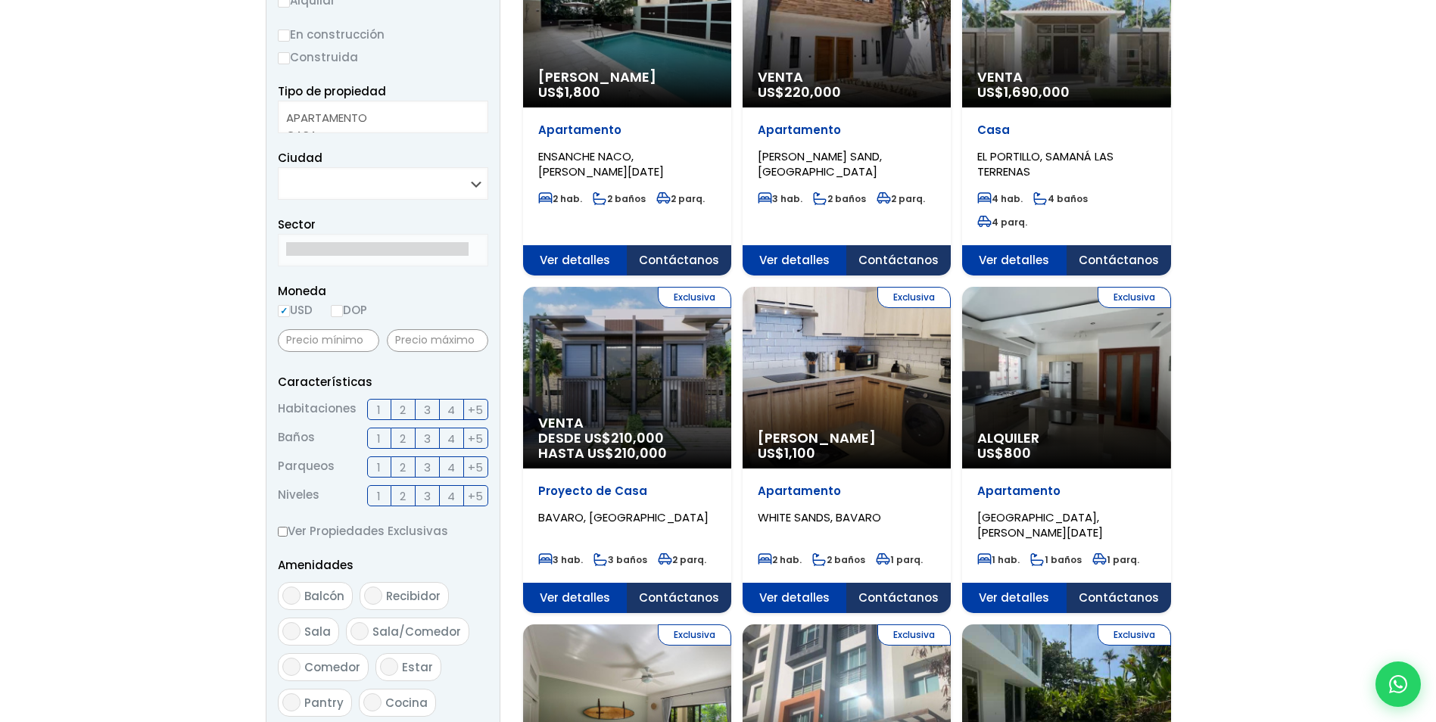
scroll to position [290, 0]
